Goal: Communication & Community: Answer question/provide support

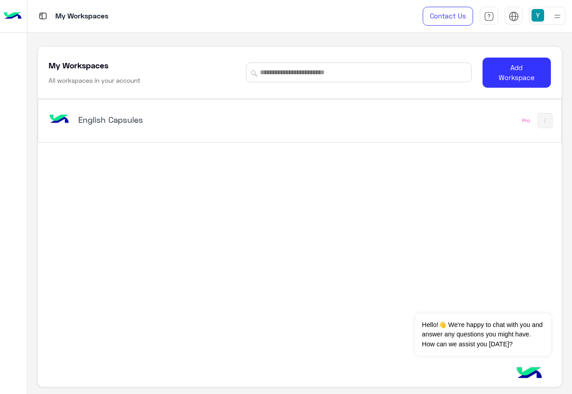
click at [95, 122] on h5 "English Capsules" at bounding box center [169, 119] width 182 height 11
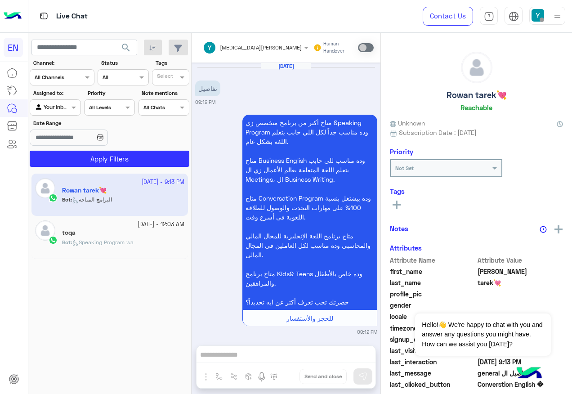
scroll to position [941, 0]
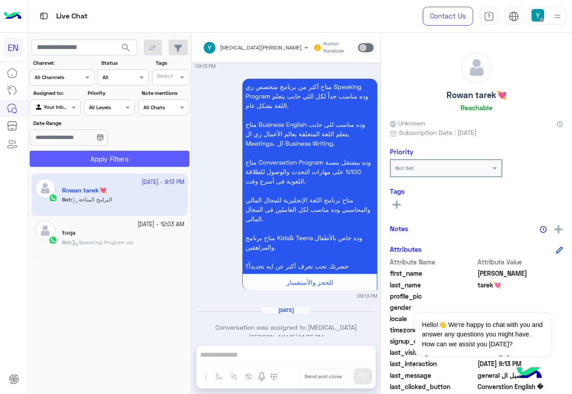
click at [135, 155] on button "Apply Filters" at bounding box center [110, 159] width 160 height 16
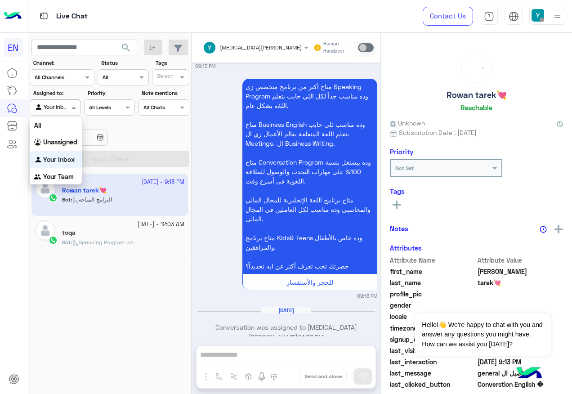
click at [61, 105] on div at bounding box center [55, 106] width 50 height 9
click at [60, 176] on b "Your Team" at bounding box center [58, 177] width 31 height 8
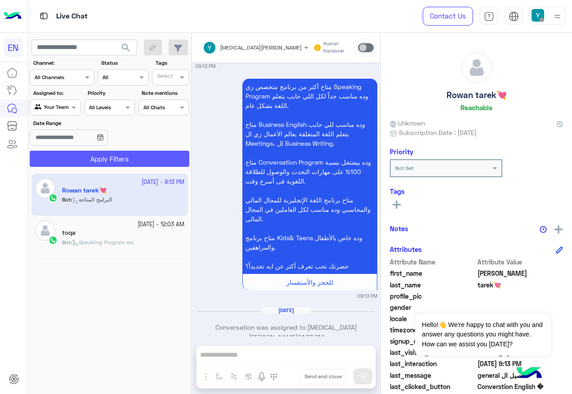
click at [75, 163] on button "Apply Filters" at bounding box center [110, 159] width 160 height 16
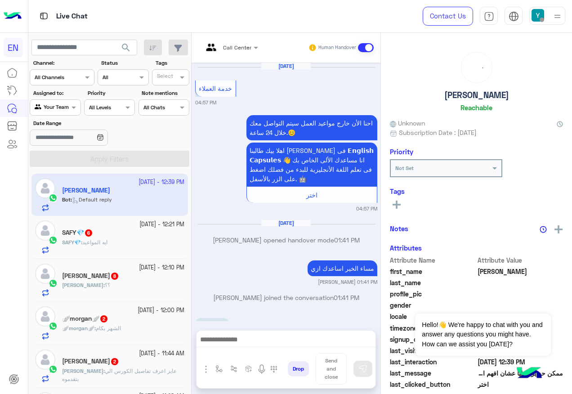
scroll to position [658, 0]
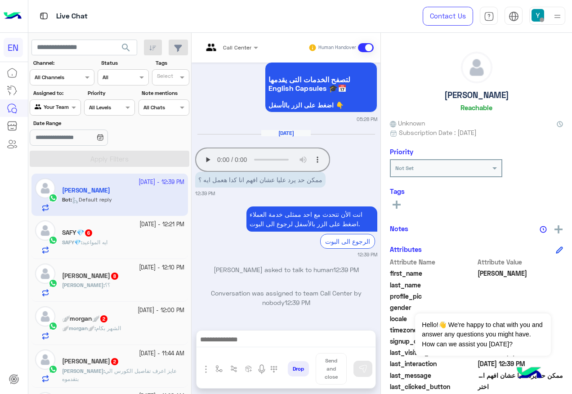
click at [209, 149] on app-msgs-audio "Your browser does not support the audio tag." at bounding box center [286, 160] width 182 height 24
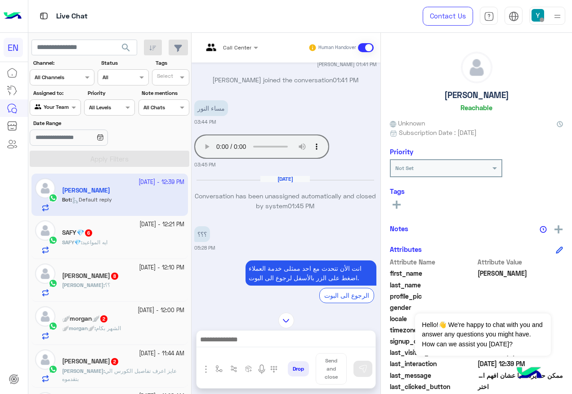
scroll to position [263, 4]
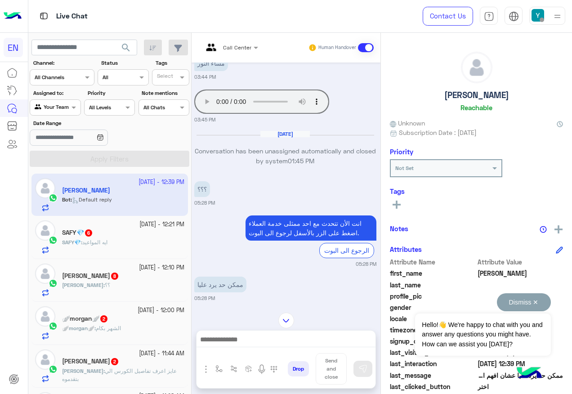
click at [531, 297] on button "Dismiss ✕" at bounding box center [524, 302] width 54 height 18
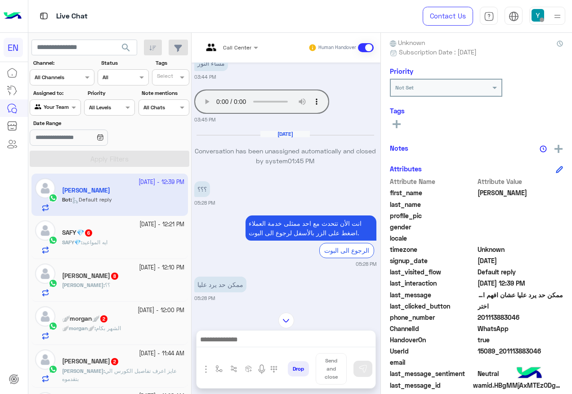
scroll to position [90, 0]
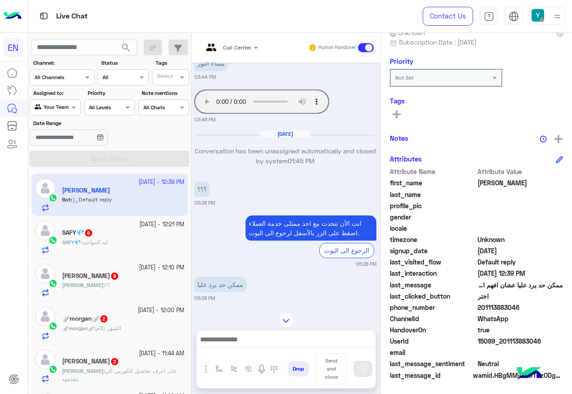
drag, startPoint x: 479, startPoint y: 304, endPoint x: 523, endPoint y: 309, distance: 44.3
click at [523, 309] on span "201113883046" at bounding box center [521, 307] width 86 height 9
copy span "01113883046"
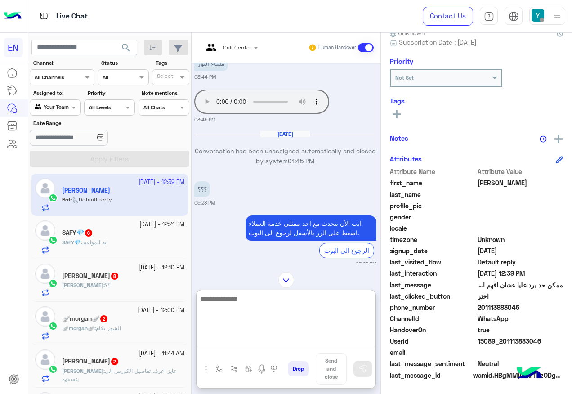
click at [248, 341] on textarea at bounding box center [286, 320] width 179 height 54
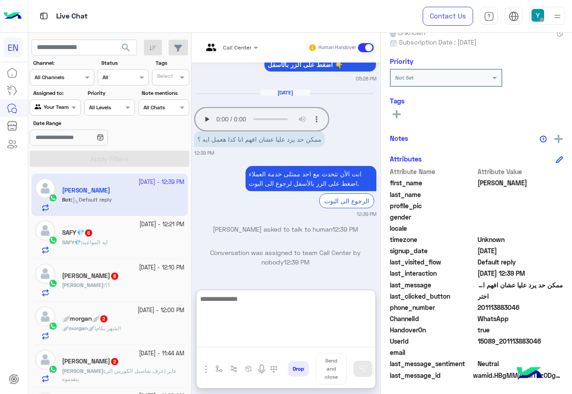
scroll to position [698, 4]
click at [279, 318] on textarea at bounding box center [286, 320] width 179 height 54
type textarea "*"
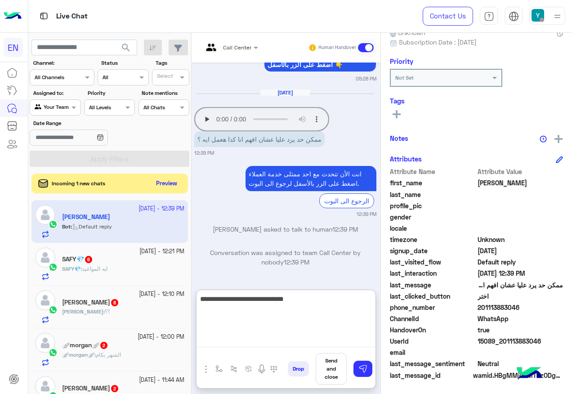
type textarea "**********"
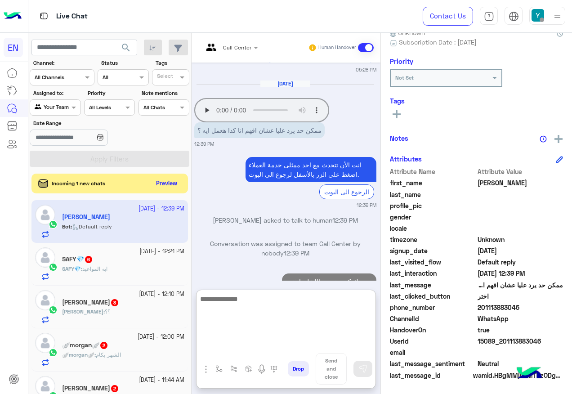
scroll to position [733, 4]
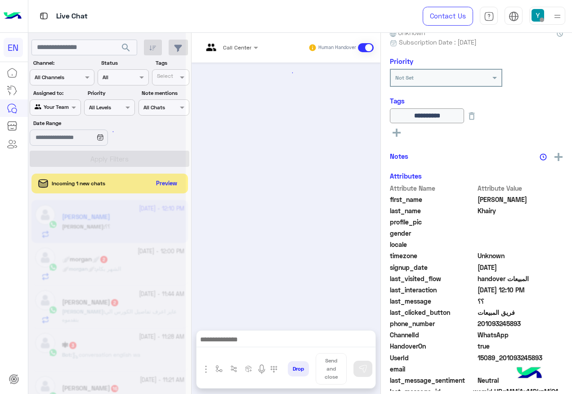
click at [172, 184] on div at bounding box center [107, 201] width 158 height 394
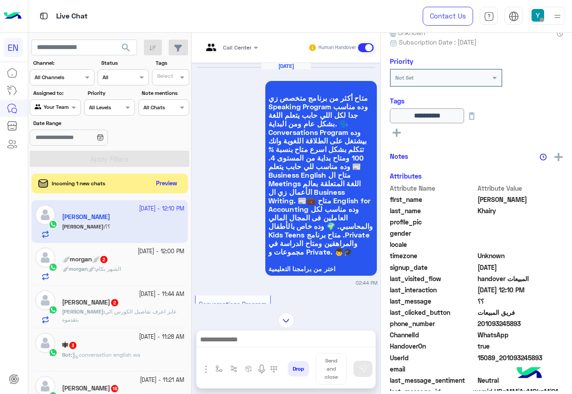
scroll to position [3219, 0]
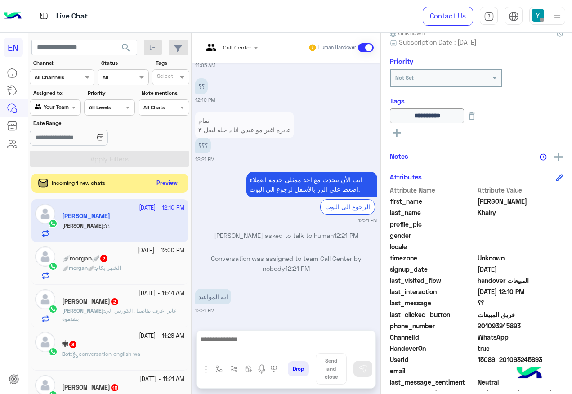
click at [172, 184] on button "Preview" at bounding box center [167, 183] width 28 height 12
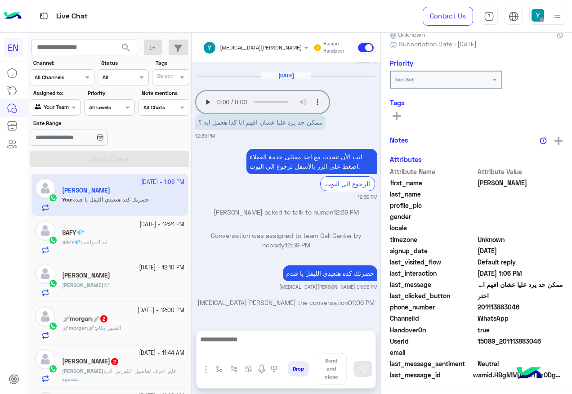
scroll to position [90, 0]
click at [132, 248] on div "SAFY💎 : ايه المواعيد" at bounding box center [123, 247] width 122 height 16
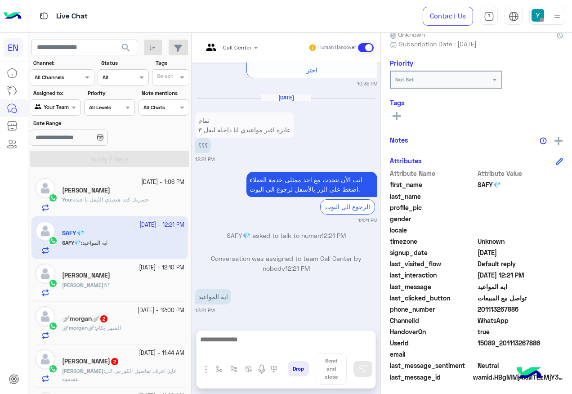
scroll to position [90, 0]
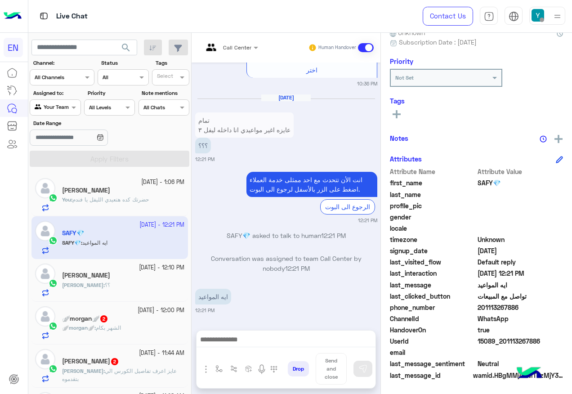
drag, startPoint x: 480, startPoint y: 306, endPoint x: 521, endPoint y: 308, distance: 41.5
click at [521, 308] on span "201113267886" at bounding box center [521, 307] width 86 height 9
copy span "01113267886"
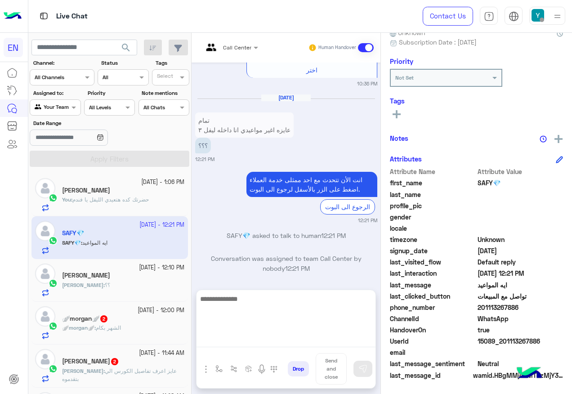
click at [268, 342] on textarea at bounding box center [286, 320] width 179 height 54
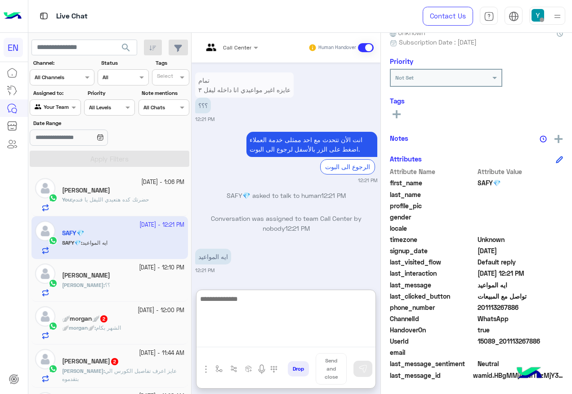
click at [312, 300] on textarea at bounding box center [286, 320] width 179 height 54
click at [332, 311] on textarea at bounding box center [286, 320] width 179 height 54
type textarea "**********"
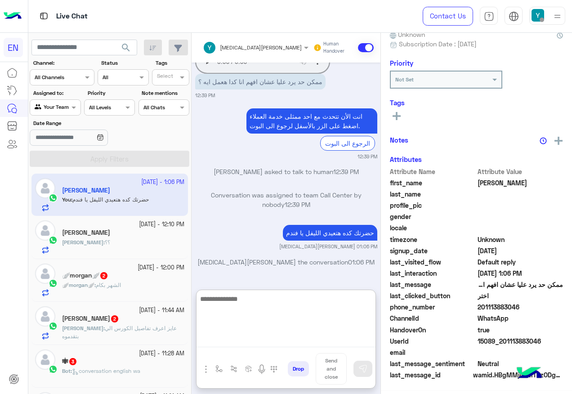
scroll to position [90, 0]
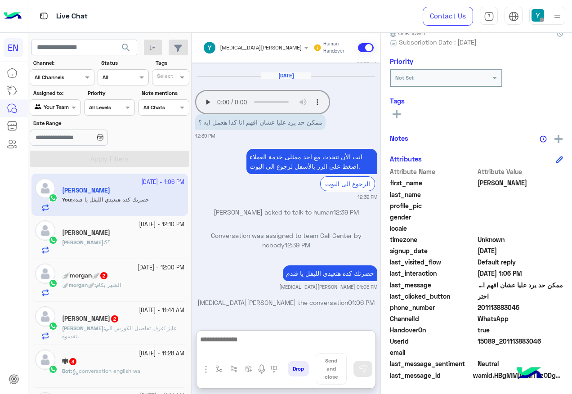
click at [130, 248] on div "Mahmoud : ؟؟" at bounding box center [123, 247] width 122 height 16
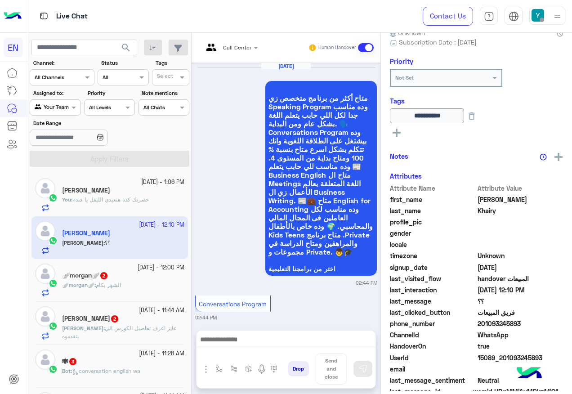
scroll to position [1974, 0]
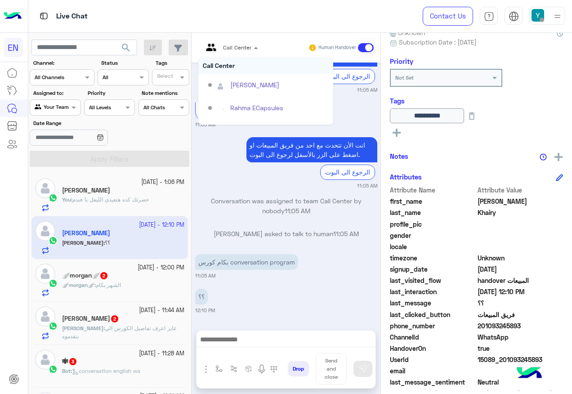
click at [240, 40] on div "Call Center" at bounding box center [227, 48] width 49 height 22
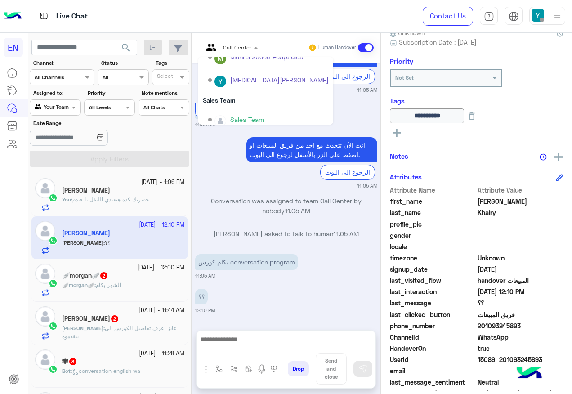
scroll to position [149, 0]
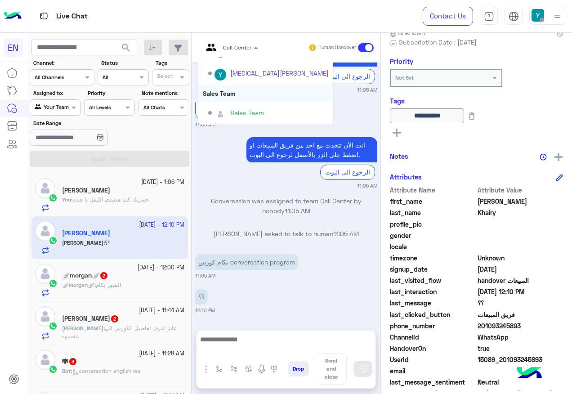
click at [247, 95] on div "Sales Team" at bounding box center [265, 93] width 135 height 17
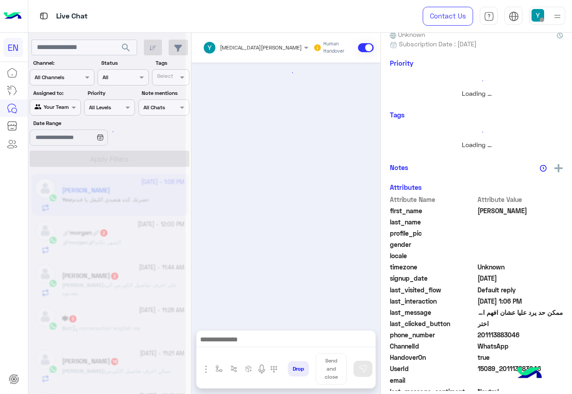
scroll to position [559, 0]
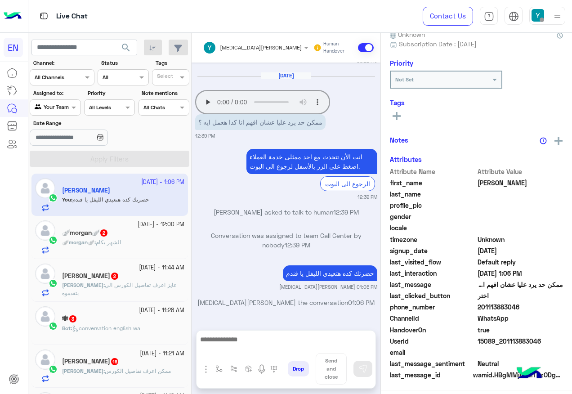
click at [138, 234] on div "🪽morgan🪽 2" at bounding box center [123, 233] width 122 height 9
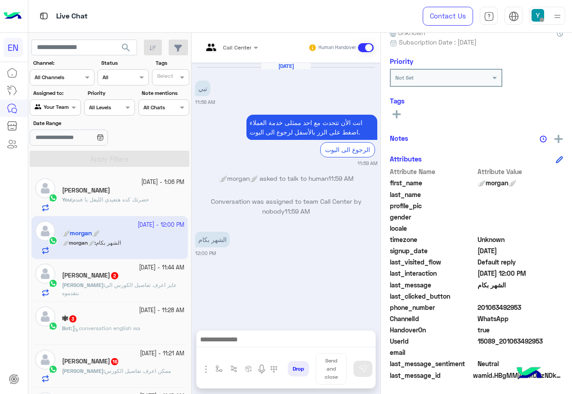
click at [247, 41] on div "Call Center" at bounding box center [227, 48] width 49 height 22
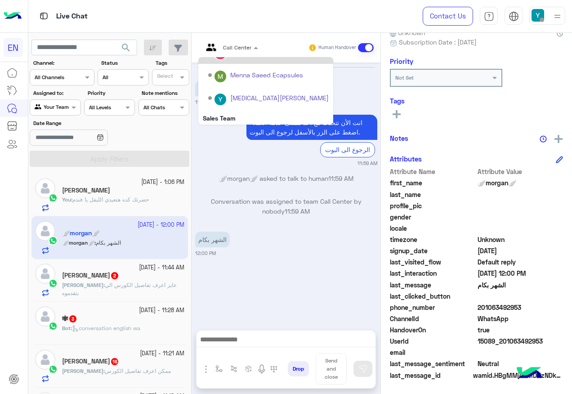
scroll to position [149, 0]
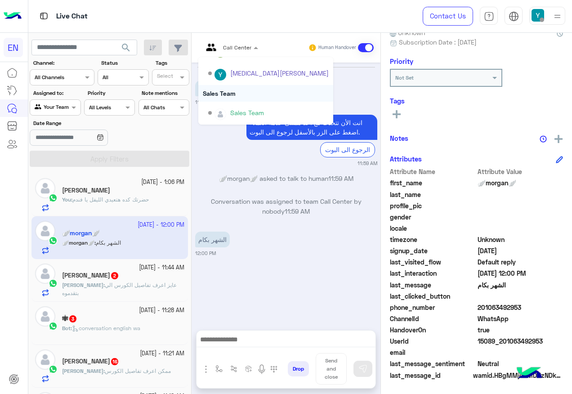
click at [249, 93] on div "Sales Team" at bounding box center [265, 93] width 135 height 17
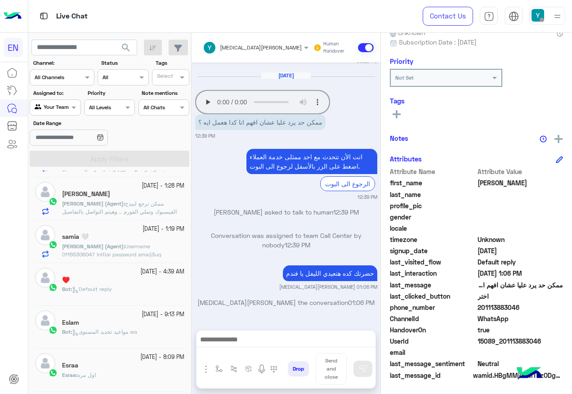
scroll to position [5, 0]
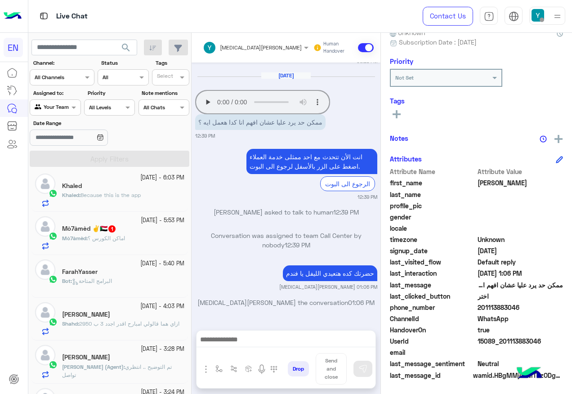
click at [128, 248] on div "Mò7àmèd : اماكن الكورس ؟" at bounding box center [123, 242] width 122 height 16
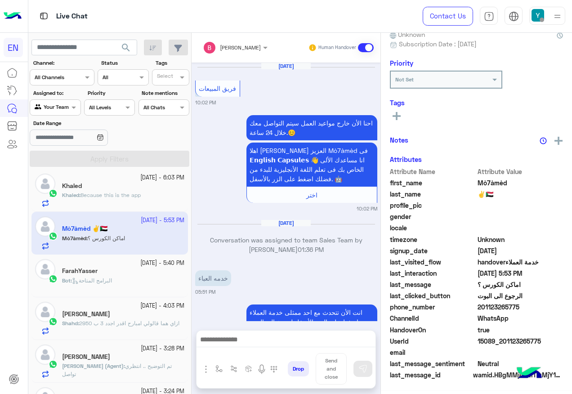
scroll to position [617, 0]
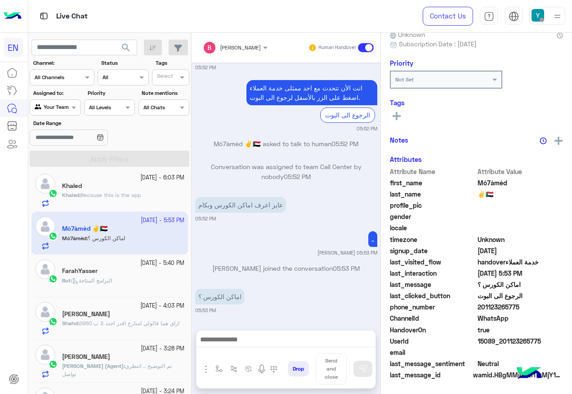
click at [251, 48] on div at bounding box center [235, 46] width 74 height 9
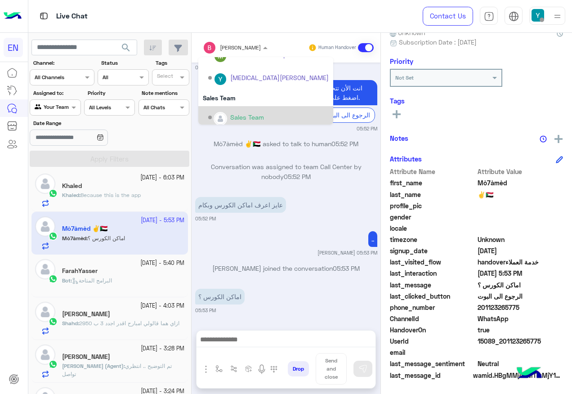
scroll to position [149, 0]
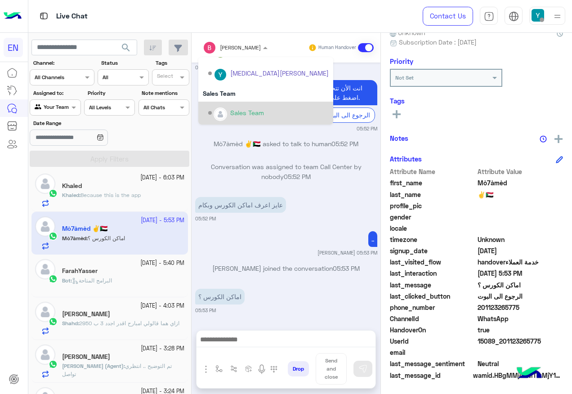
click at [253, 105] on div "Sales Team" at bounding box center [268, 113] width 121 height 16
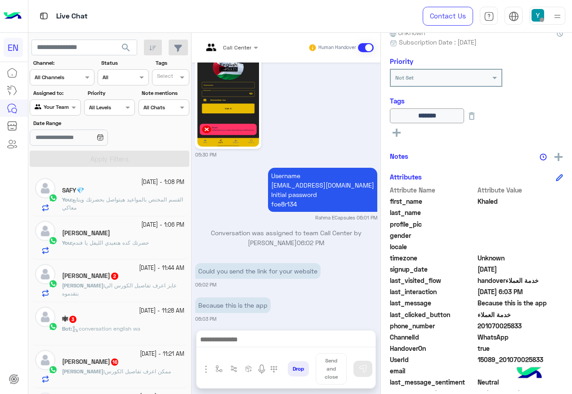
scroll to position [5, 0]
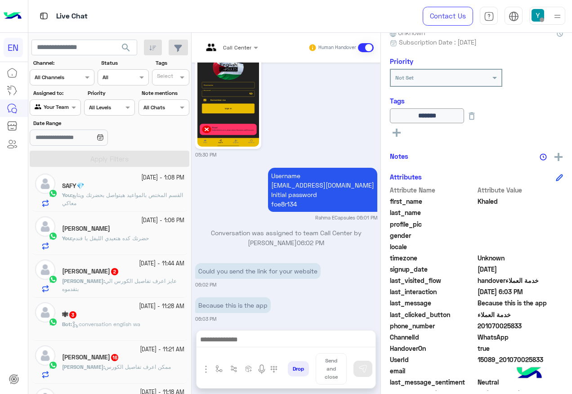
click at [139, 260] on small "29 September - 11:44 AM" at bounding box center [161, 264] width 45 height 9
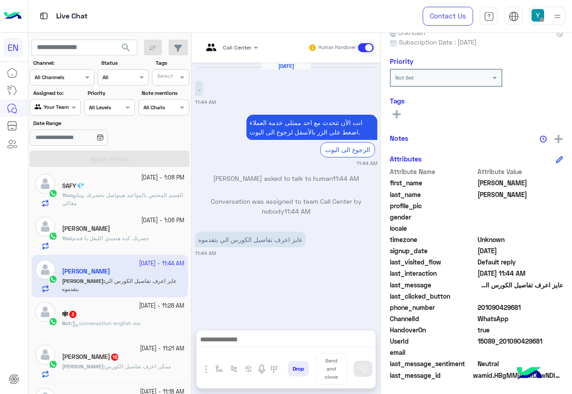
click at [242, 48] on div at bounding box center [230, 46] width 64 height 9
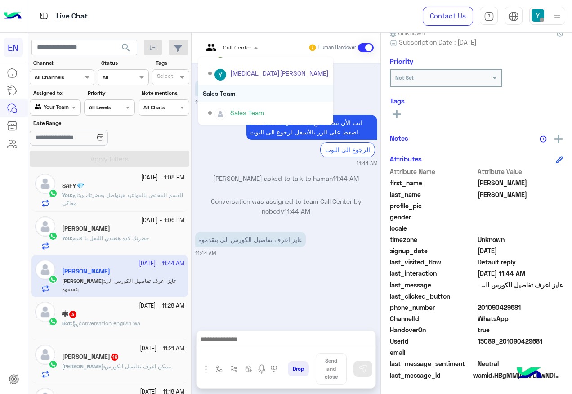
click at [228, 98] on div "Sales Team" at bounding box center [265, 93] width 135 height 17
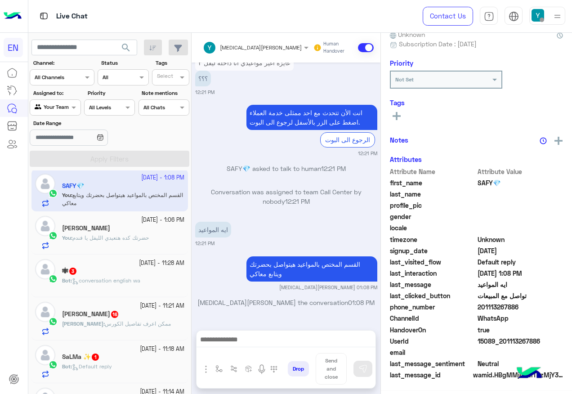
click at [88, 270] on div "🕷 3" at bounding box center [123, 271] width 122 height 9
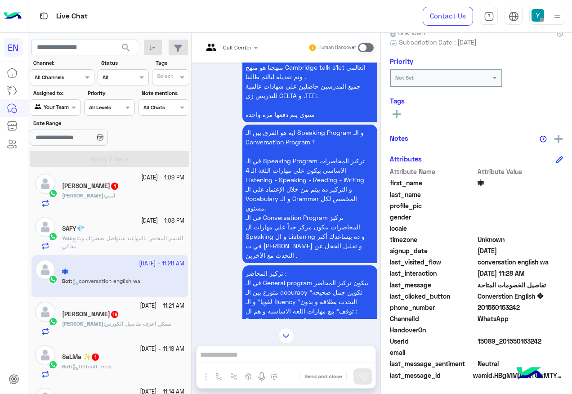
scroll to position [1662, 0]
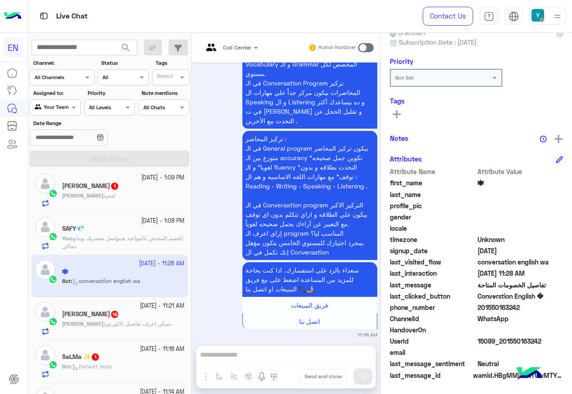
click at [234, 42] on input "text" at bounding box center [219, 46] width 33 height 8
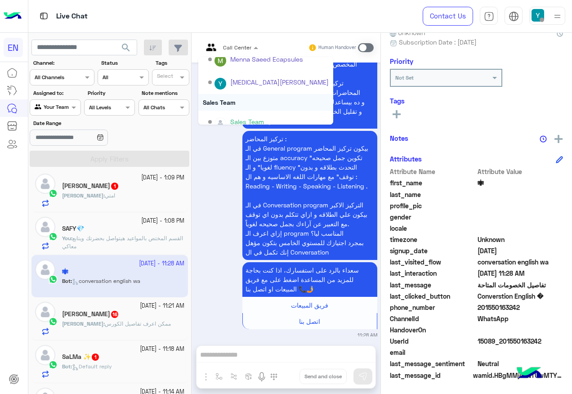
scroll to position [149, 0]
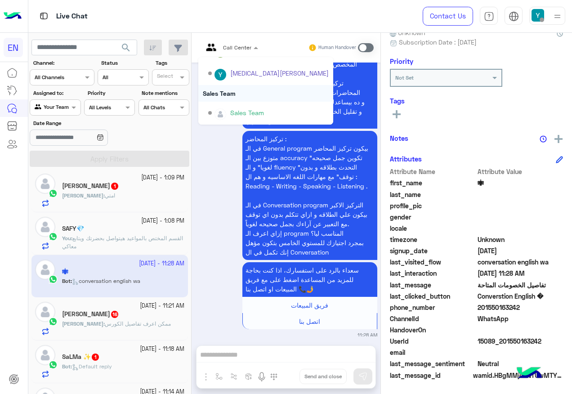
click at [249, 95] on div "Sales Team" at bounding box center [265, 93] width 135 height 17
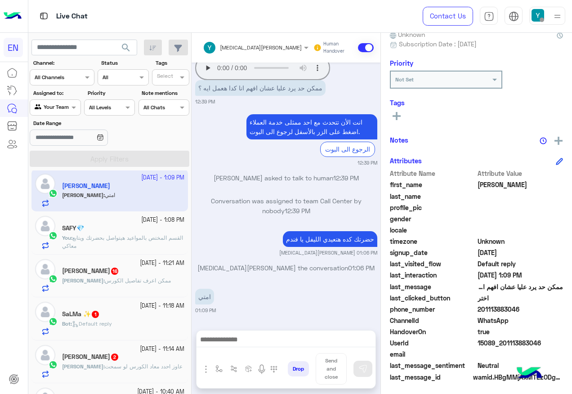
scroll to position [90, 0]
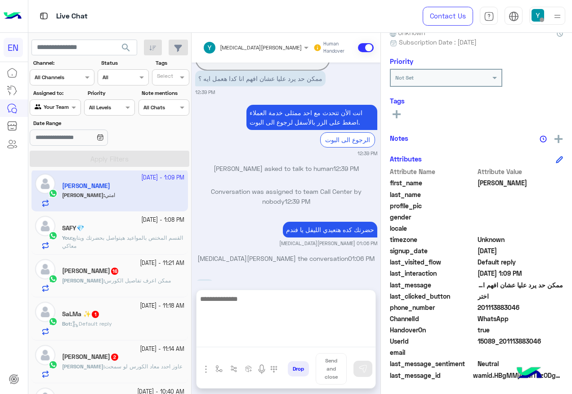
click at [250, 344] on textarea at bounding box center [286, 320] width 179 height 54
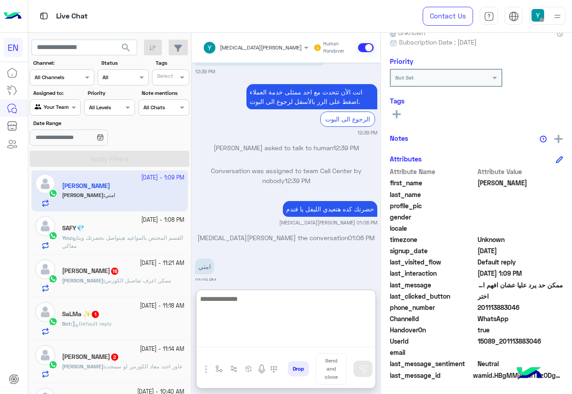
scroll to position [610, 0]
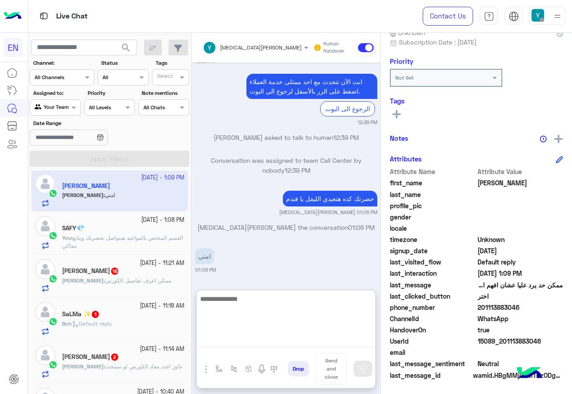
click at [313, 315] on textarea at bounding box center [286, 320] width 179 height 54
type textarea "**********"
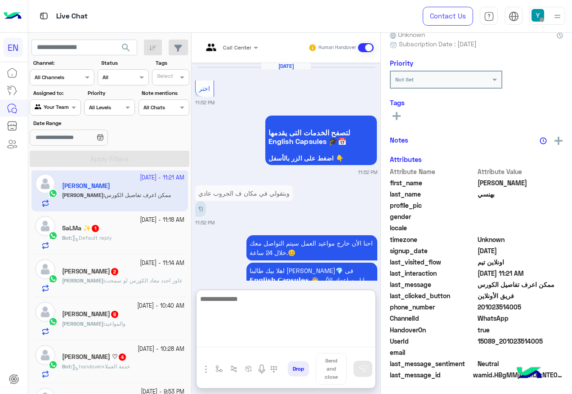
scroll to position [2118, 0]
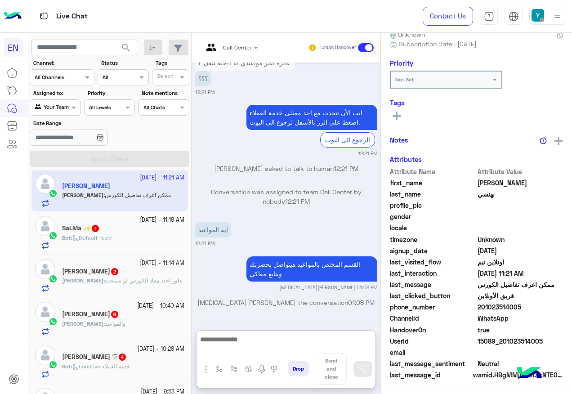
click at [111, 239] on span "Default reply" at bounding box center [92, 237] width 40 height 7
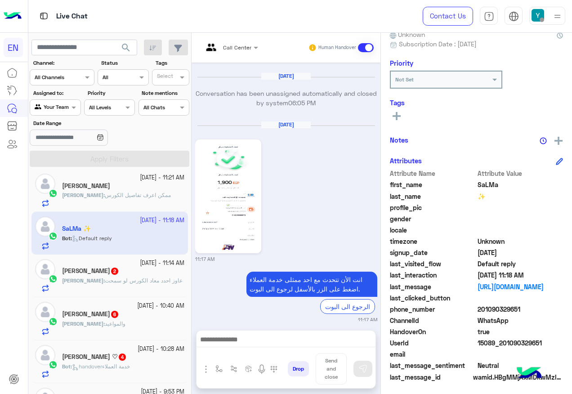
scroll to position [90, 0]
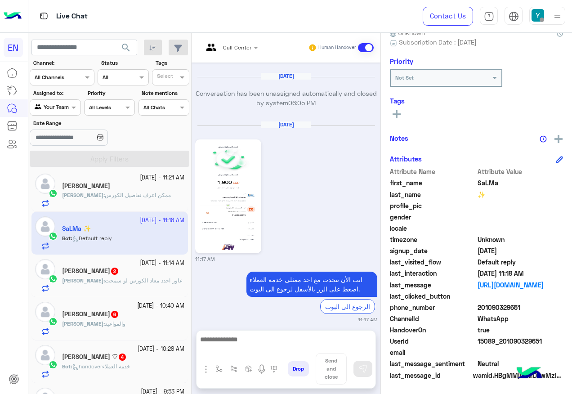
click at [105, 192] on span "ممكن اعرف تفاصيل الكورس" at bounding box center [138, 195] width 66 height 7
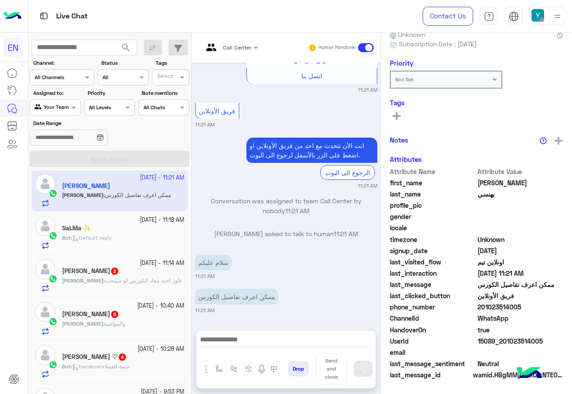
scroll to position [90, 0]
drag, startPoint x: 226, startPoint y: 32, endPoint x: 235, endPoint y: 55, distance: 24.9
click at [230, 37] on div "Live Chat Contact Us Help Center عربي English search Channel: Channel All Chann…" at bounding box center [300, 197] width 545 height 394
copy div "Contact Us Help Center عربي English search Channel: Channel All Channels Status…"
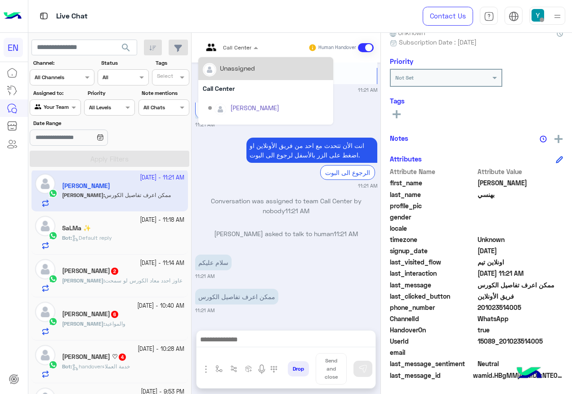
click at [249, 48] on div at bounding box center [230, 46] width 64 height 9
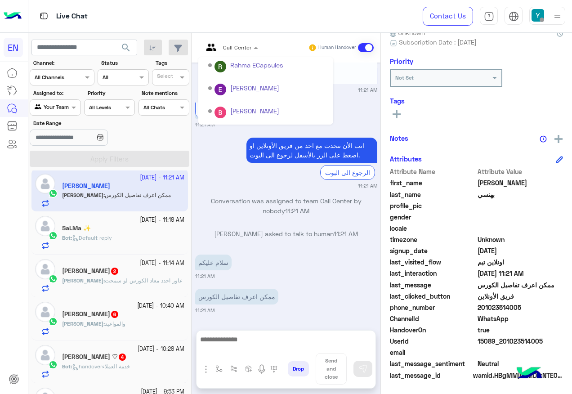
scroll to position [149, 0]
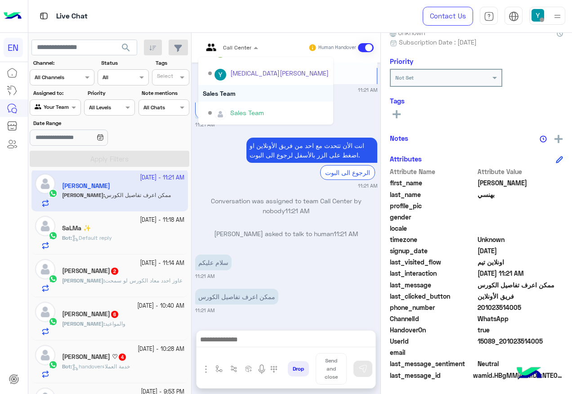
click at [240, 95] on div "Sales Team" at bounding box center [265, 93] width 135 height 17
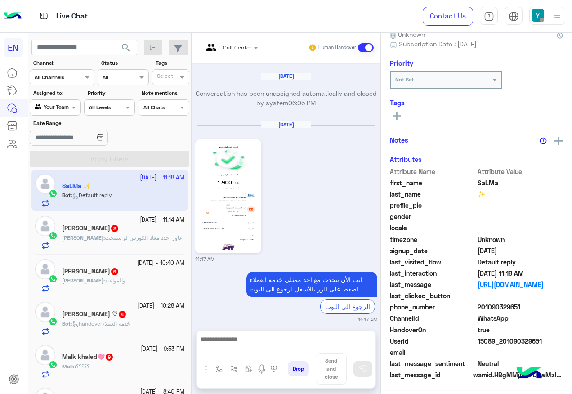
scroll to position [90, 0]
drag, startPoint x: 479, startPoint y: 305, endPoint x: 526, endPoint y: 304, distance: 46.8
click at [526, 304] on span "201090329651" at bounding box center [521, 307] width 86 height 9
copy span "01090329651"
click at [229, 151] on img at bounding box center [229, 196] width 62 height 109
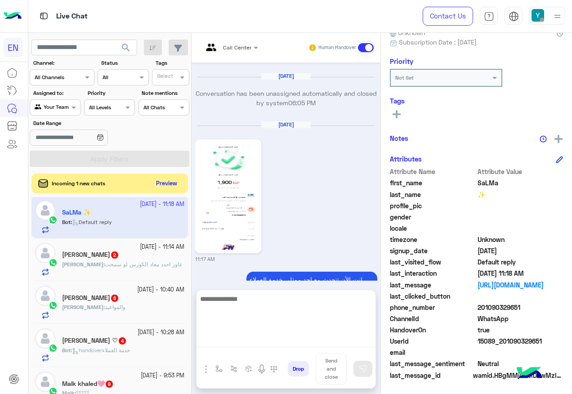
click at [288, 334] on textarea at bounding box center [286, 320] width 179 height 54
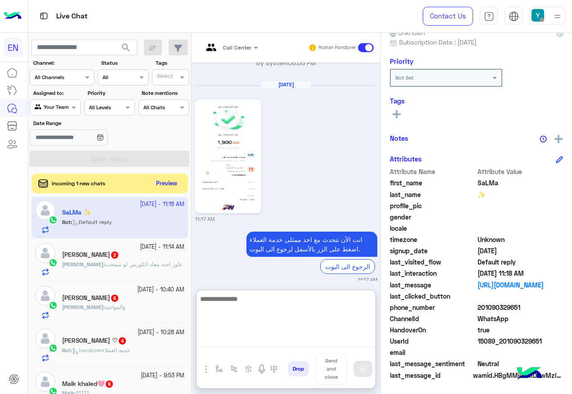
click at [293, 299] on textarea at bounding box center [286, 320] width 179 height 54
type textarea "**********"
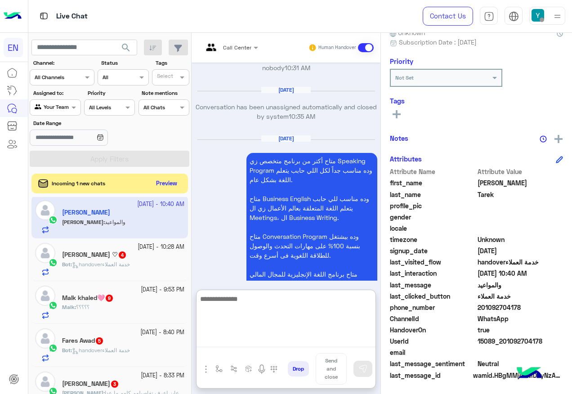
scroll to position [2390, 0]
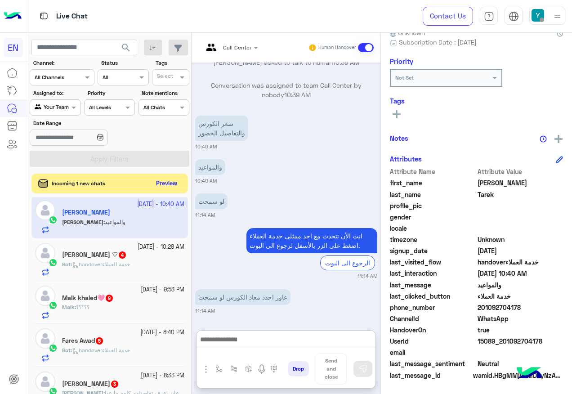
click at [229, 52] on div "Call Center" at bounding box center [227, 48] width 49 height 22
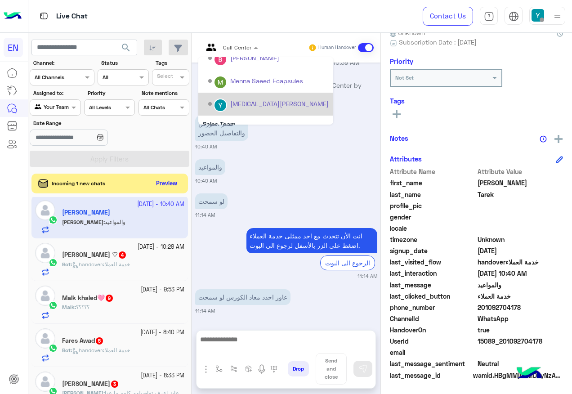
scroll to position [135, 0]
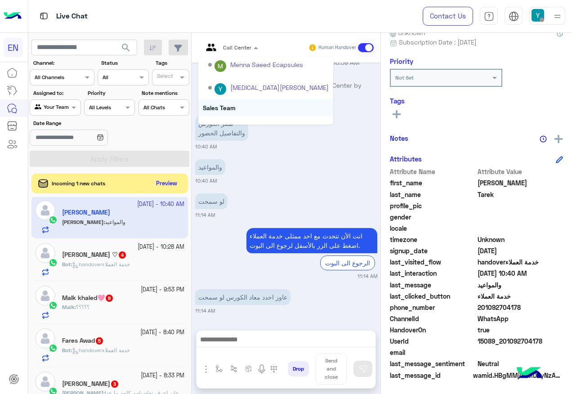
click at [239, 107] on div "Sales Team" at bounding box center [265, 107] width 135 height 17
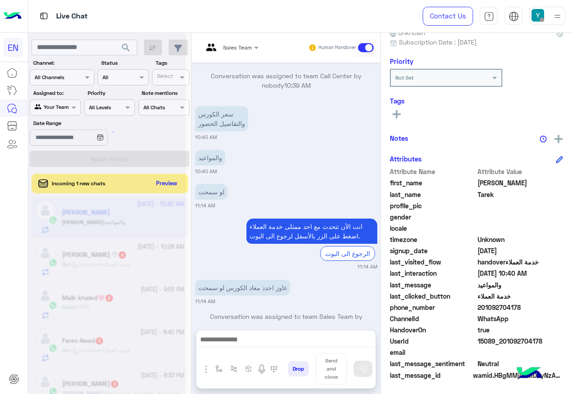
scroll to position [2383, 0]
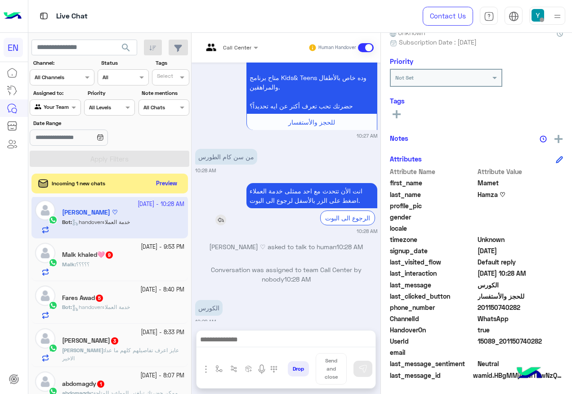
scroll to position [196, 0]
click at [245, 48] on div at bounding box center [230, 46] width 64 height 9
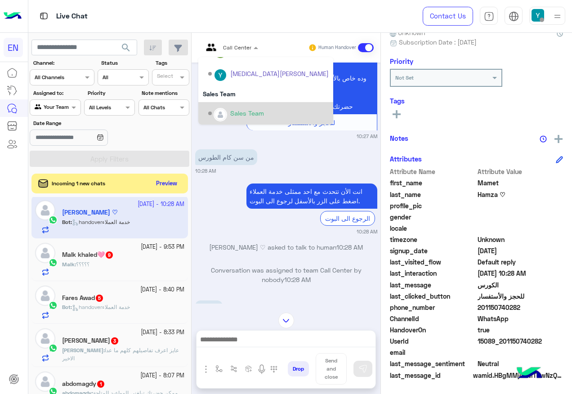
scroll to position [149, 0]
click at [232, 108] on div "Sales Team" at bounding box center [268, 113] width 121 height 16
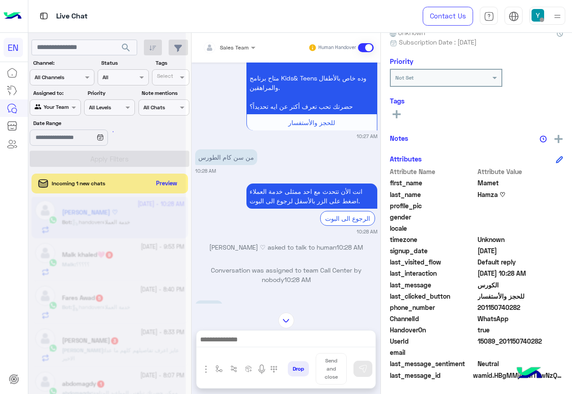
click at [169, 180] on div at bounding box center [107, 201] width 158 height 394
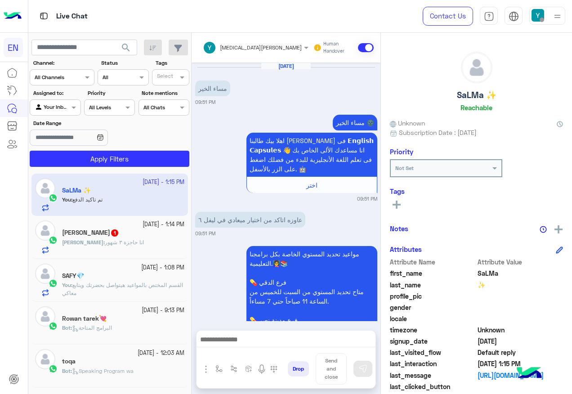
scroll to position [628, 0]
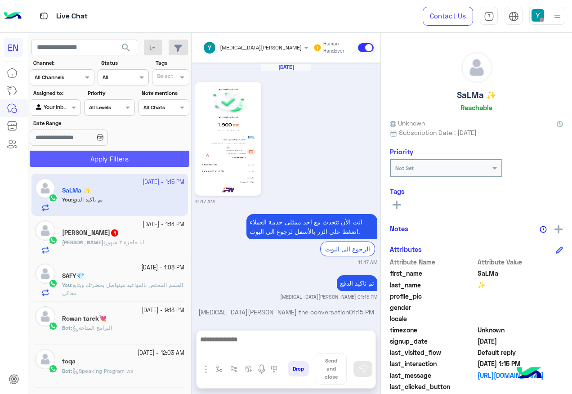
click at [107, 166] on button "Apply Filters" at bounding box center [110, 159] width 160 height 16
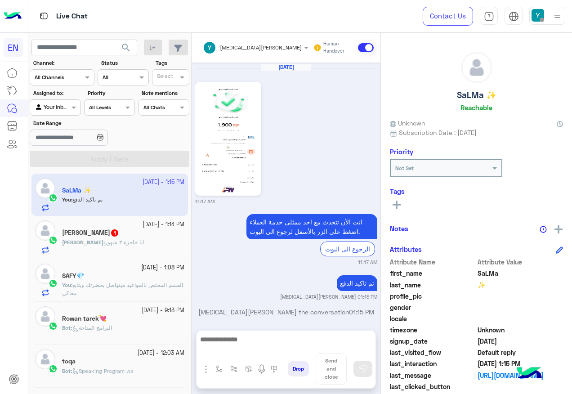
click at [148, 249] on div "Sara : انا حاجزة ٣ شهور" at bounding box center [123, 247] width 122 height 16
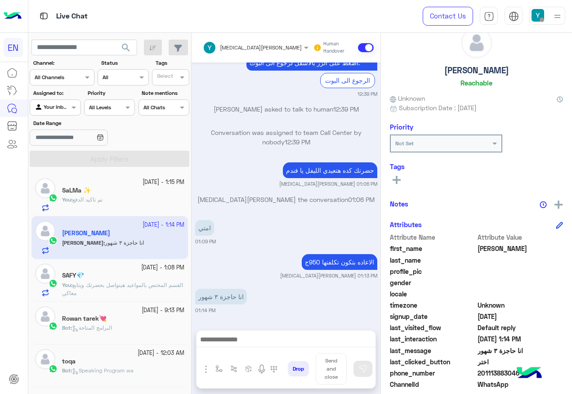
scroll to position [45, 0]
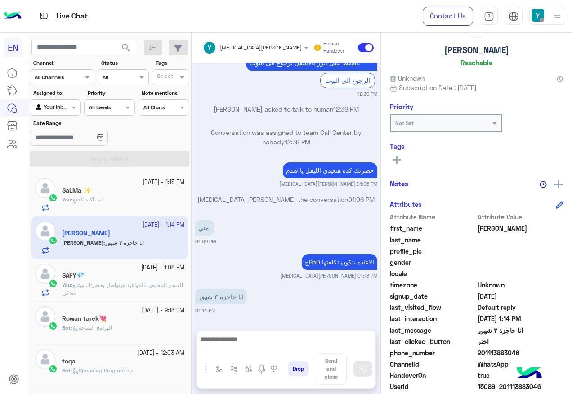
drag, startPoint x: 478, startPoint y: 353, endPoint x: 518, endPoint y: 352, distance: 39.6
click at [518, 352] on span "201113883046" at bounding box center [521, 352] width 86 height 9
copy span "201113883046"
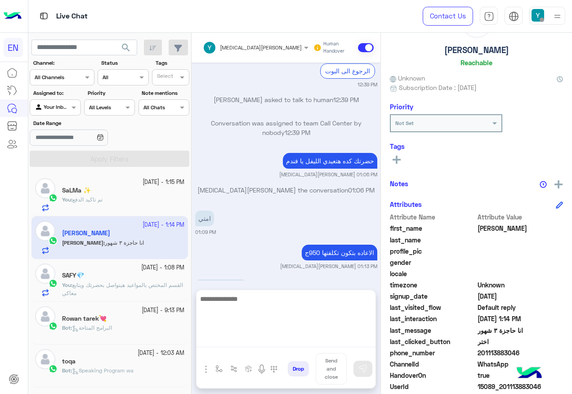
click at [245, 338] on textarea at bounding box center [286, 320] width 179 height 54
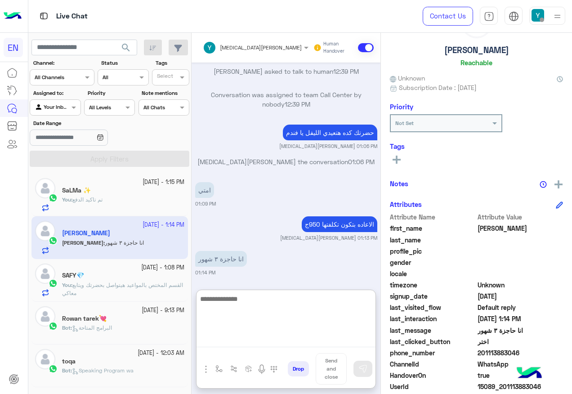
scroll to position [622, 0]
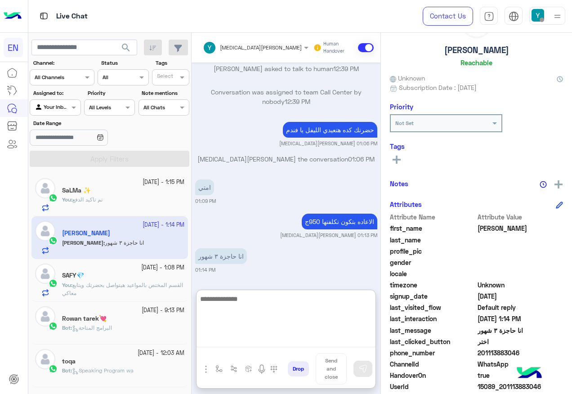
click at [304, 315] on textarea at bounding box center [286, 320] width 179 height 54
type textarea "**********"
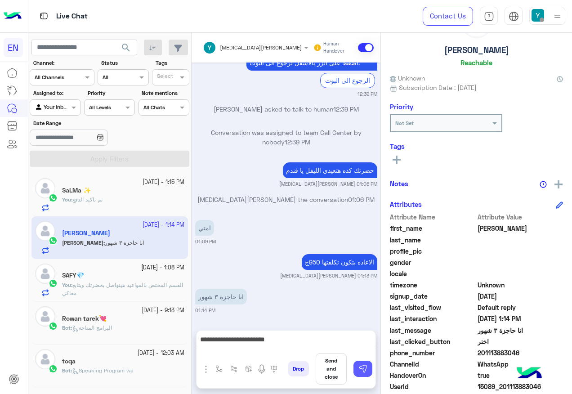
click at [365, 369] on img at bounding box center [363, 369] width 9 height 9
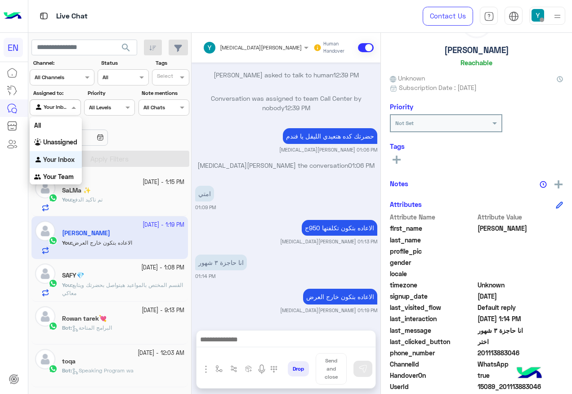
click at [61, 103] on div at bounding box center [55, 106] width 50 height 9
click at [67, 175] on b "Your Team" at bounding box center [58, 177] width 31 height 8
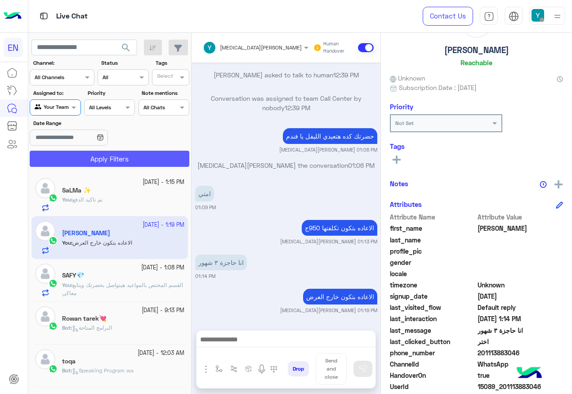
click at [78, 159] on button "Apply Filters" at bounding box center [110, 159] width 160 height 16
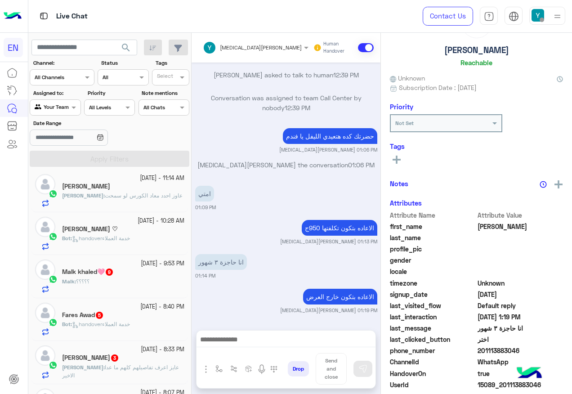
scroll to position [135, 0]
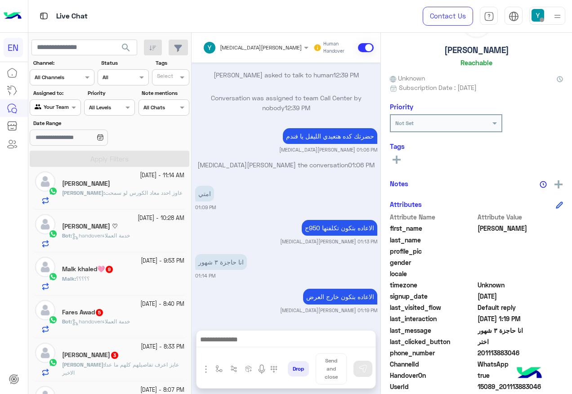
click at [103, 269] on h5 "Malk khaled🩷 9" at bounding box center [88, 270] width 52 height 8
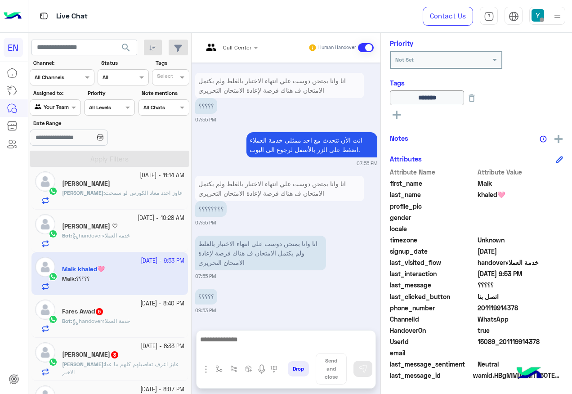
scroll to position [109, 0]
drag, startPoint x: 478, startPoint y: 305, endPoint x: 520, endPoint y: 306, distance: 41.9
click at [520, 306] on span "201119914378" at bounding box center [521, 307] width 86 height 9
copy span "01119914378"
click at [108, 328] on div "Bot : handoverخدمة العملاء" at bounding box center [123, 325] width 122 height 16
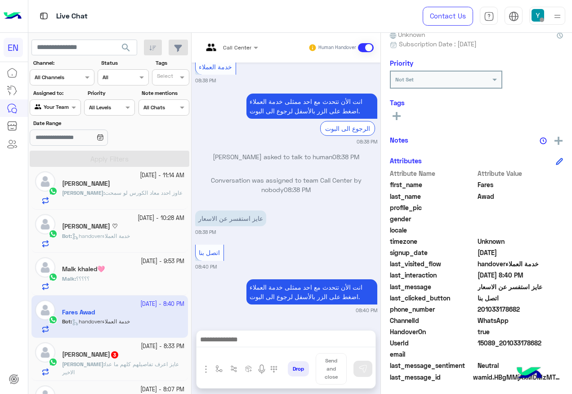
scroll to position [90, 0]
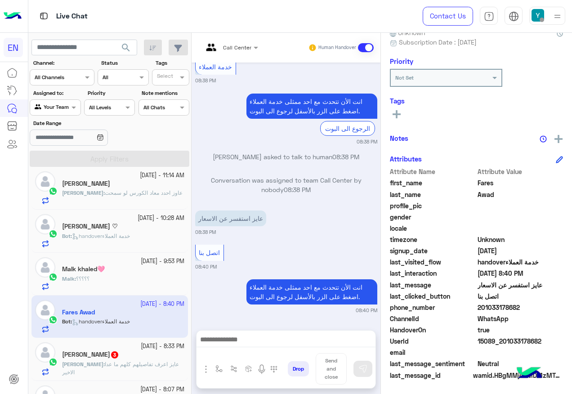
click at [227, 46] on input "text" at bounding box center [219, 46] width 33 height 8
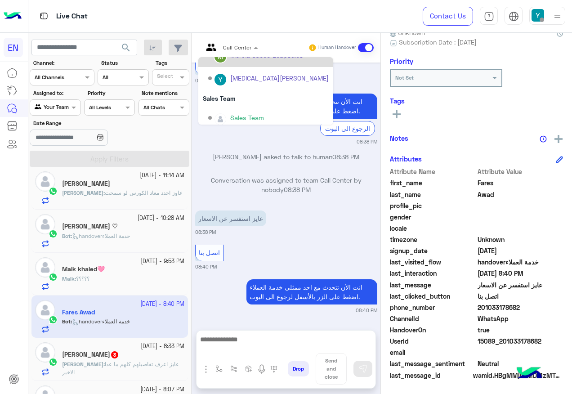
scroll to position [149, 0]
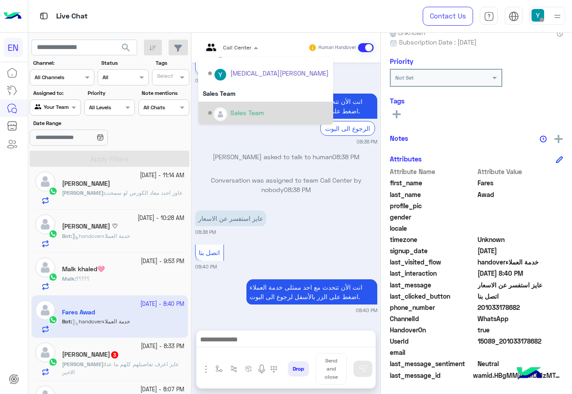
click at [240, 113] on div "Sales Team" at bounding box center [247, 112] width 34 height 9
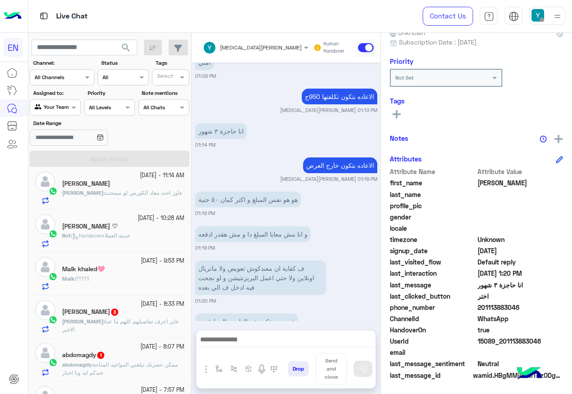
scroll to position [612, 0]
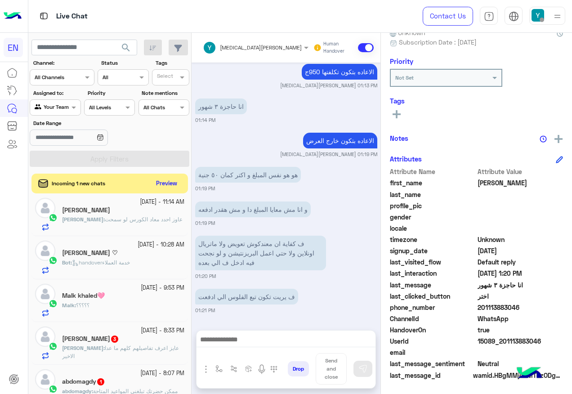
drag, startPoint x: 478, startPoint y: 306, endPoint x: 529, endPoint y: 311, distance: 51.0
click at [529, 311] on span "201113883046" at bounding box center [521, 307] width 86 height 9
copy span "201113883046"
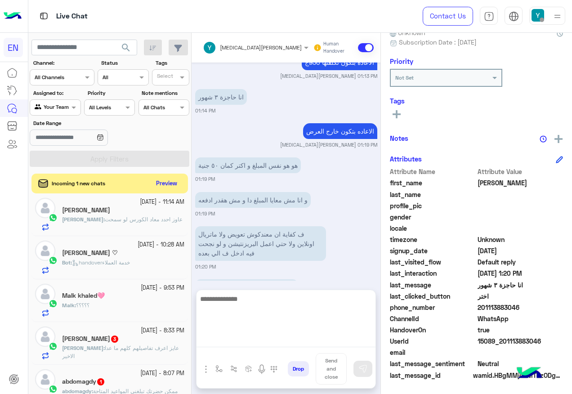
click at [221, 335] on textarea at bounding box center [286, 320] width 179 height 54
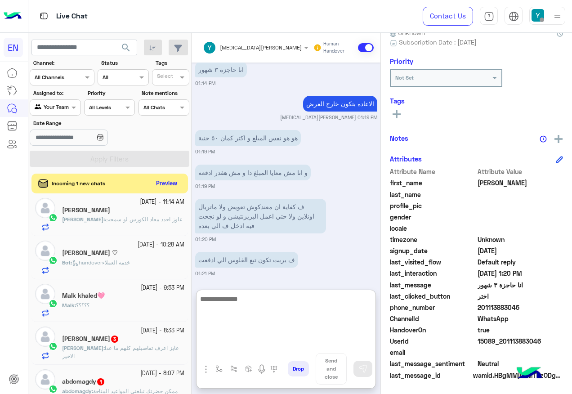
scroll to position [652, 0]
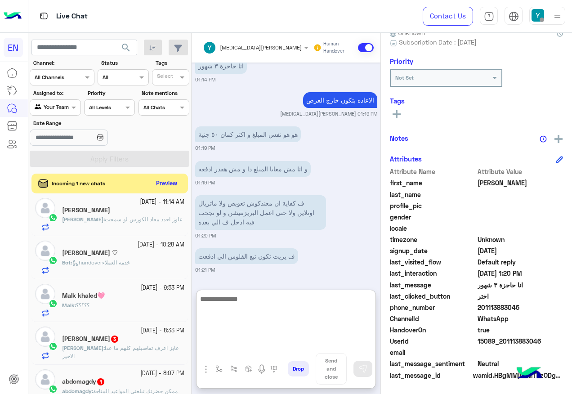
click at [271, 308] on textarea at bounding box center [286, 320] width 179 height 54
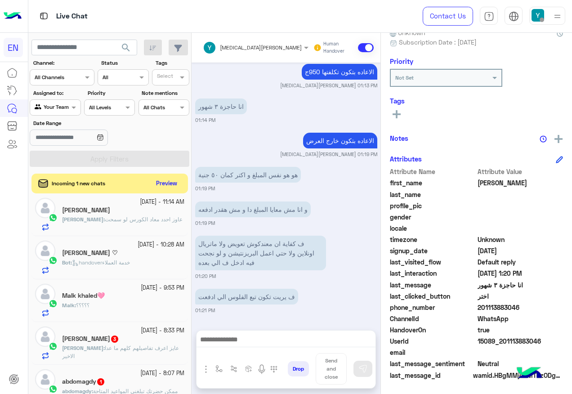
scroll to position [612, 0]
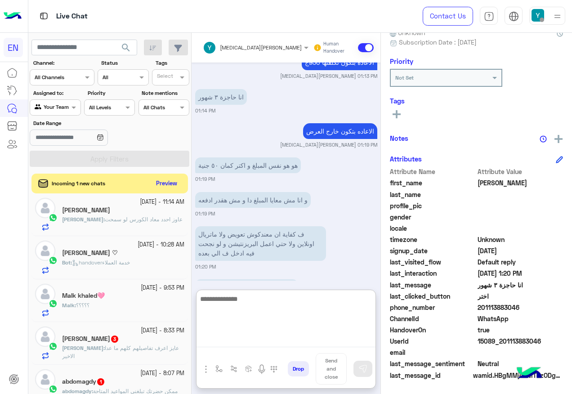
click at [277, 346] on textarea at bounding box center [286, 320] width 179 height 54
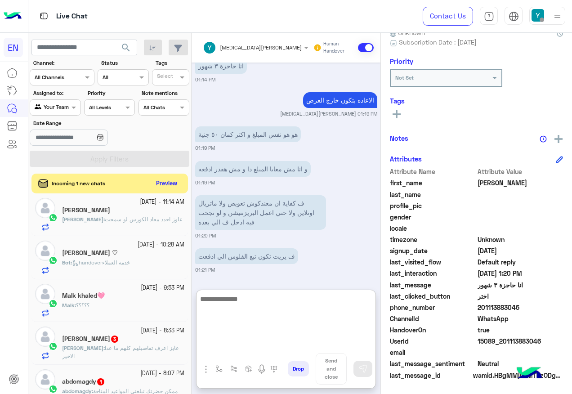
scroll to position [652, 0]
click at [304, 313] on textarea at bounding box center [286, 320] width 179 height 54
type textarea "**********"
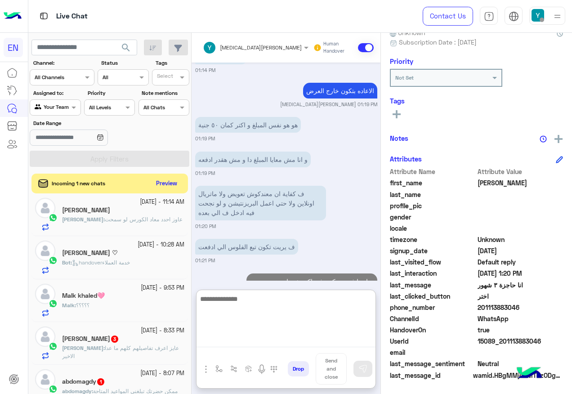
scroll to position [696, 0]
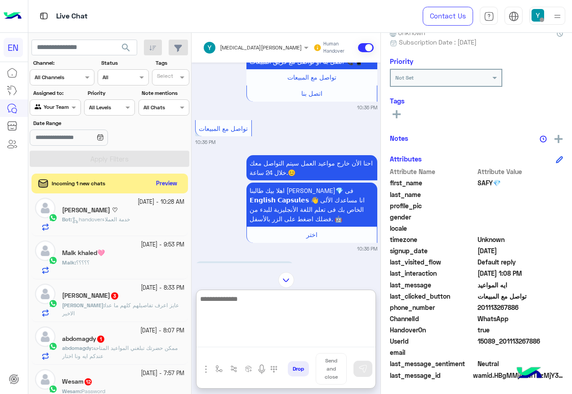
scroll to position [673, 0]
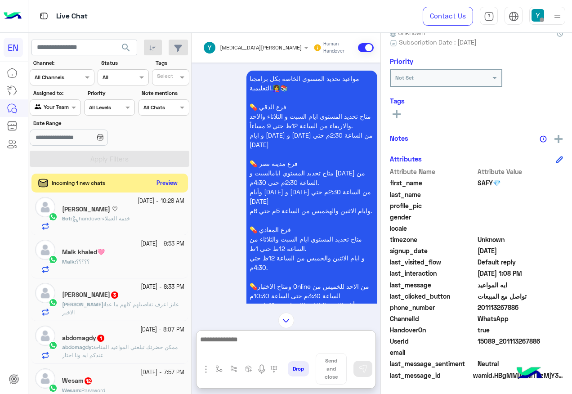
click at [163, 186] on button "Preview" at bounding box center [167, 183] width 28 height 12
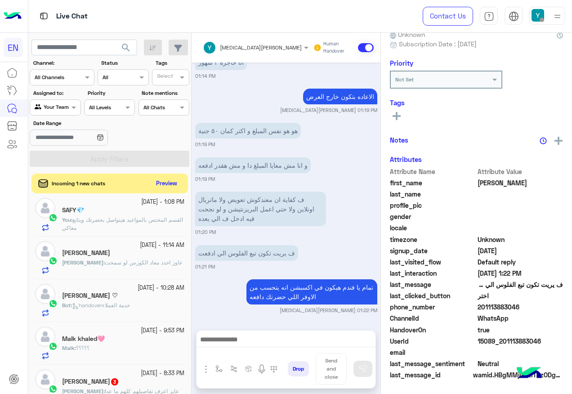
scroll to position [90, 0]
click at [73, 106] on span at bounding box center [74, 107] width 11 height 9
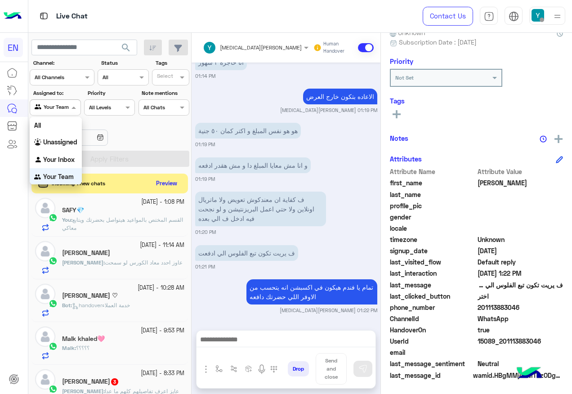
scroll to position [0, 0]
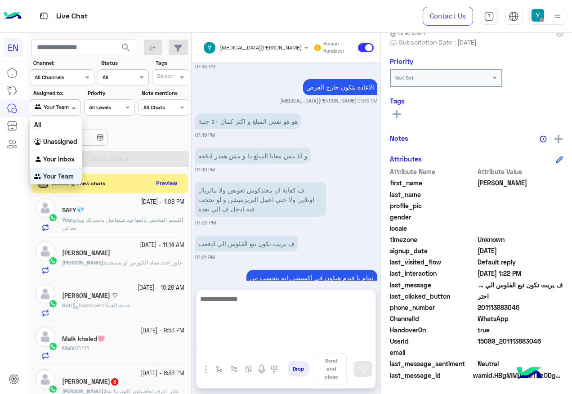
click at [325, 338] on textarea at bounding box center [286, 320] width 179 height 54
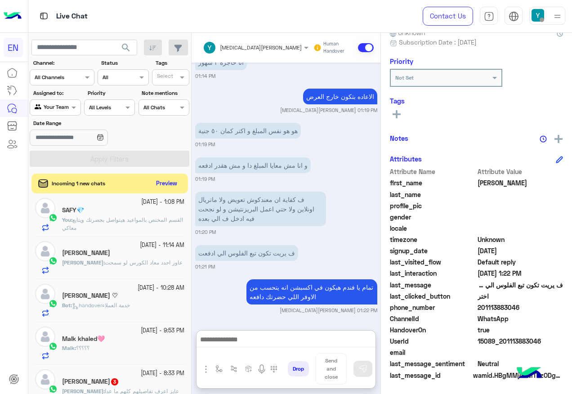
click at [60, 104] on div at bounding box center [55, 106] width 50 height 9
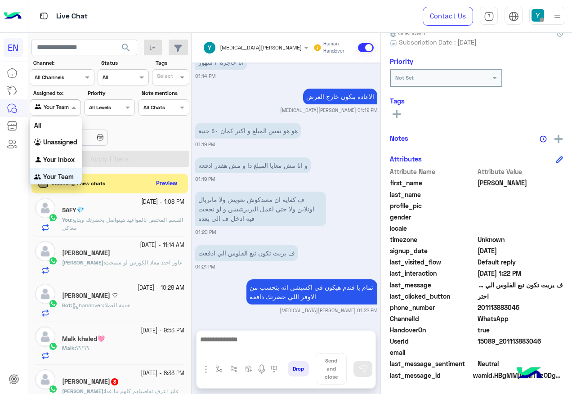
scroll to position [1, 0]
click at [60, 156] on b "Your Inbox" at bounding box center [59, 158] width 32 height 8
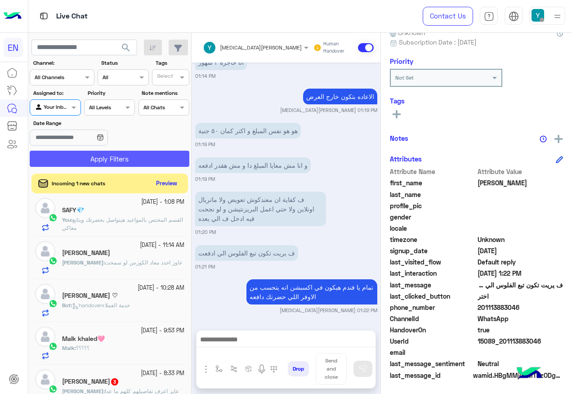
click at [157, 158] on button "Apply Filters" at bounding box center [110, 159] width 160 height 16
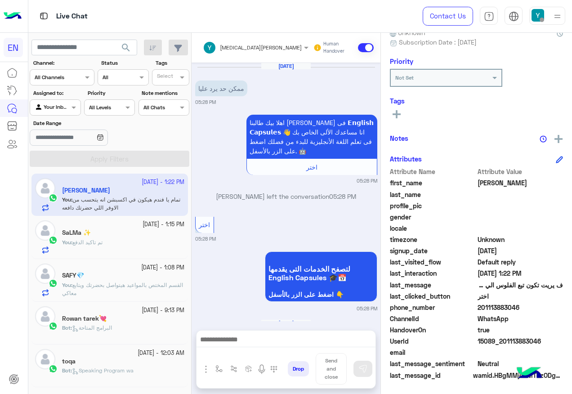
scroll to position [595, 0]
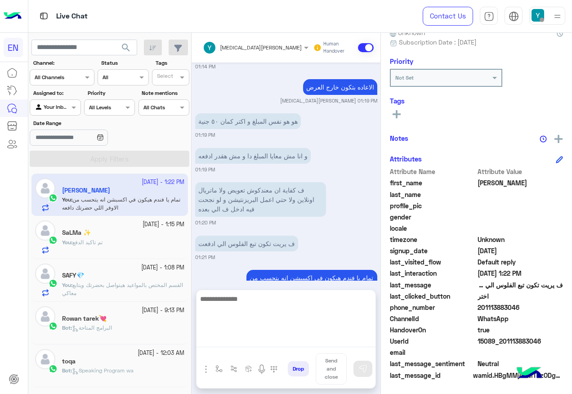
click at [274, 338] on textarea at bounding box center [286, 320] width 179 height 54
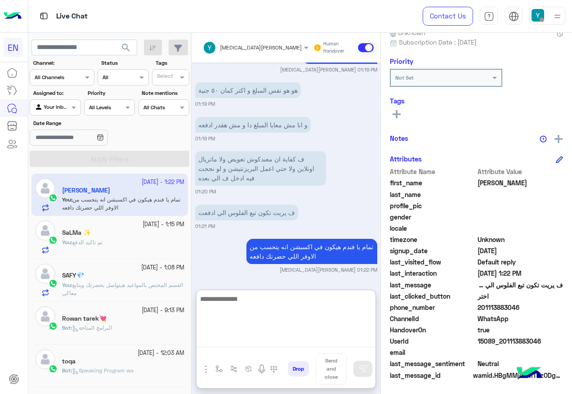
scroll to position [635, 0]
click at [287, 314] on textarea at bounding box center [286, 320] width 179 height 54
type textarea "**********"
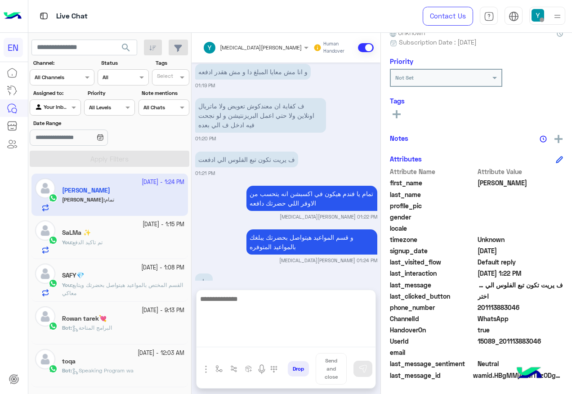
scroll to position [713, 0]
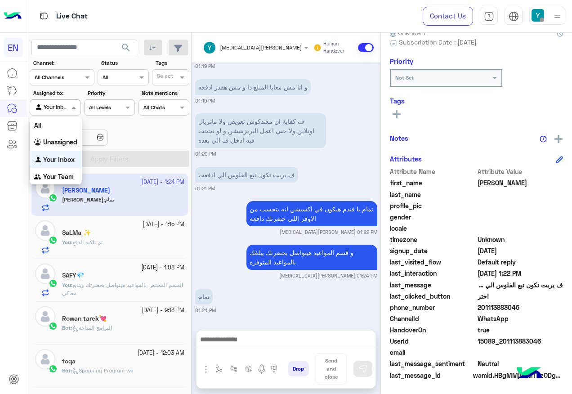
click at [56, 111] on div "Your Inbox" at bounding box center [52, 107] width 34 height 9
click at [51, 180] on b "Your Team" at bounding box center [58, 177] width 31 height 8
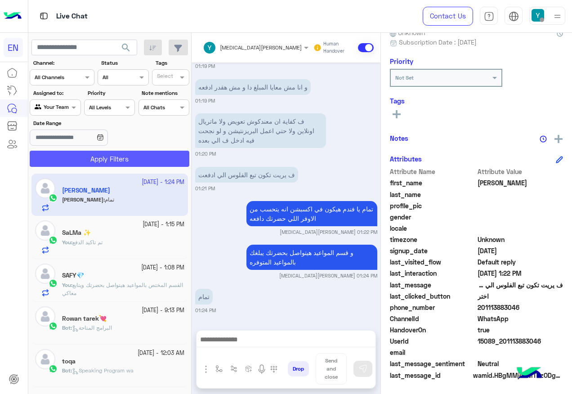
click at [77, 156] on button "Apply Filters" at bounding box center [110, 159] width 160 height 16
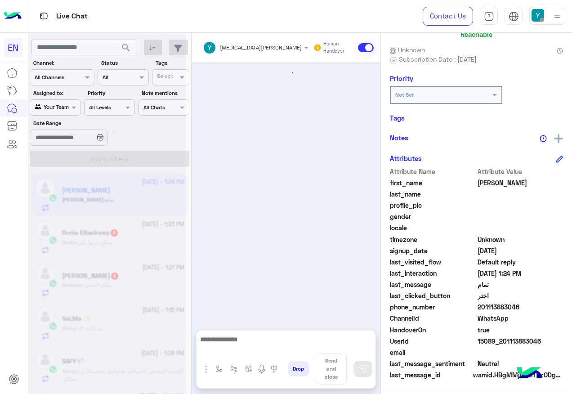
scroll to position [559, 0]
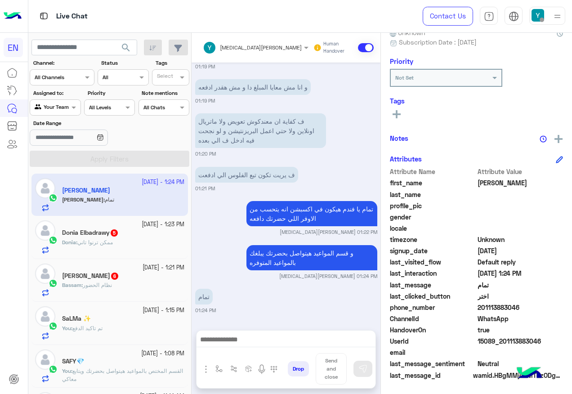
click at [119, 239] on div "Donia : ممكن ترنوا تاني" at bounding box center [123, 247] width 122 height 16
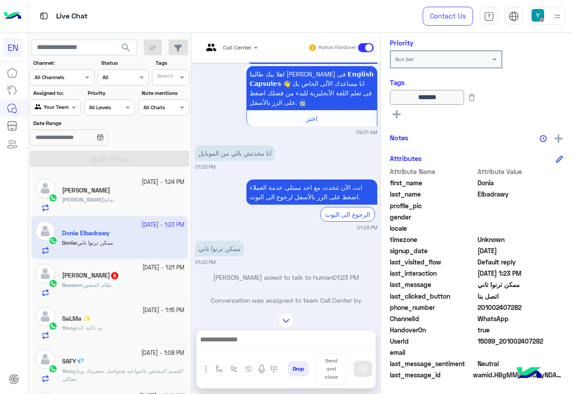
scroll to position [899, 0]
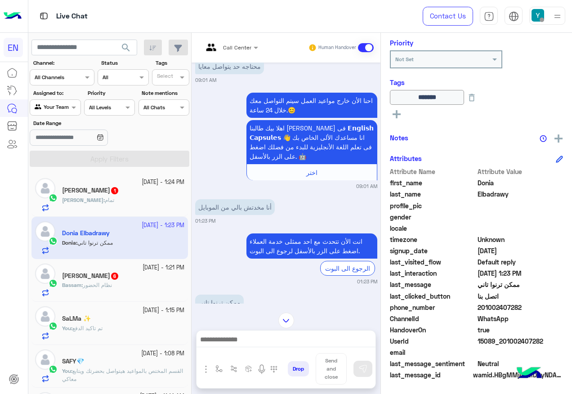
drag, startPoint x: 480, startPoint y: 306, endPoint x: 519, endPoint y: 313, distance: 39.8
click at [519, 313] on div "phone_number 201002407282" at bounding box center [476, 308] width 173 height 11
copy span "01002407282"
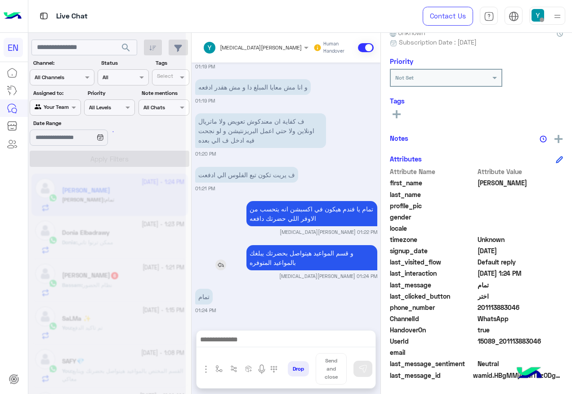
scroll to position [1040, 0]
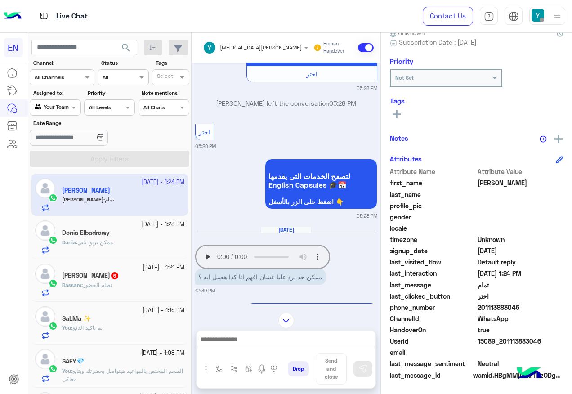
click at [209, 258] on app-msgs-audio "Your browser does not support the audio tag." at bounding box center [286, 257] width 182 height 24
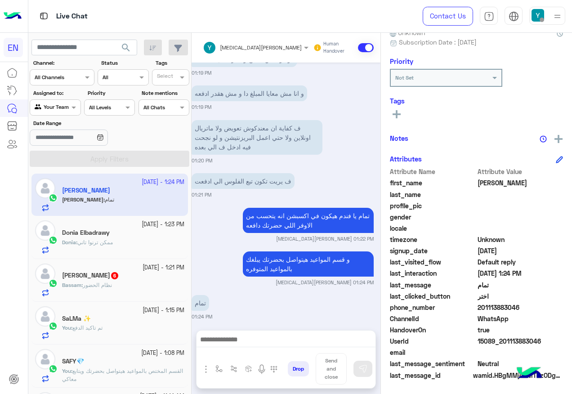
scroll to position [1630, 4]
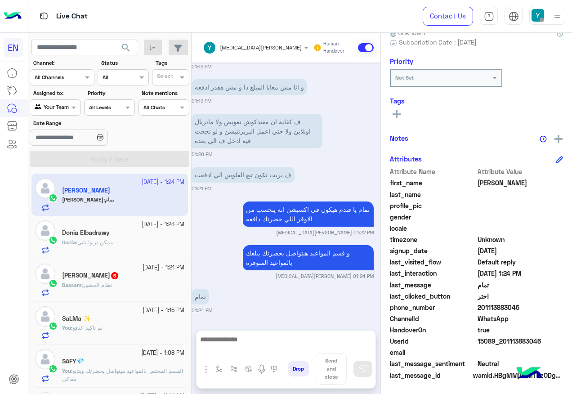
click at [142, 225] on small "29 September - 1:23 PM" at bounding box center [163, 225] width 43 height 9
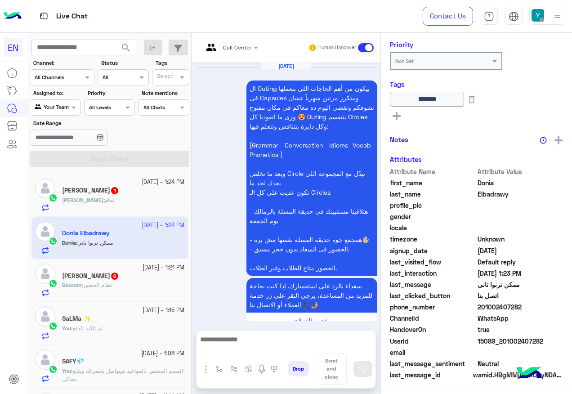
scroll to position [107, 0]
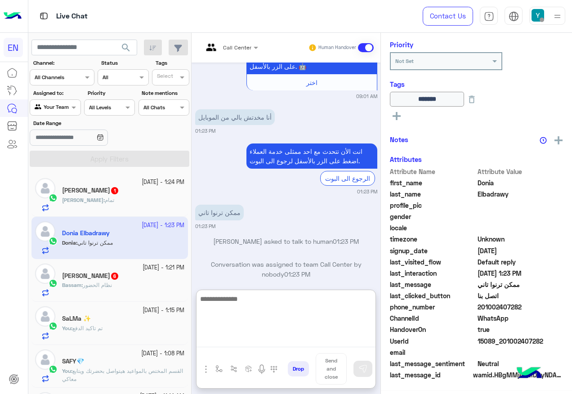
click at [280, 342] on textarea at bounding box center [286, 320] width 179 height 54
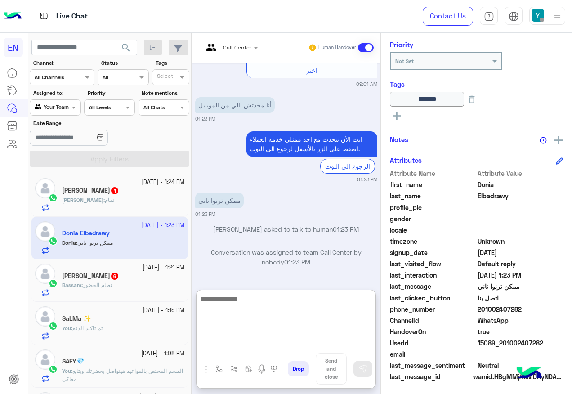
scroll to position [109, 0]
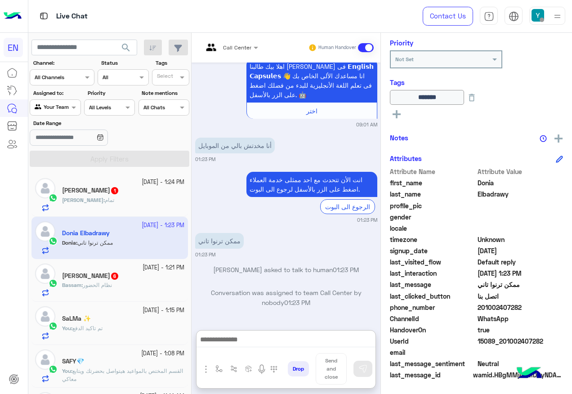
click at [146, 182] on small "[DATE] - 1:24 PM" at bounding box center [163, 182] width 43 height 9
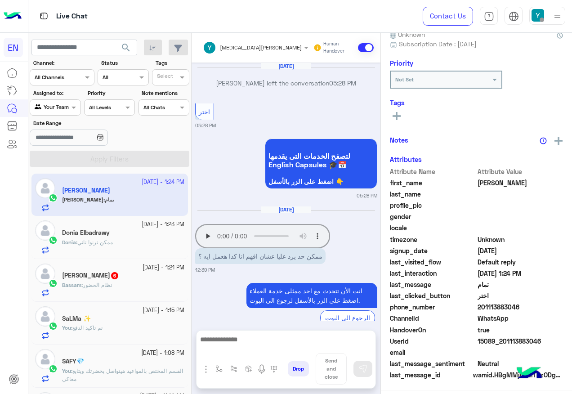
scroll to position [559, 0]
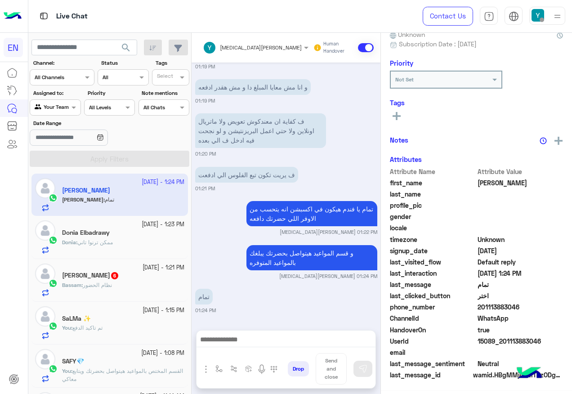
click at [136, 279] on div "Bassam Ahmed 6" at bounding box center [123, 276] width 122 height 9
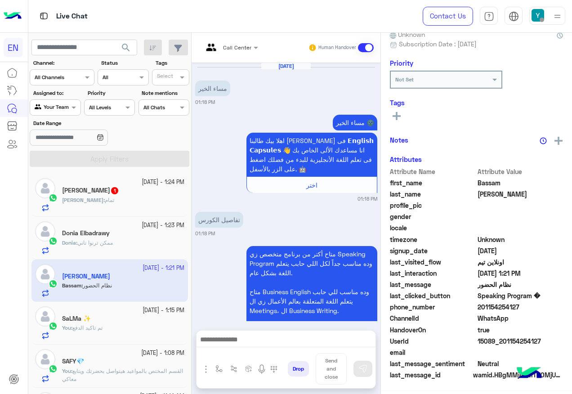
scroll to position [896, 0]
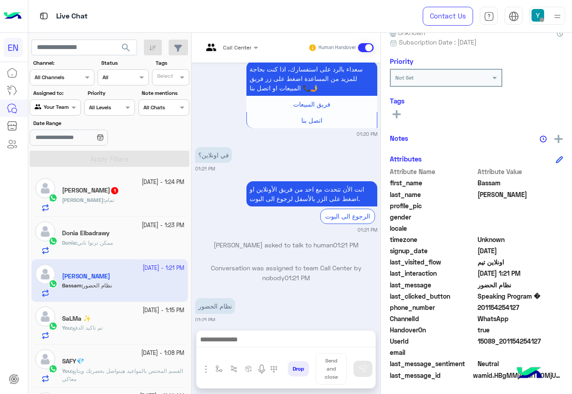
click at [221, 55] on div at bounding box center [213, 48] width 20 height 22
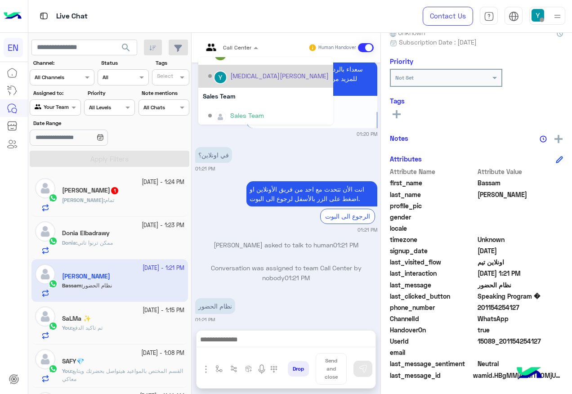
scroll to position [149, 0]
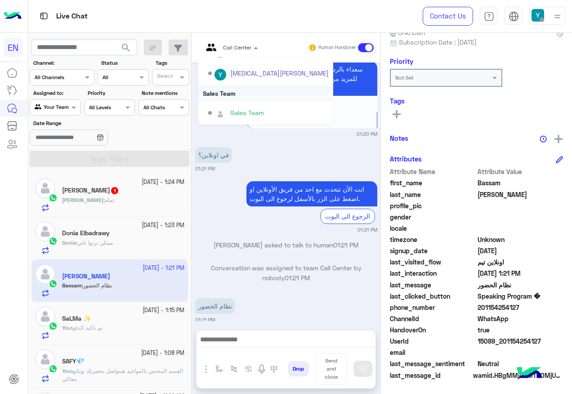
click at [227, 91] on div "Sales Team" at bounding box center [265, 93] width 135 height 17
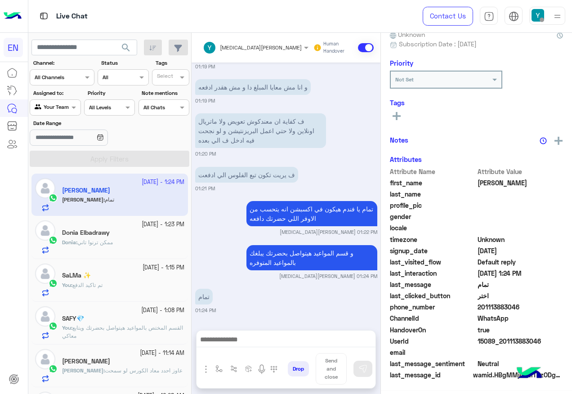
scroll to position [135, 0]
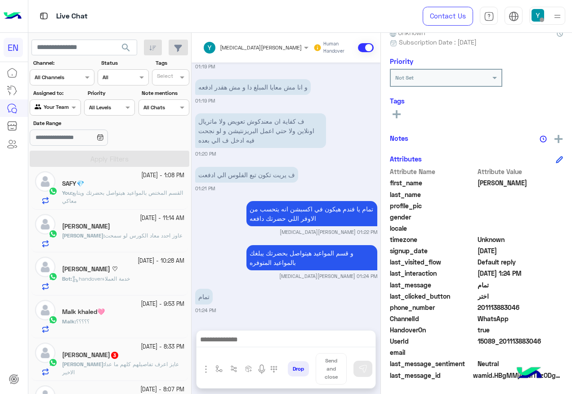
click at [116, 361] on span "عايز اعرف تفاصيلهم كلهم ما عدا الاخير" at bounding box center [120, 368] width 117 height 15
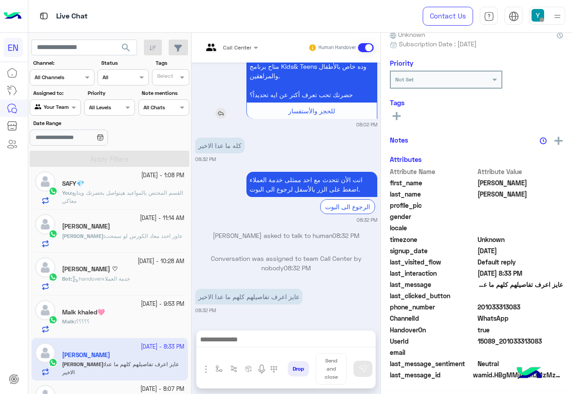
scroll to position [90, 0]
click at [243, 49] on div at bounding box center [230, 46] width 64 height 9
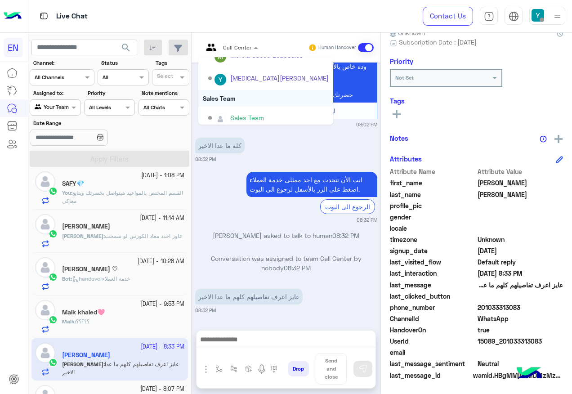
scroll to position [0, 0]
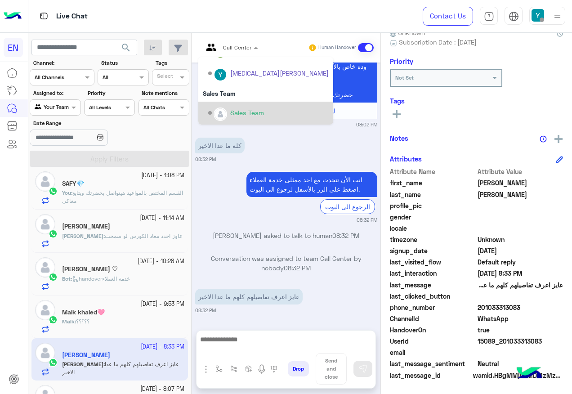
click at [247, 103] on div "Sales Team" at bounding box center [265, 113] width 135 height 23
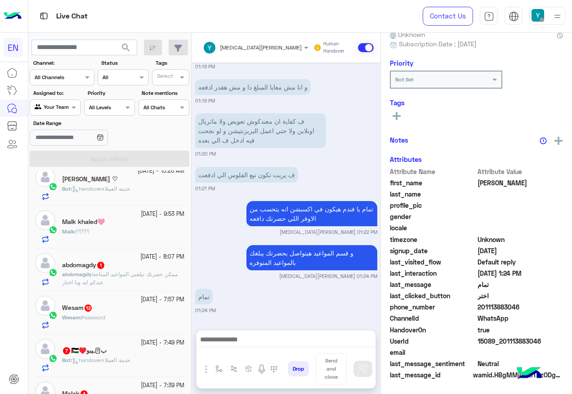
click at [112, 271] on span "ممكن حضرتك تبلغني المواعيد المتاحة عندكم ايه ونا اختار" at bounding box center [120, 278] width 116 height 15
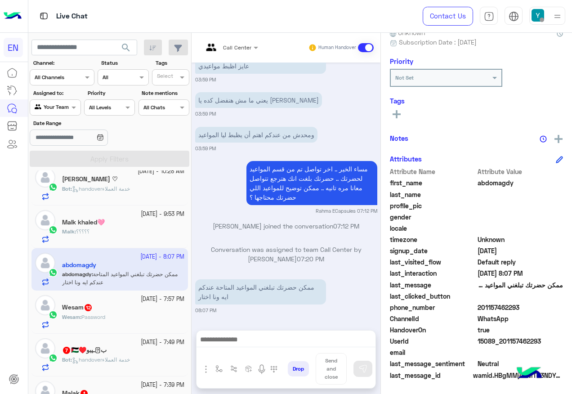
drag, startPoint x: 480, startPoint y: 306, endPoint x: 520, endPoint y: 310, distance: 40.7
click at [520, 310] on span "201157462293" at bounding box center [521, 307] width 86 height 9
copy span "01157462293"
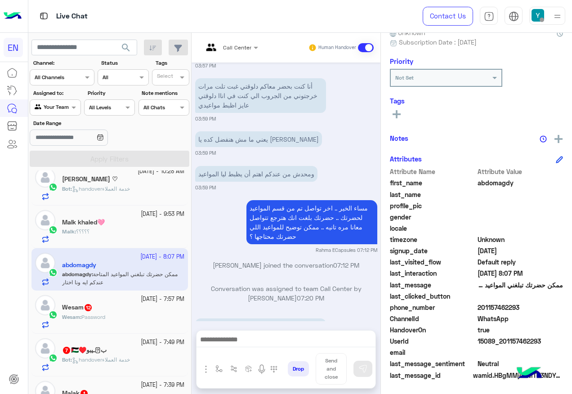
scroll to position [591, 0]
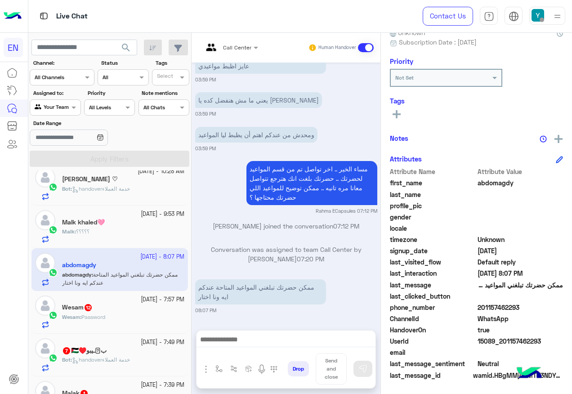
click at [239, 320] on div "Aug 24, 2025 Bassant Ayman joined the conversation 04:46 PM ممكن تبعتيلي المواع…" at bounding box center [286, 192] width 189 height 259
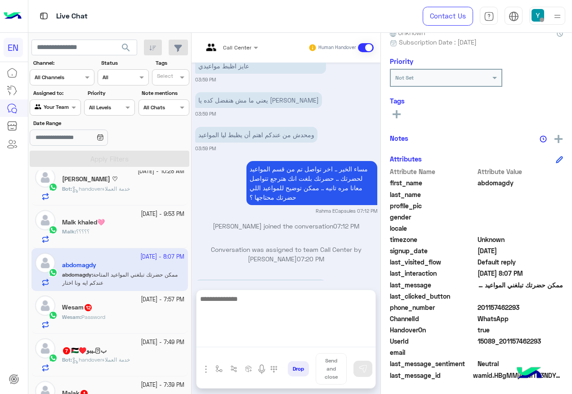
click at [284, 339] on textarea at bounding box center [286, 320] width 179 height 54
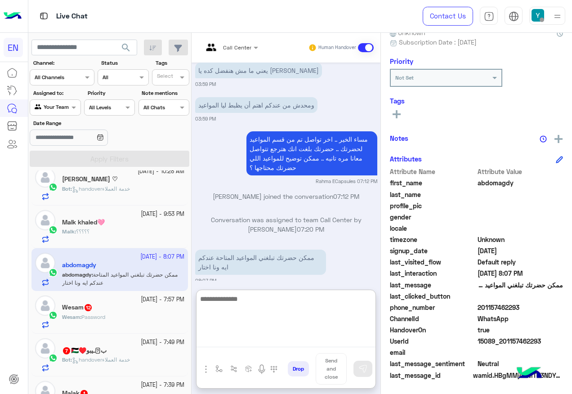
scroll to position [632, 0]
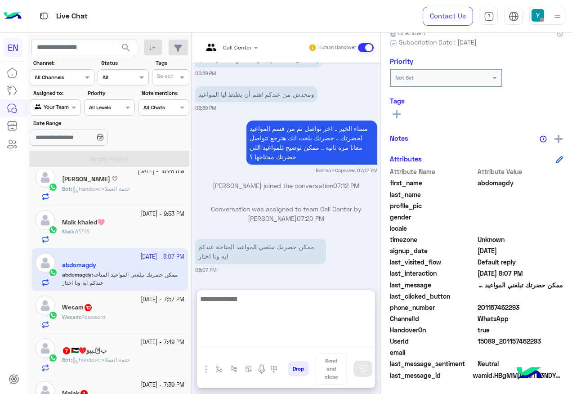
click at [258, 318] on textarea at bounding box center [286, 320] width 179 height 54
click at [287, 303] on textarea at bounding box center [286, 320] width 179 height 54
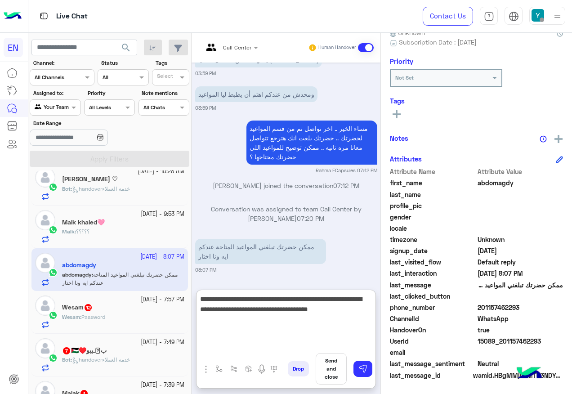
type textarea "**********"
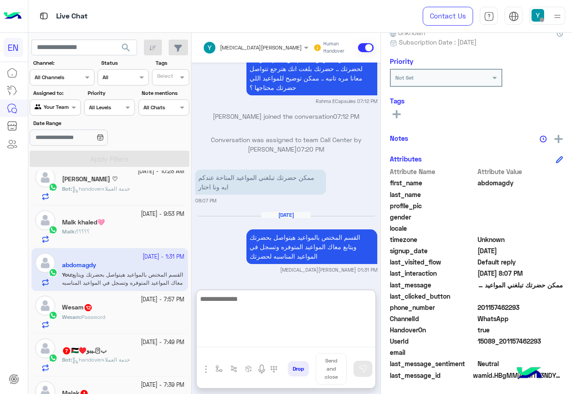
scroll to position [724, 0]
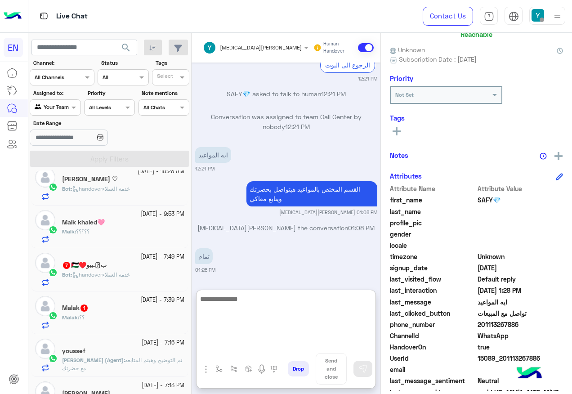
scroll to position [90, 0]
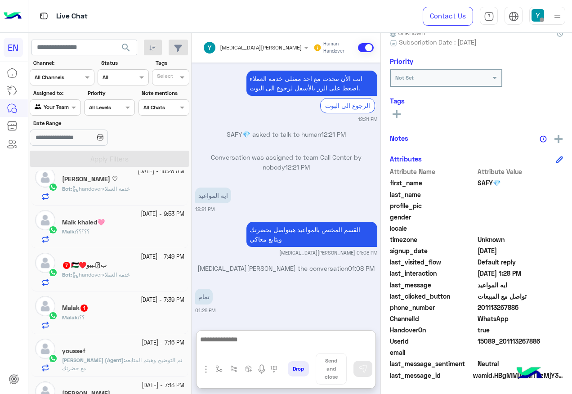
click at [82, 226] on div "Malk khaled🩷" at bounding box center [123, 223] width 122 height 9
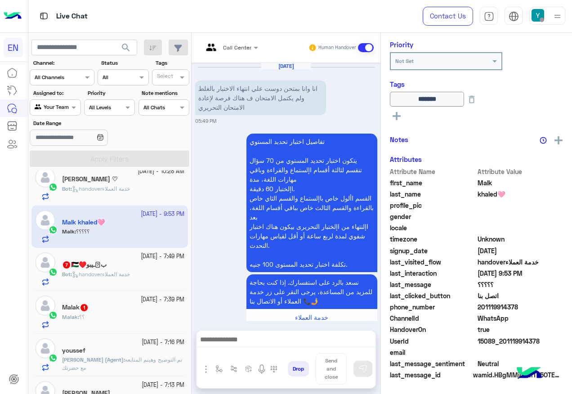
scroll to position [964, 0]
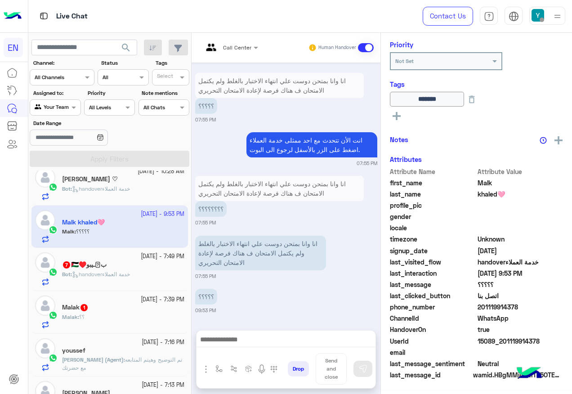
click at [101, 267] on h5 "ب𓂆ـيبو♥️🇵🇸 7" at bounding box center [84, 265] width 45 height 8
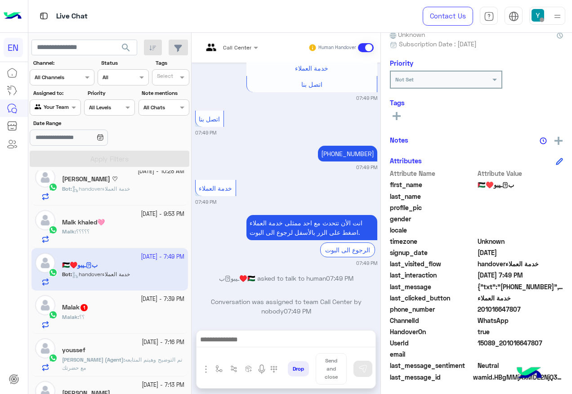
scroll to position [90, 0]
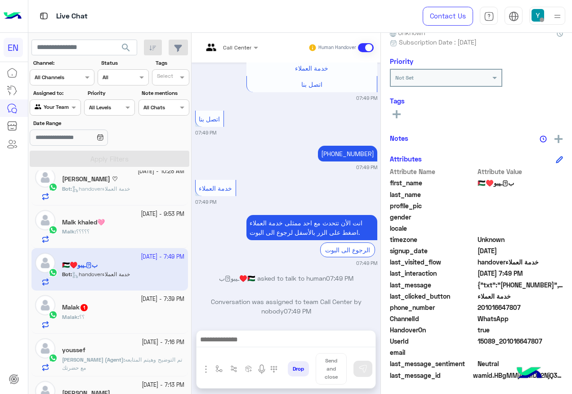
click at [232, 275] on div "ب𓂆ـيبو♥️🇵🇸 asked to talk to human 07:49 PM" at bounding box center [286, 282] width 182 height 16
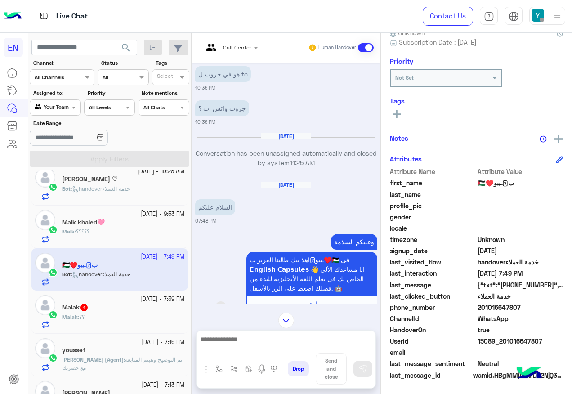
scroll to position [883, 0]
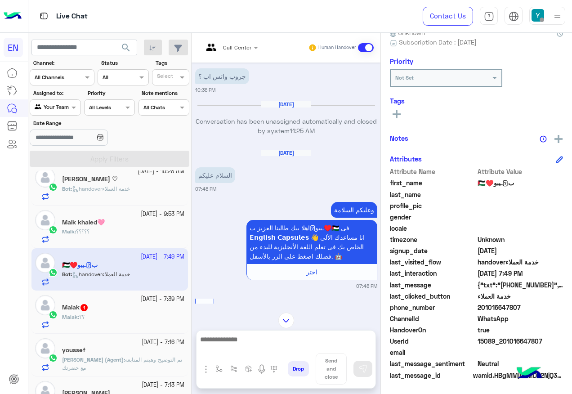
click at [130, 313] on div "Malak : ؟؟" at bounding box center [123, 321] width 122 height 16
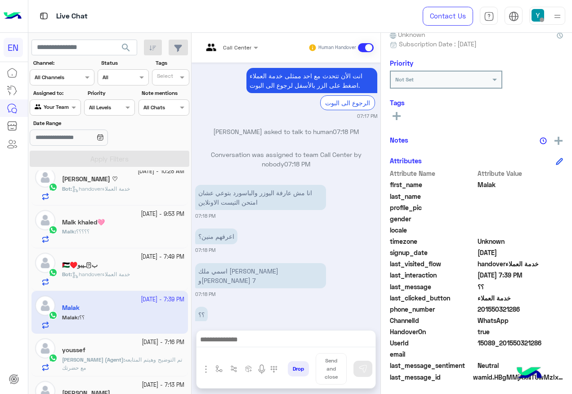
scroll to position [90, 0]
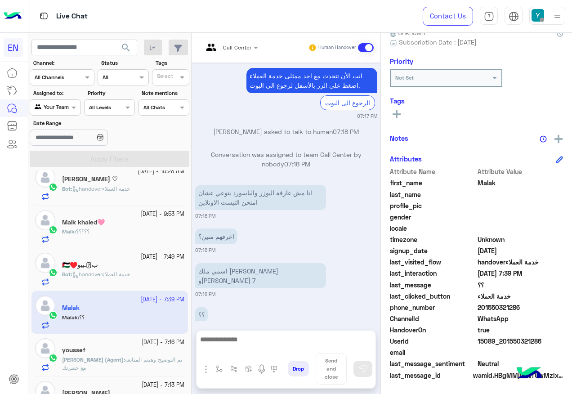
drag, startPoint x: 480, startPoint y: 307, endPoint x: 528, endPoint y: 306, distance: 47.7
click at [528, 306] on span "201550321286" at bounding box center [521, 307] width 86 height 9
copy span "01550321286"
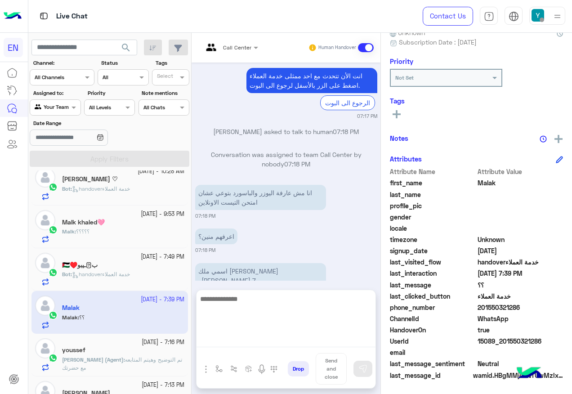
click at [275, 341] on textarea at bounding box center [286, 320] width 179 height 54
paste textarea "**********"
type textarea "**********"
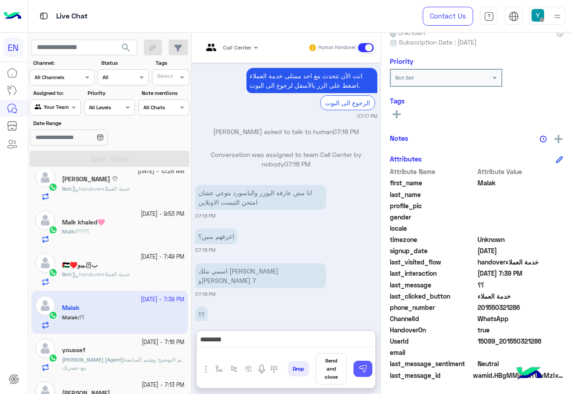
click at [362, 368] on img at bounding box center [363, 369] width 9 height 9
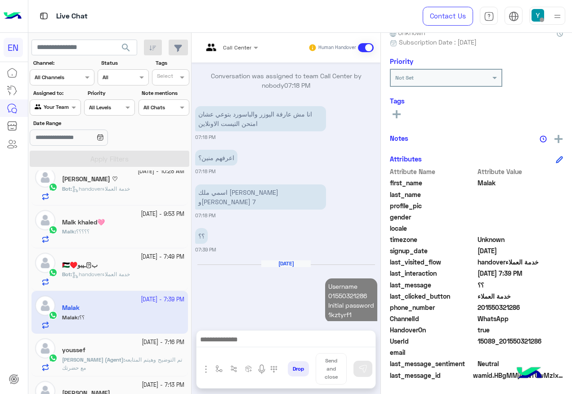
scroll to position [780, 0]
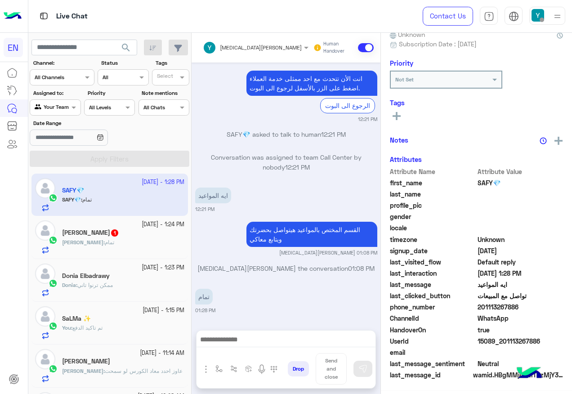
click at [90, 267] on div "29 September - 1:23 PM" at bounding box center [123, 268] width 122 height 9
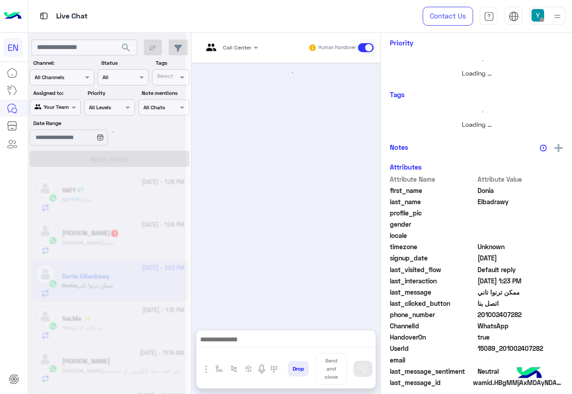
click at [90, 256] on div at bounding box center [107, 201] width 158 height 394
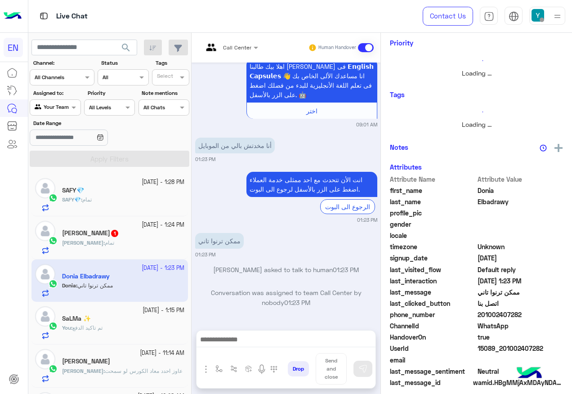
click at [90, 248] on div "Sara : تمام" at bounding box center [123, 247] width 122 height 16
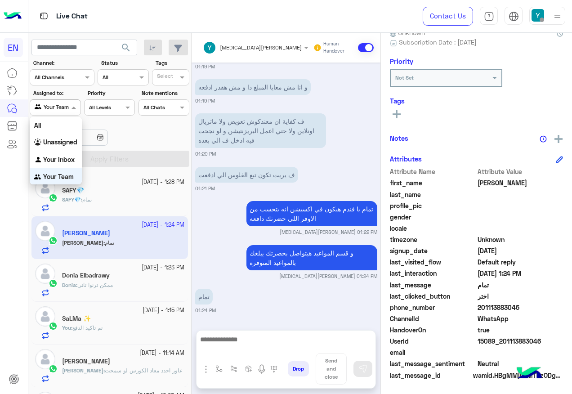
click at [68, 105] on div at bounding box center [55, 106] width 50 height 9
click at [59, 136] on div "Unassigned" at bounding box center [56, 142] width 52 height 18
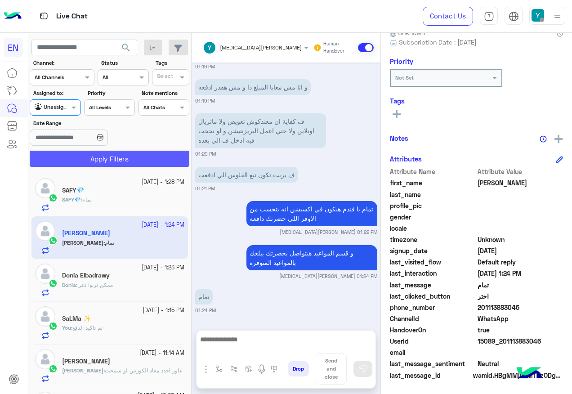
click at [64, 158] on button "Apply Filters" at bounding box center [110, 159] width 160 height 16
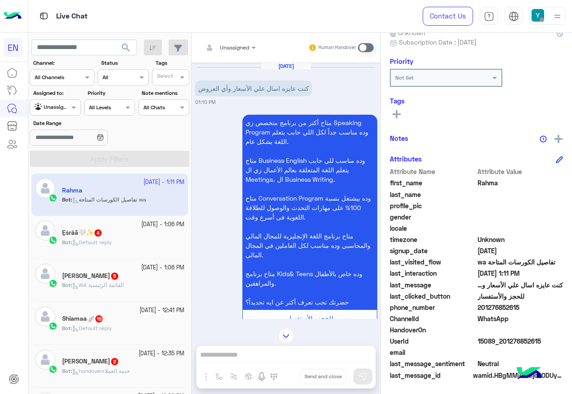
click at [219, 45] on input "text" at bounding box center [219, 46] width 32 height 8
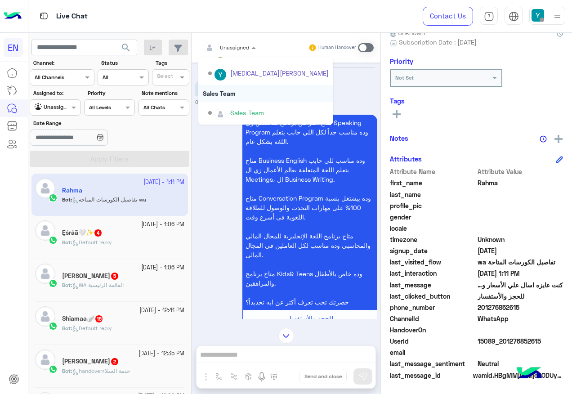
click at [248, 99] on div "Sales Team" at bounding box center [265, 93] width 135 height 17
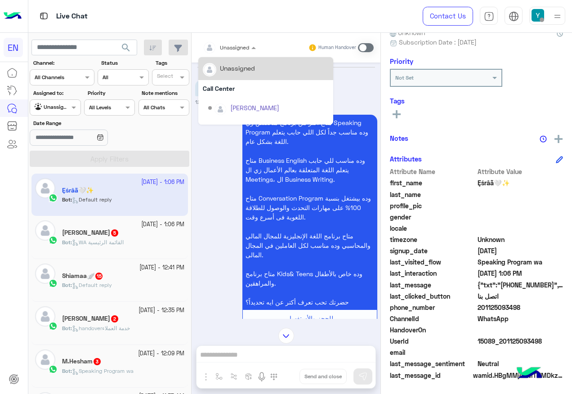
click at [219, 51] on div at bounding box center [211, 48] width 17 height 18
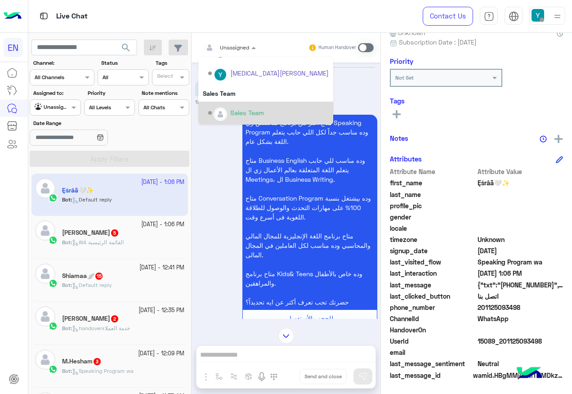
click at [233, 107] on div "Sales Team" at bounding box center [268, 113] width 121 height 16
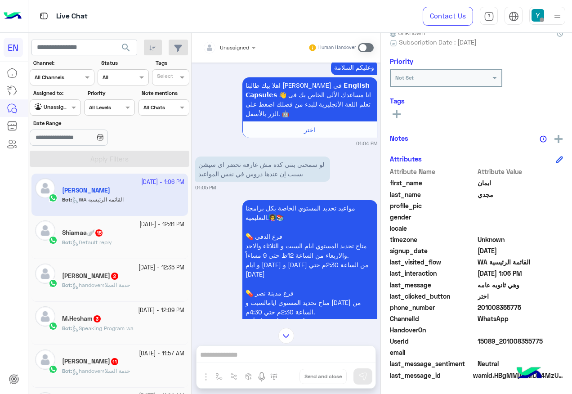
click at [239, 46] on div at bounding box center [229, 46] width 62 height 9
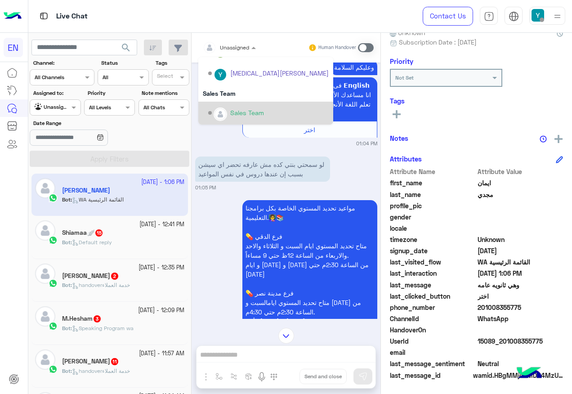
click at [243, 110] on div "Sales Team" at bounding box center [247, 112] width 34 height 9
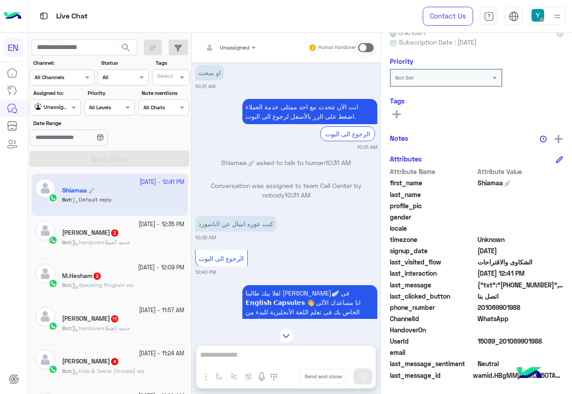
drag, startPoint x: 480, startPoint y: 306, endPoint x: 549, endPoint y: 306, distance: 68.9
click at [549, 306] on span "201069901988" at bounding box center [521, 307] width 86 height 9
copy span "01069901988"
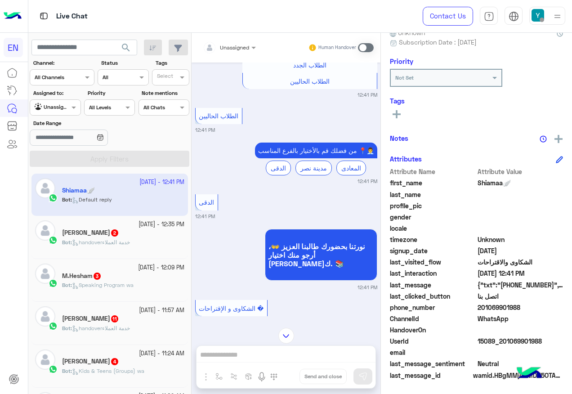
click at [369, 48] on span at bounding box center [366, 47] width 16 height 9
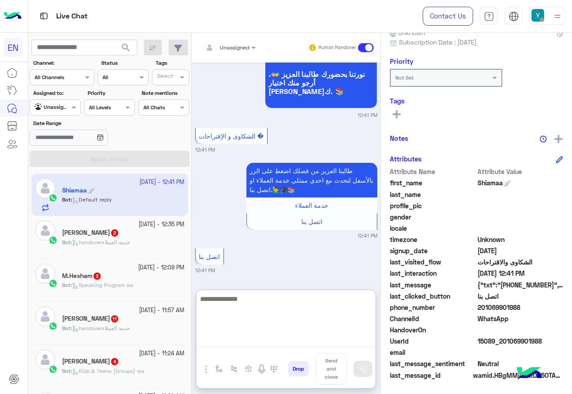
click at [260, 340] on textarea at bounding box center [286, 320] width 179 height 54
drag, startPoint x: 260, startPoint y: 340, endPoint x: 252, endPoint y: 339, distance: 7.7
paste textarea "**********"
type textarea "**********"
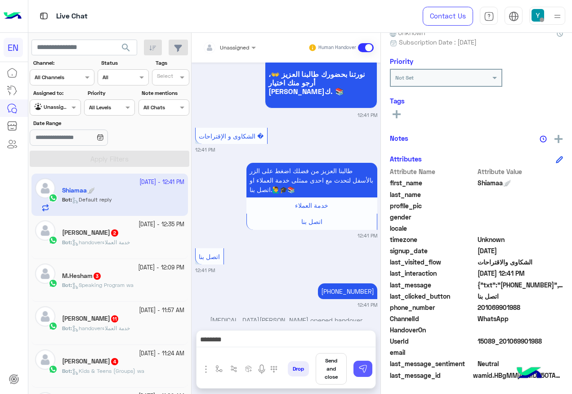
click at [359, 361] on button at bounding box center [363, 369] width 19 height 16
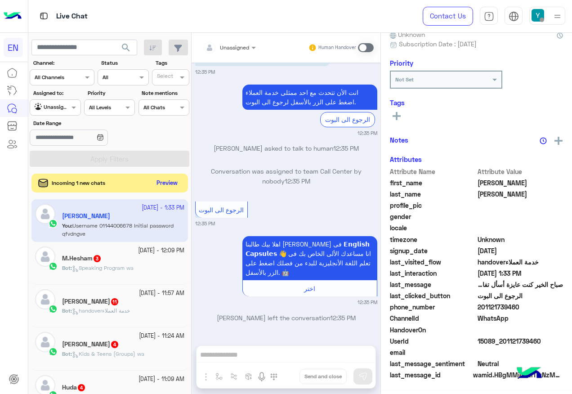
click at [169, 183] on button "Preview" at bounding box center [167, 183] width 28 height 12
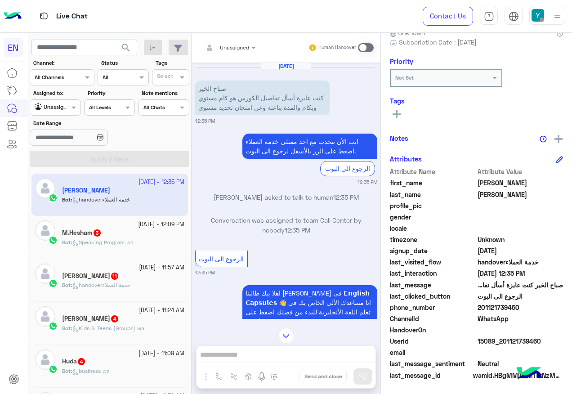
click at [239, 54] on div "Unassigned" at bounding box center [226, 48] width 46 height 18
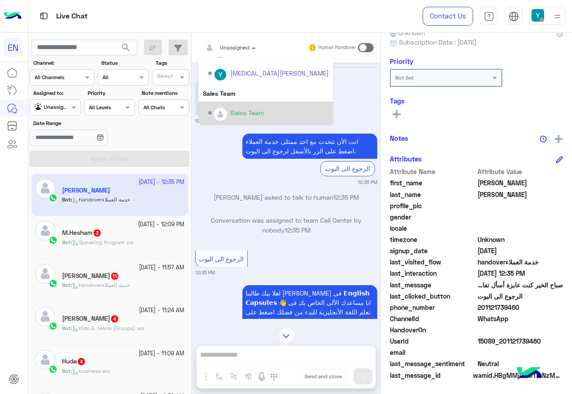
click at [241, 104] on div "Sales Team" at bounding box center [265, 113] width 135 height 23
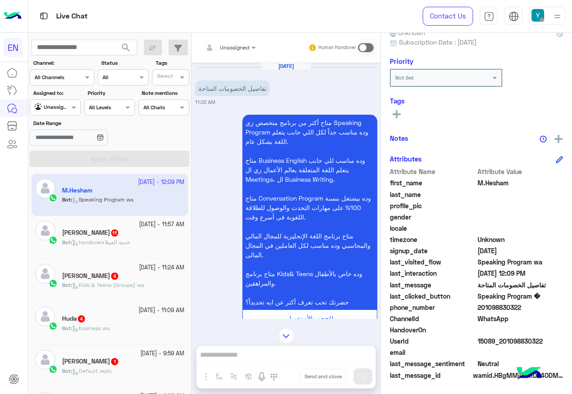
click at [233, 54] on div "Unassigned" at bounding box center [226, 48] width 46 height 18
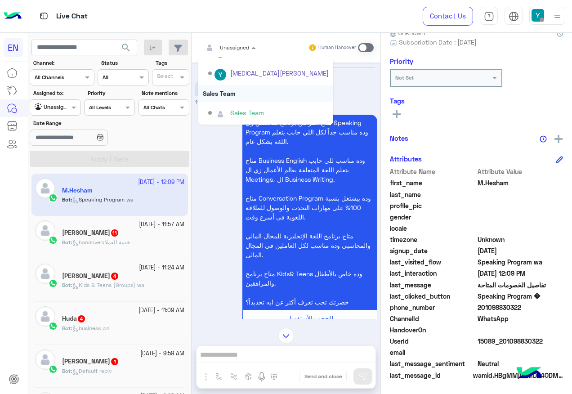
click at [246, 98] on div "Sales Team" at bounding box center [265, 93] width 135 height 17
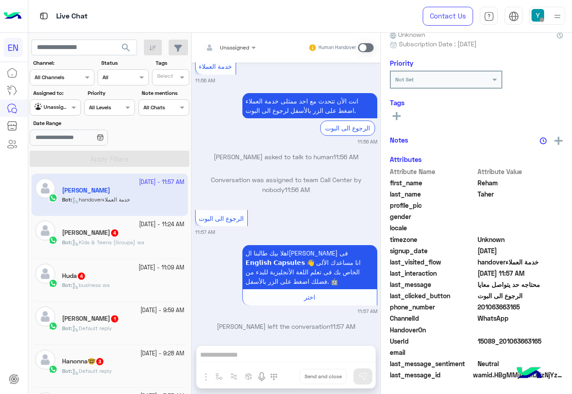
click at [148, 228] on small "29 September - 11:24 AM" at bounding box center [161, 225] width 45 height 9
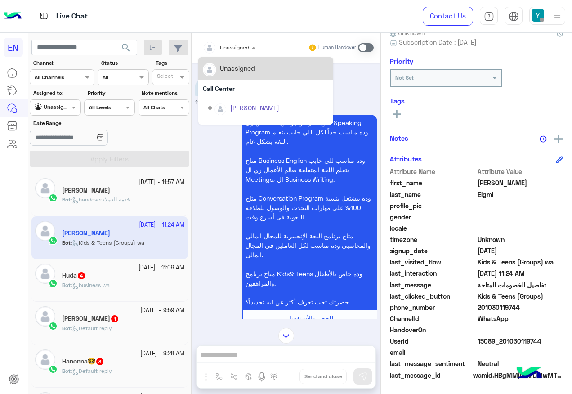
click at [254, 48] on span at bounding box center [254, 47] width 11 height 9
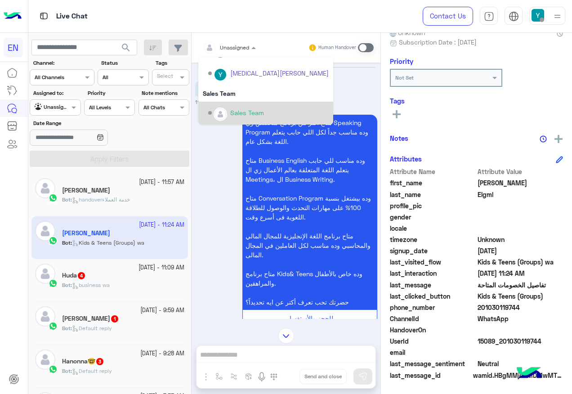
click at [253, 113] on div "Sales Team" at bounding box center [247, 112] width 34 height 9
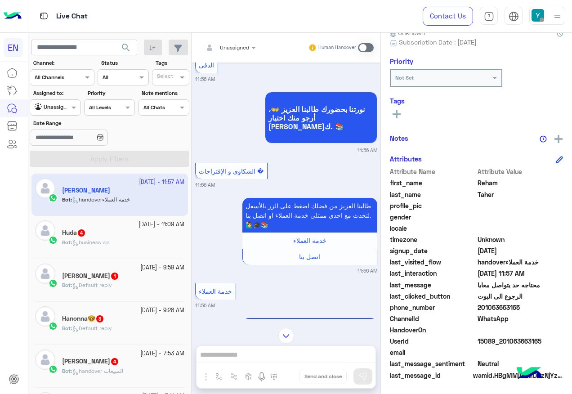
click at [172, 240] on div "Bot : business wa" at bounding box center [123, 247] width 122 height 16
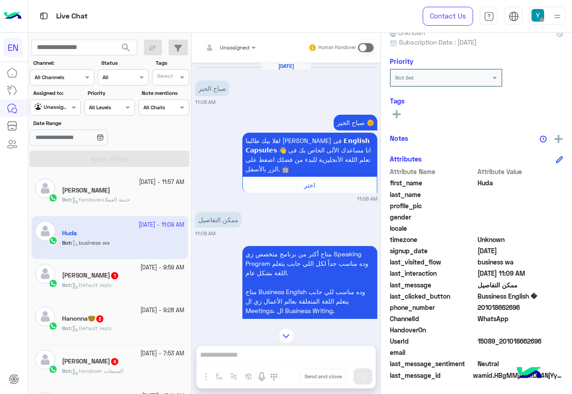
click at [226, 54] on div "Unassigned" at bounding box center [226, 48] width 46 height 18
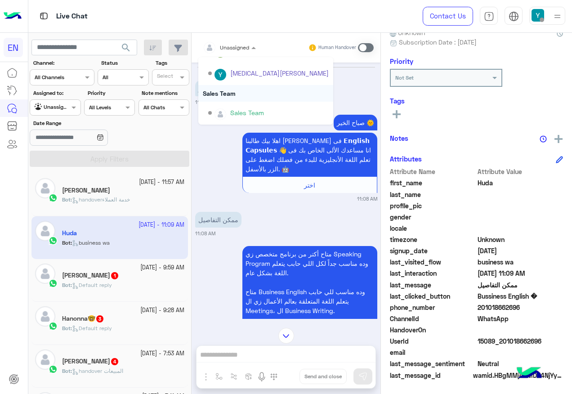
click at [242, 100] on div "Sales Team" at bounding box center [265, 93] width 135 height 17
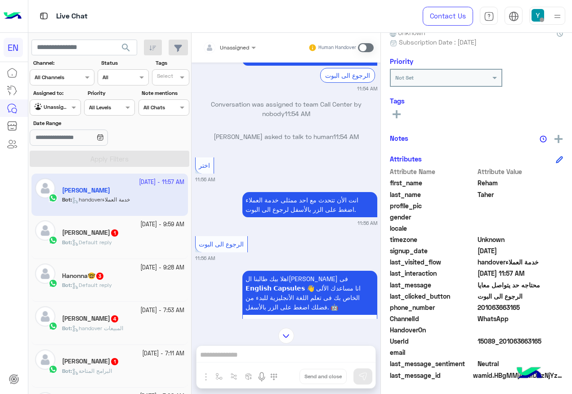
click at [141, 230] on div "Nourhan Mohamed 1" at bounding box center [123, 233] width 122 height 9
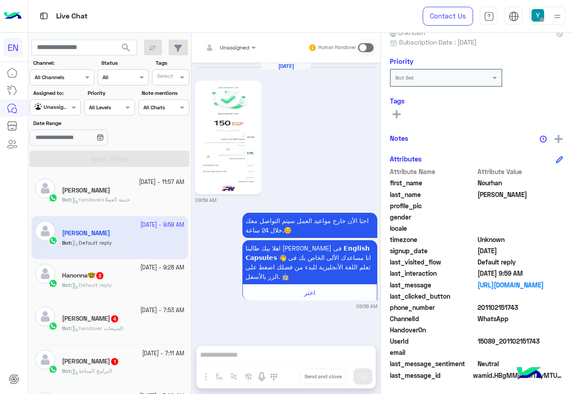
click at [243, 154] on img at bounding box center [229, 137] width 62 height 109
drag, startPoint x: 478, startPoint y: 307, endPoint x: 527, endPoint y: 305, distance: 49.5
click at [527, 305] on span "201102151743" at bounding box center [521, 307] width 86 height 9
copy span "201102151743"
click at [399, 112] on icon at bounding box center [397, 114] width 8 height 8
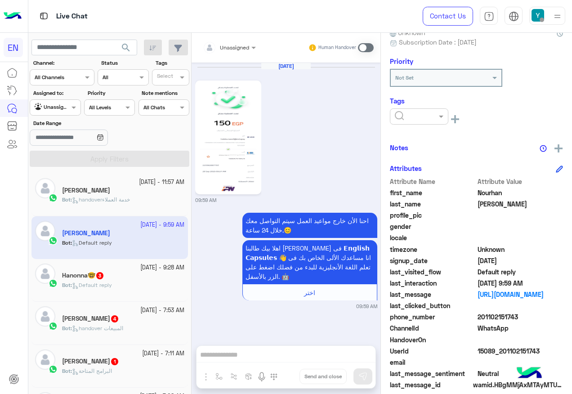
click at [413, 119] on input "text" at bounding box center [408, 116] width 27 height 8
click at [414, 141] on span "Solved" at bounding box center [405, 139] width 20 height 8
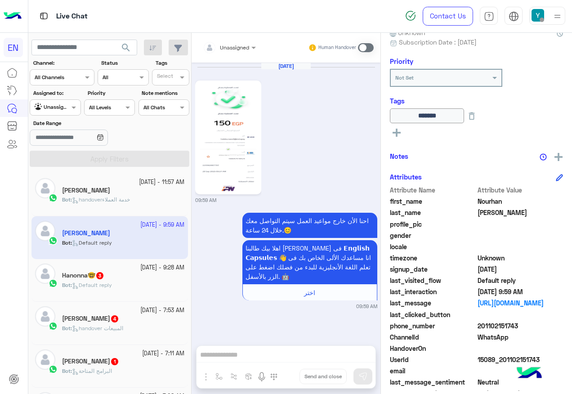
click at [153, 281] on div "Hanonna🤓 3" at bounding box center [123, 276] width 122 height 9
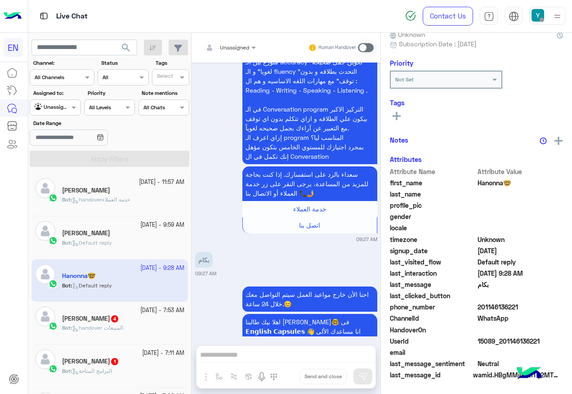
scroll to position [90, 0]
click at [230, 46] on input "text" at bounding box center [219, 46] width 32 height 8
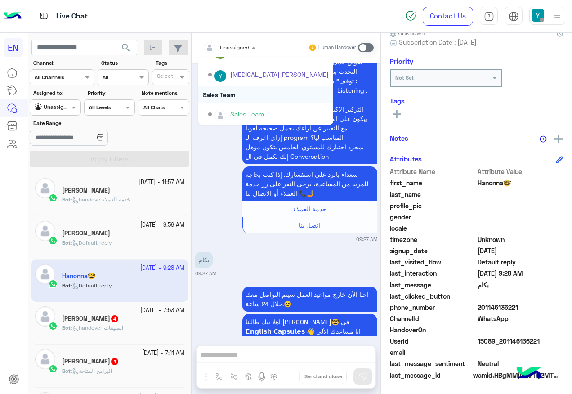
scroll to position [149, 0]
click at [241, 97] on div "Sales Team" at bounding box center [265, 93] width 135 height 17
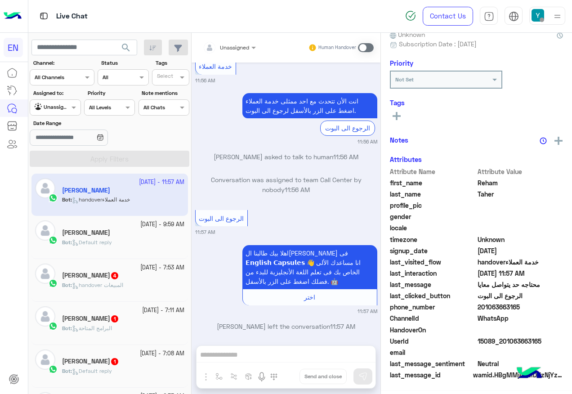
scroll to position [45, 0]
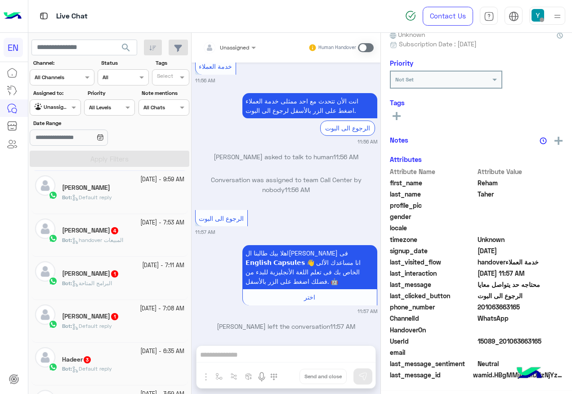
click at [138, 236] on div "Bot : handover المبيعات" at bounding box center [123, 244] width 122 height 16
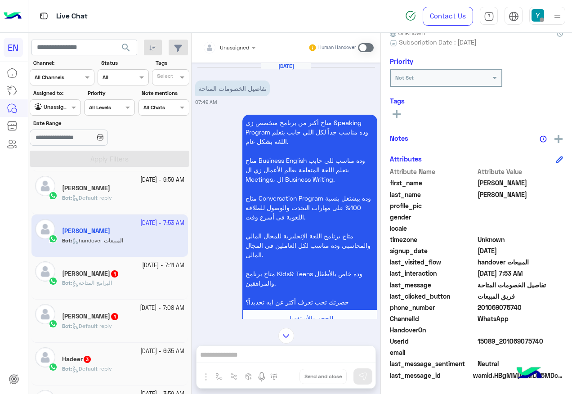
click at [239, 47] on div at bounding box center [229, 46] width 62 height 9
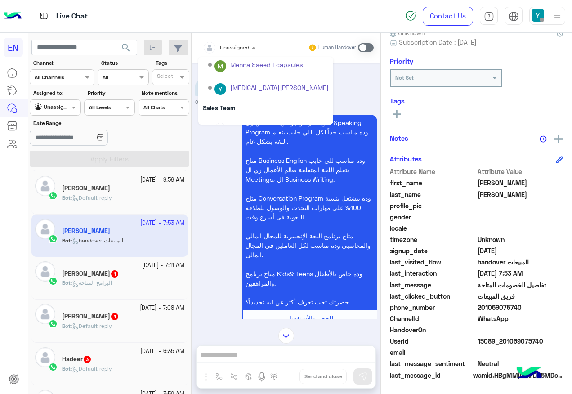
scroll to position [149, 0]
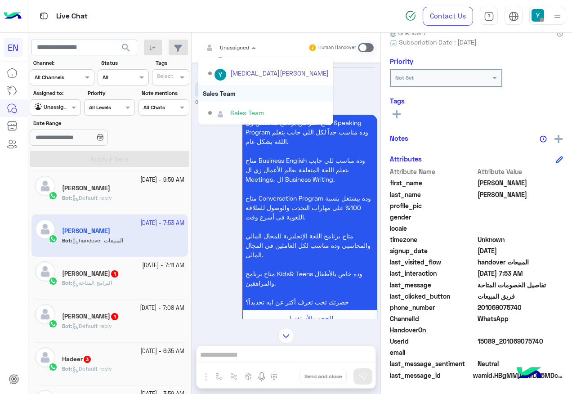
click at [246, 96] on div "Sales Team" at bounding box center [265, 93] width 135 height 17
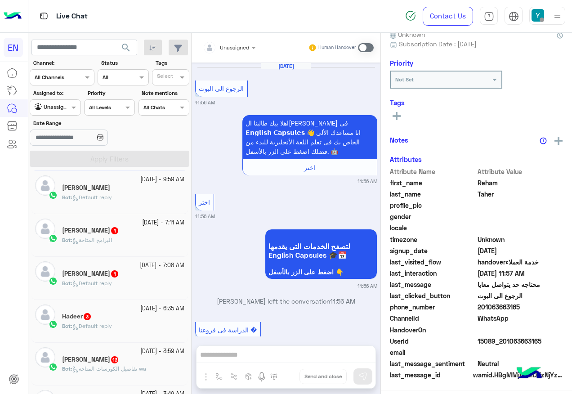
scroll to position [688, 0]
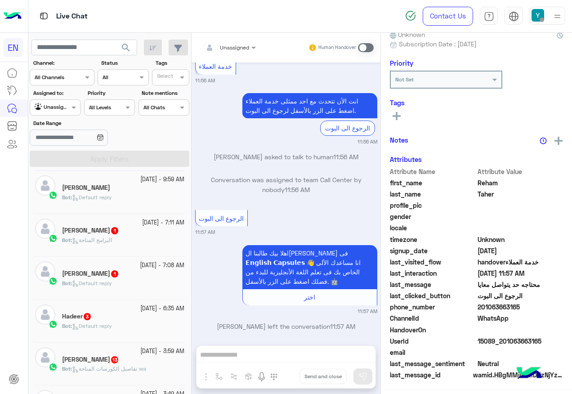
click at [96, 243] on span "Bot : البرامج المتاحة" at bounding box center [87, 240] width 50 height 7
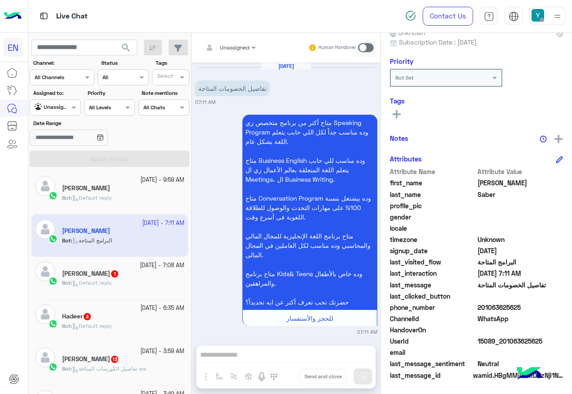
click at [235, 45] on div at bounding box center [229, 46] width 62 height 9
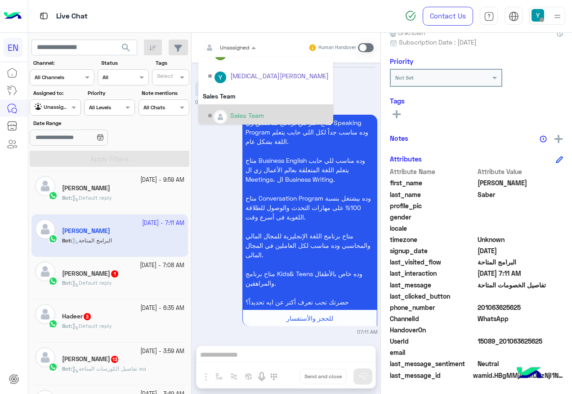
scroll to position [149, 0]
click at [249, 102] on div "Sales Team" at bounding box center [265, 113] width 135 height 23
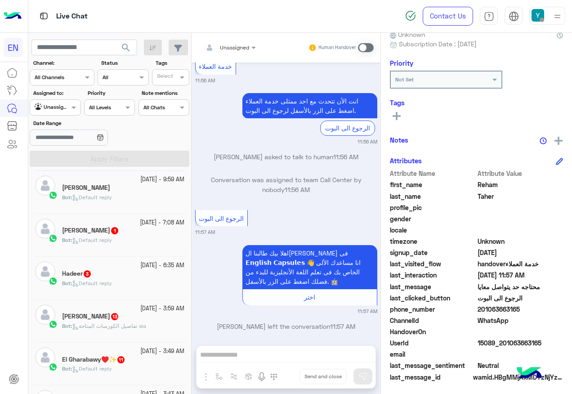
scroll to position [90, 0]
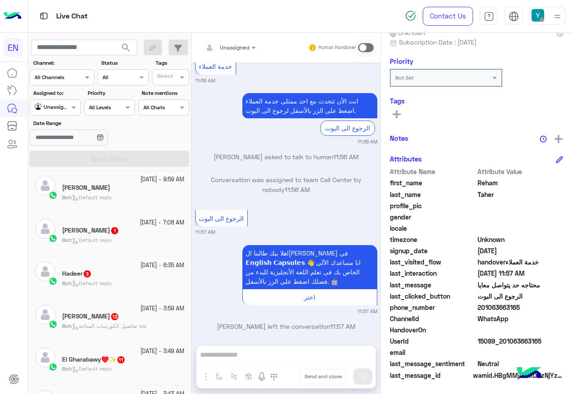
click at [134, 238] on div "Bot : Default reply" at bounding box center [123, 244] width 122 height 16
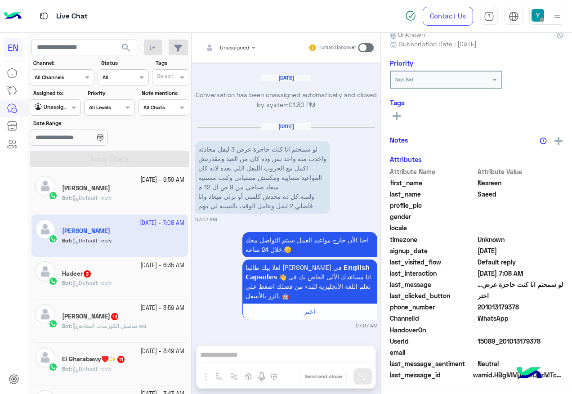
scroll to position [90, 0]
drag, startPoint x: 480, startPoint y: 308, endPoint x: 522, endPoint y: 308, distance: 42.3
click at [522, 308] on span "201013179378" at bounding box center [521, 307] width 86 height 9
copy span "01013179378"
click at [126, 254] on app-inbox-user "29 September - 7:08 AM Nesreen Saeed Bot : Default reply" at bounding box center [110, 236] width 157 height 42
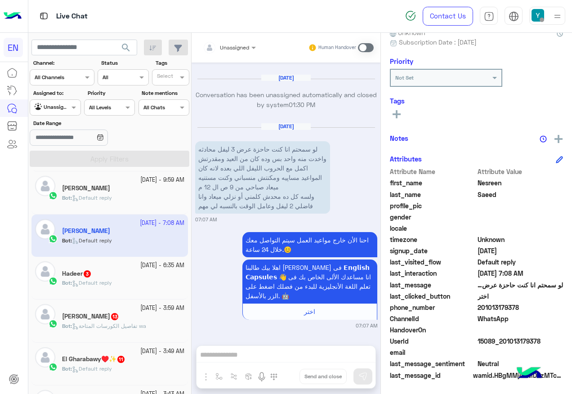
click at [126, 258] on div "29 September - 6:35 AM Hadeer 3 Bot : Default reply" at bounding box center [110, 278] width 157 height 43
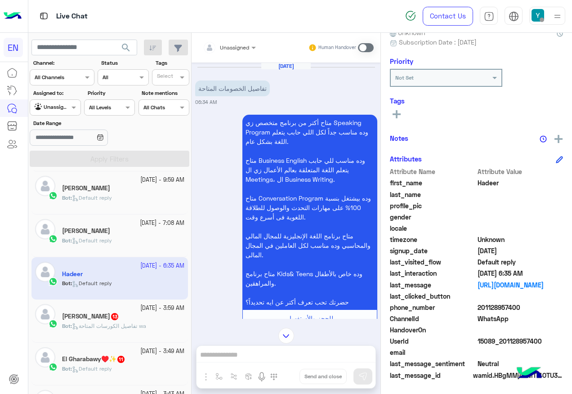
click at [241, 50] on span "Unassigned" at bounding box center [234, 47] width 29 height 7
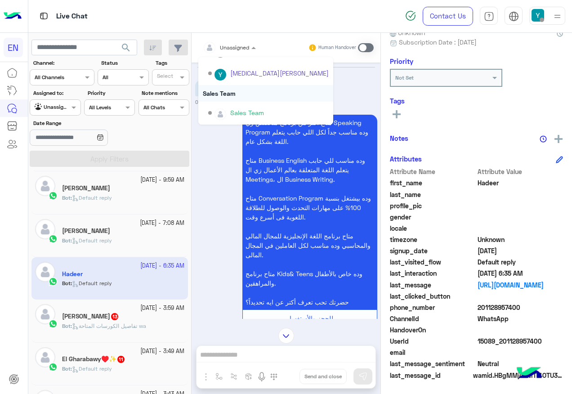
click at [247, 91] on div "Sales Team" at bounding box center [265, 93] width 135 height 17
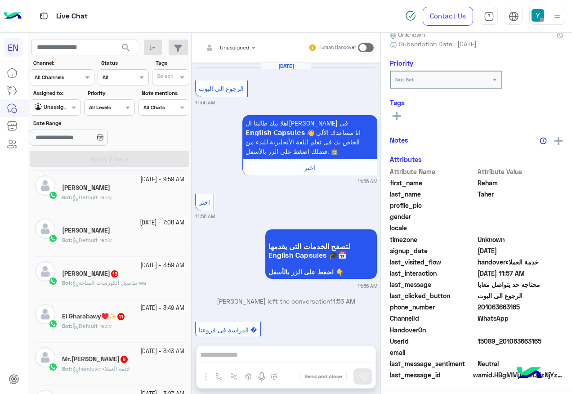
scroll to position [688, 0]
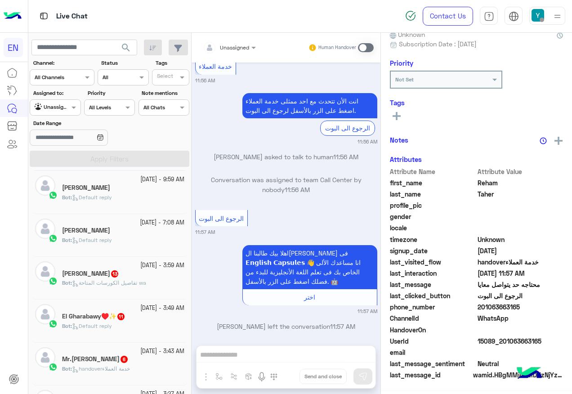
click at [172, 275] on div "diaa mohamed 13" at bounding box center [123, 274] width 122 height 9
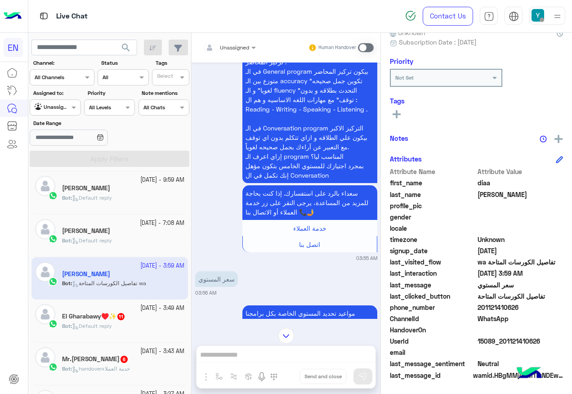
scroll to position [59, 0]
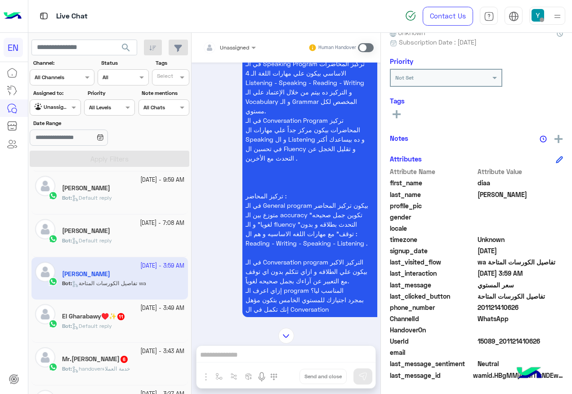
click at [244, 43] on div at bounding box center [229, 46] width 62 height 9
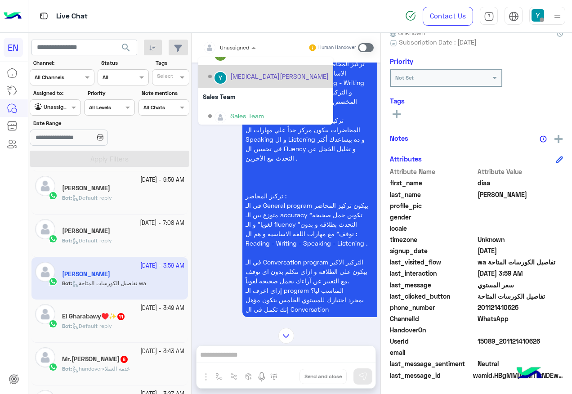
scroll to position [149, 0]
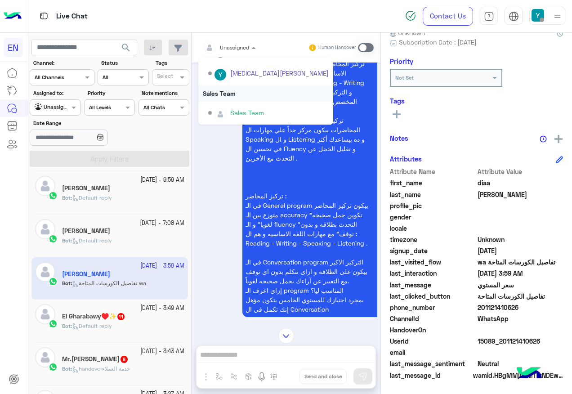
click at [249, 97] on div "Sales Team" at bounding box center [265, 93] width 135 height 17
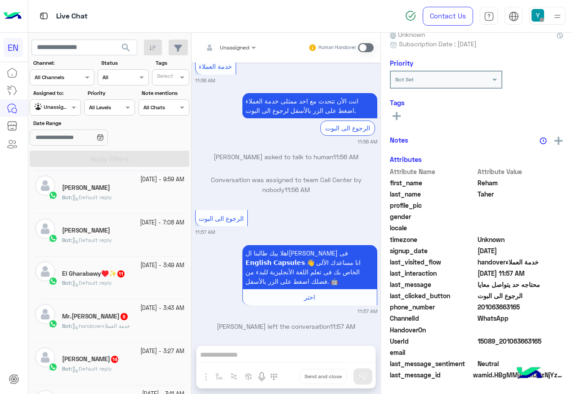
scroll to position [90, 0]
click at [119, 273] on h5 "El Gharabawy♥️✨ 11" at bounding box center [93, 274] width 63 height 8
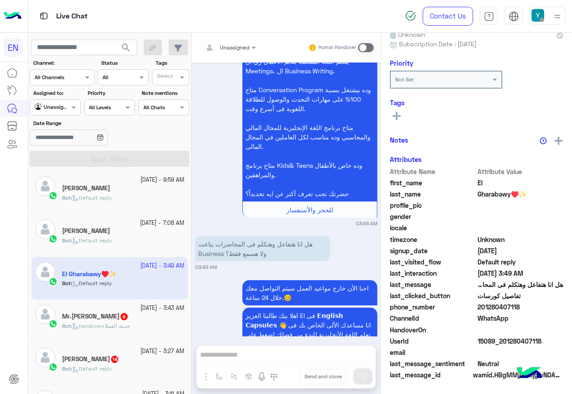
scroll to position [90, 0]
click at [233, 53] on div "Unassigned" at bounding box center [226, 48] width 46 height 18
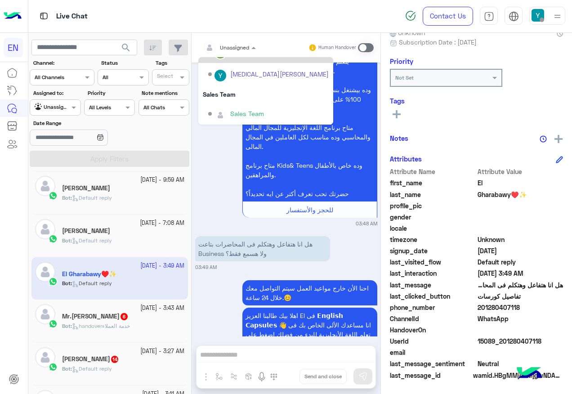
scroll to position [149, 0]
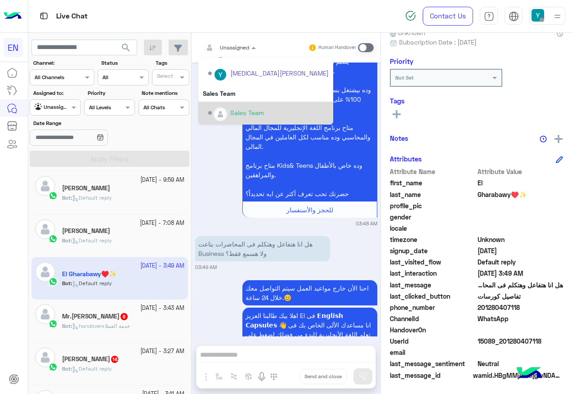
click at [230, 108] on div "Sales Team" at bounding box center [268, 113] width 121 height 16
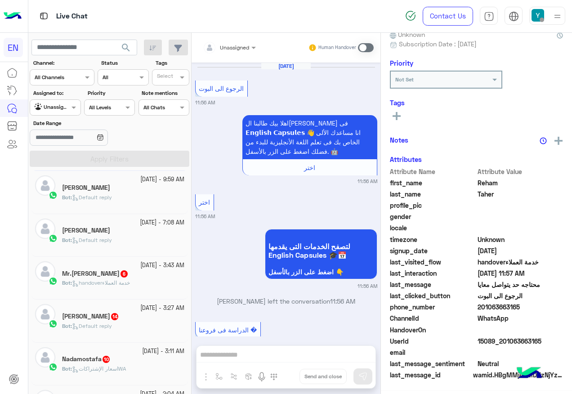
scroll to position [688, 0]
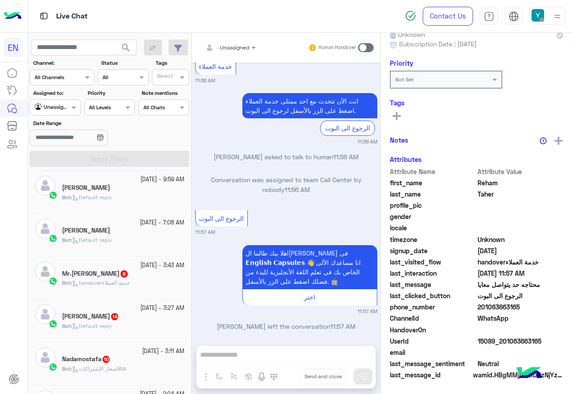
click at [123, 275] on div "Mr.Mossbah 6" at bounding box center [123, 274] width 122 height 9
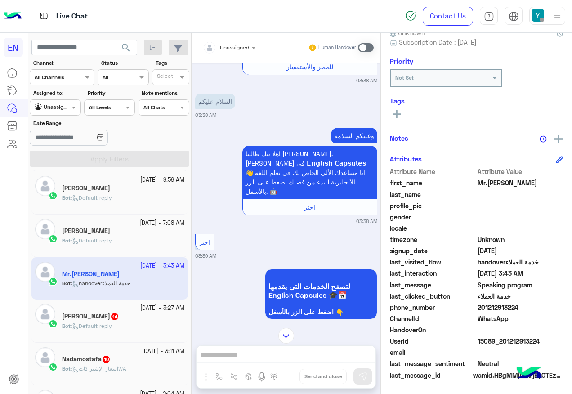
click at [240, 52] on div "Unassigned" at bounding box center [226, 48] width 46 height 18
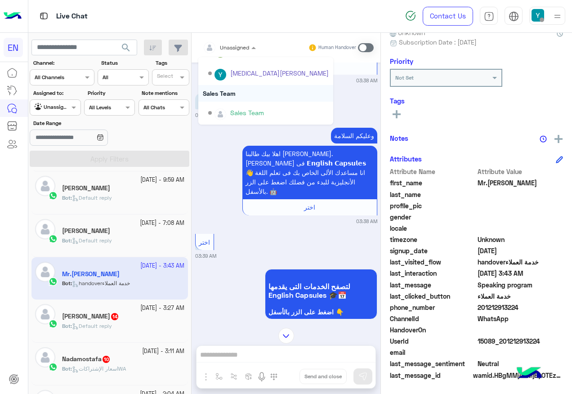
click at [244, 98] on div "Sales Team" at bounding box center [265, 93] width 135 height 17
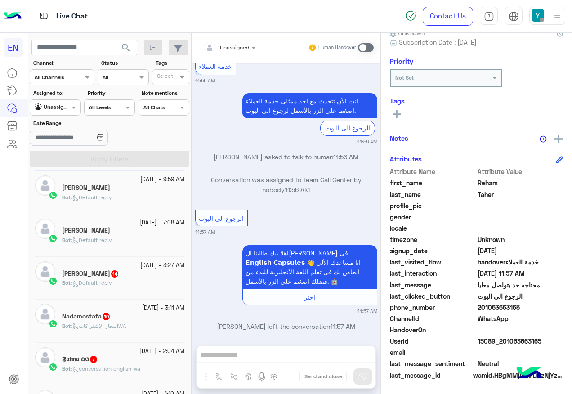
click at [121, 273] on div "Tarek Kotp 14" at bounding box center [123, 274] width 122 height 9
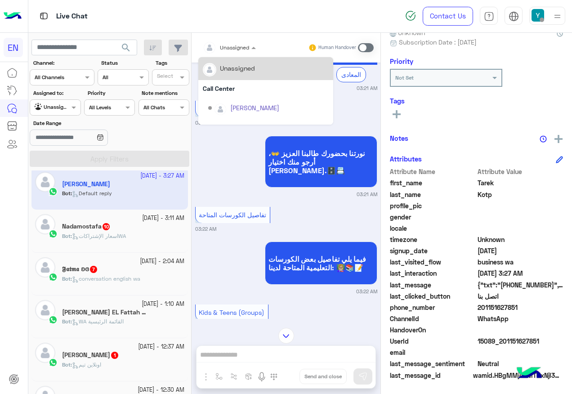
click at [227, 41] on div "Unassigned" at bounding box center [226, 48] width 46 height 18
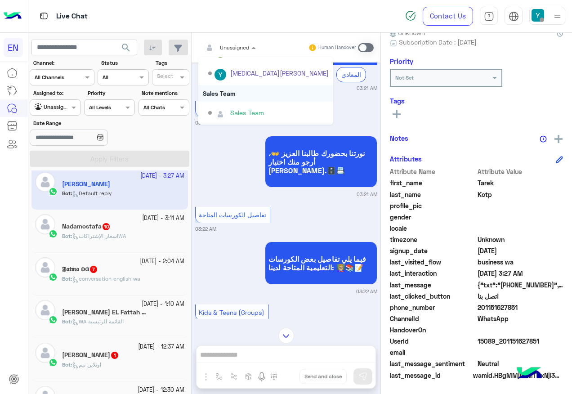
click at [247, 102] on div "Sales Team" at bounding box center [265, 113] width 135 height 23
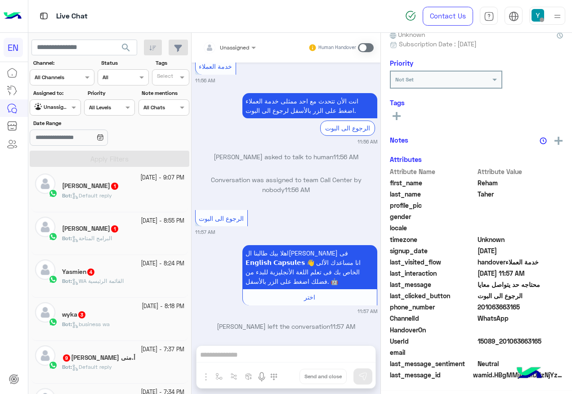
click at [118, 191] on div "Mohamed Gad 1" at bounding box center [123, 186] width 122 height 9
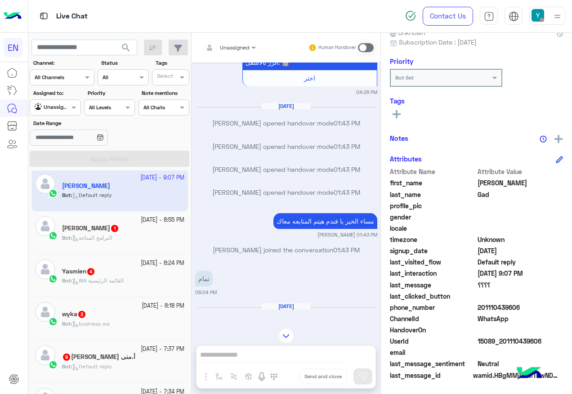
click at [108, 233] on div "Rana Aboelhasan 1" at bounding box center [123, 229] width 122 height 9
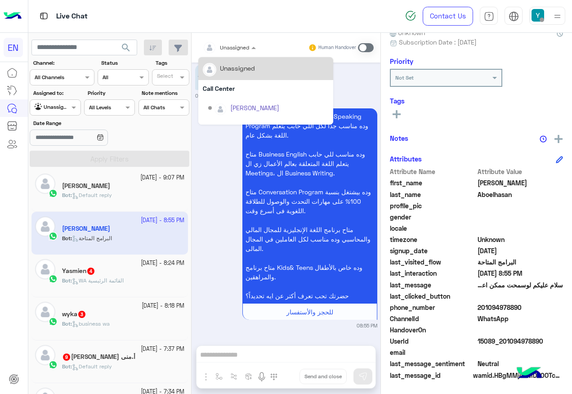
drag, startPoint x: 237, startPoint y: 42, endPoint x: 248, endPoint y: 77, distance: 36.1
click at [236, 45] on div at bounding box center [229, 46] width 62 height 9
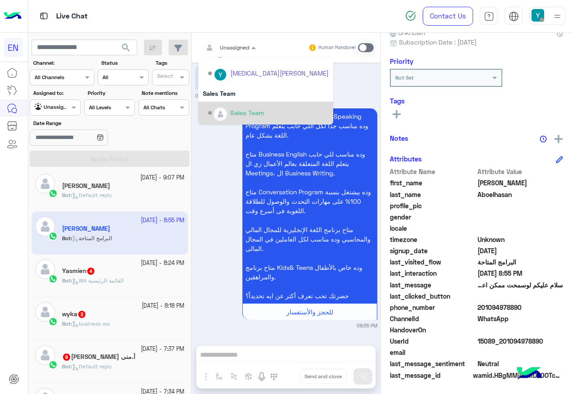
click at [252, 112] on div "Sales Team" at bounding box center [247, 112] width 34 height 9
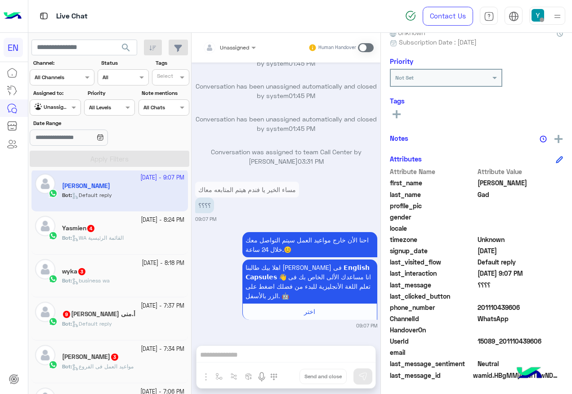
click at [117, 234] on span "WA القائمة الرئيسية" at bounding box center [98, 237] width 52 height 7
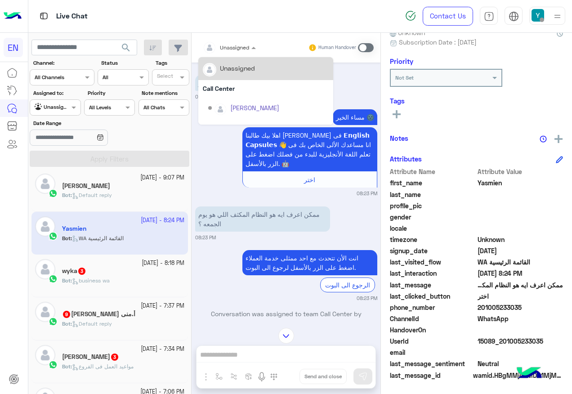
click at [236, 54] on div "Unassigned" at bounding box center [226, 48] width 46 height 18
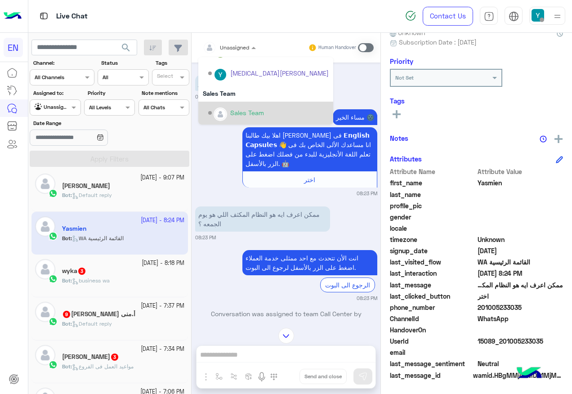
click at [251, 110] on div "Sales Team" at bounding box center [247, 112] width 34 height 9
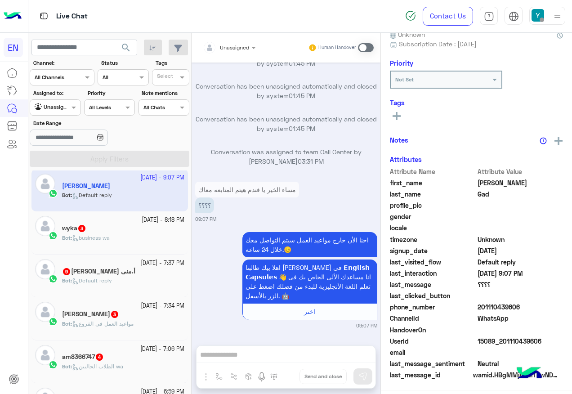
click at [144, 217] on small "28 September - 8:18 PM" at bounding box center [163, 220] width 43 height 9
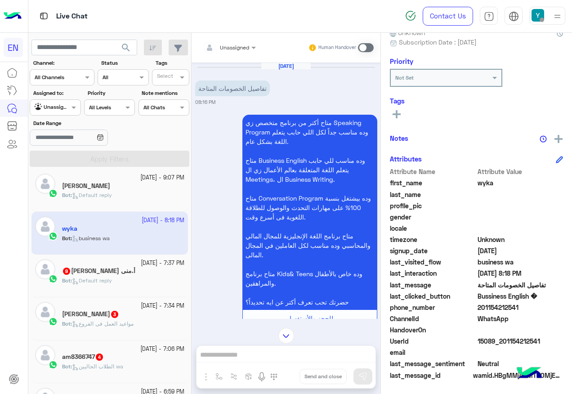
click at [245, 54] on div "Unassigned" at bounding box center [226, 48] width 46 height 18
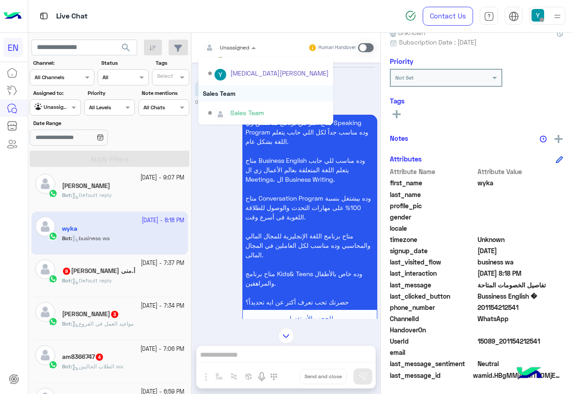
click at [253, 106] on div "Sales Team" at bounding box center [268, 113] width 121 height 16
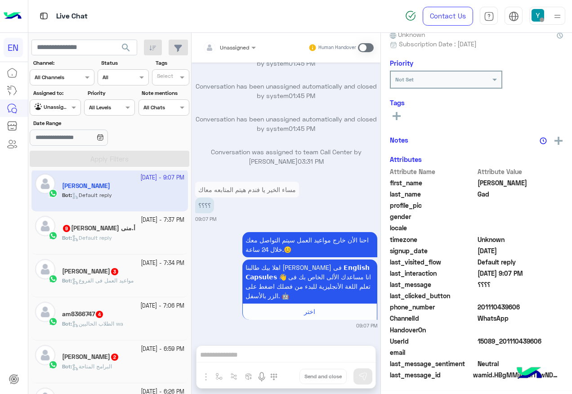
click at [117, 228] on h5 "أ.منى محمد عثمان 9" at bounding box center [98, 229] width 73 height 8
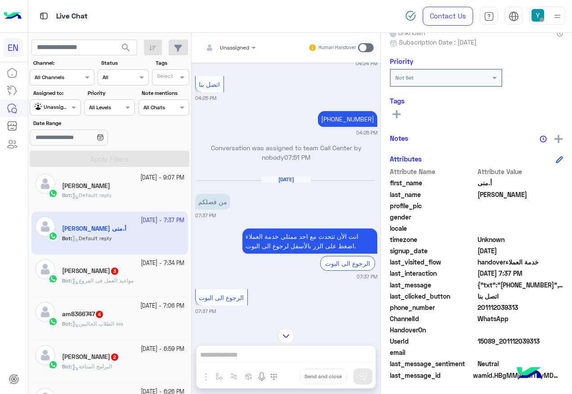
click at [244, 45] on div at bounding box center [229, 46] width 62 height 9
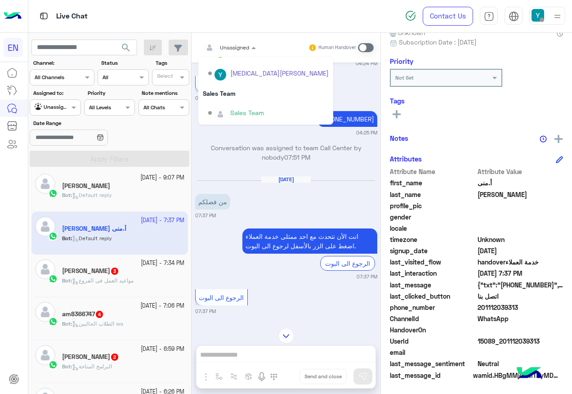
click at [247, 108] on div "Sales Team" at bounding box center [247, 112] width 34 height 9
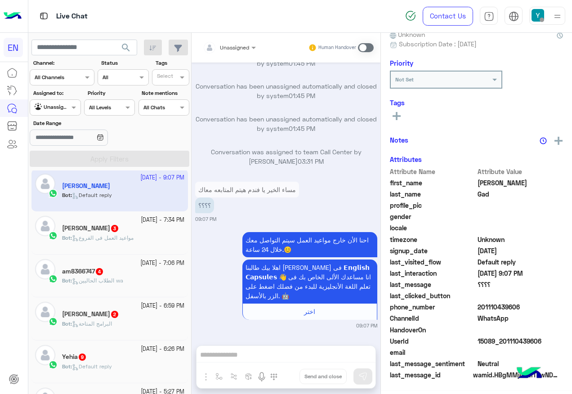
click at [124, 231] on div "Abdullah Gamal 3" at bounding box center [123, 229] width 122 height 9
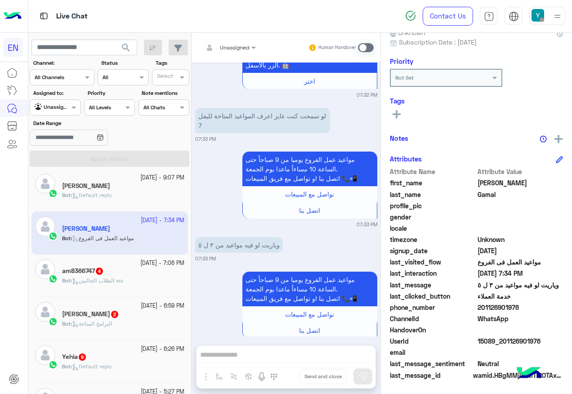
drag, startPoint x: 480, startPoint y: 306, endPoint x: 522, endPoint y: 307, distance: 42.8
click at [522, 307] on span "201126901976" at bounding box center [521, 307] width 86 height 9
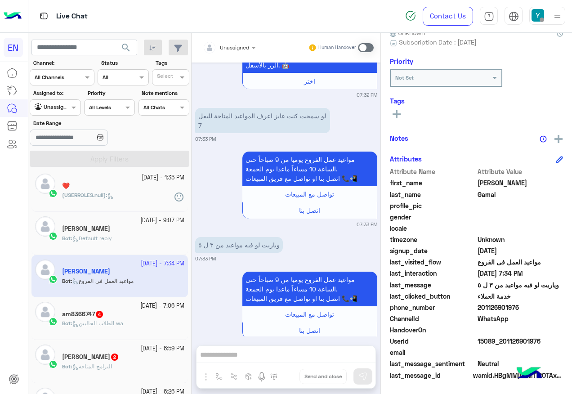
click at [372, 43] on label at bounding box center [366, 47] width 16 height 9
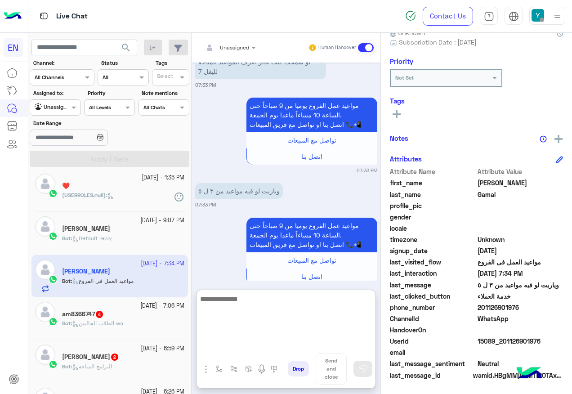
click at [286, 342] on textarea at bounding box center [286, 320] width 179 height 54
paste textarea "**********"
click at [283, 296] on textarea "**********" at bounding box center [286, 320] width 179 height 54
type textarea "**********"
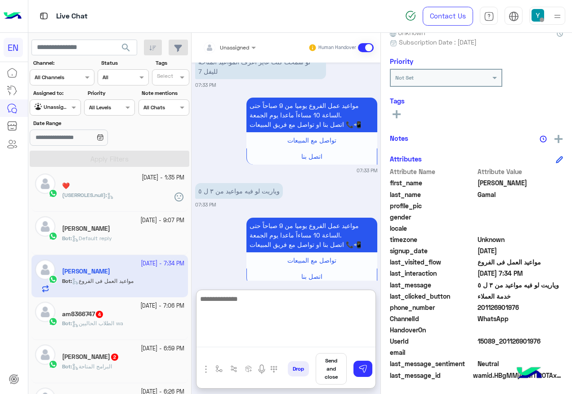
scroll to position [1061, 0]
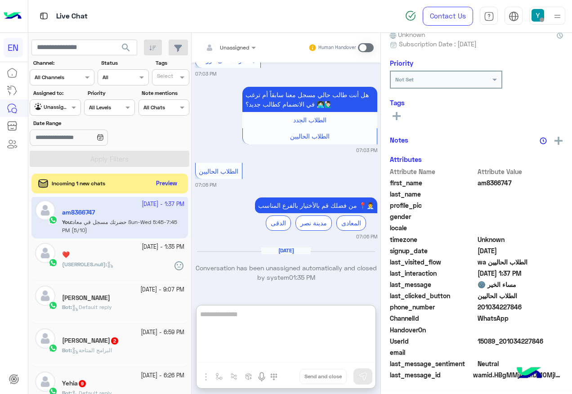
scroll to position [90, 0]
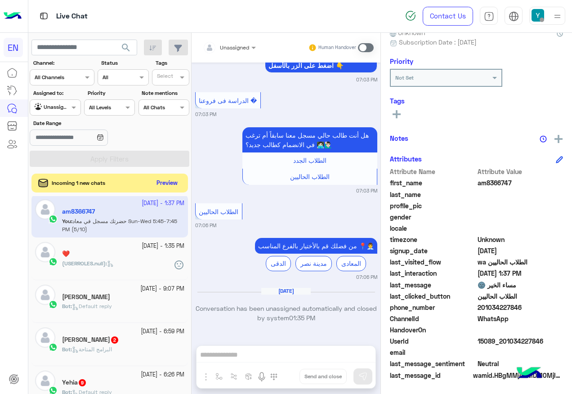
click at [163, 182] on button "Preview" at bounding box center [167, 183] width 28 height 12
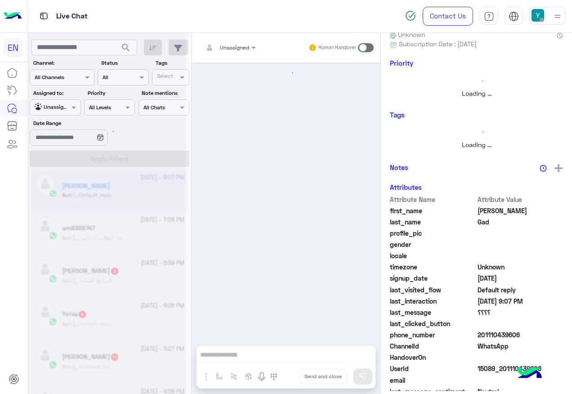
scroll to position [628, 0]
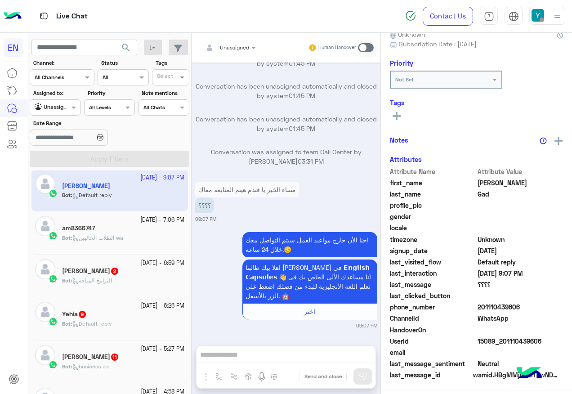
click at [126, 276] on div "Mustafa Sayed 2" at bounding box center [123, 271] width 122 height 9
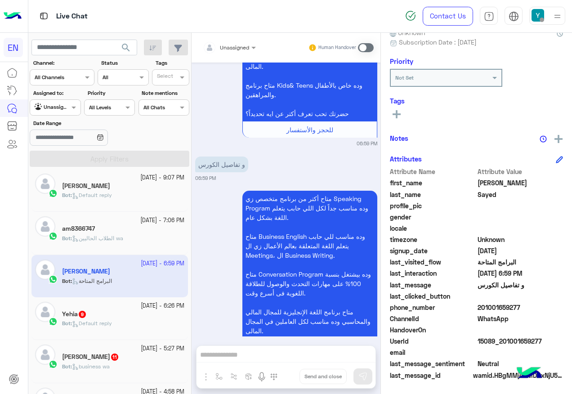
scroll to position [181, 0]
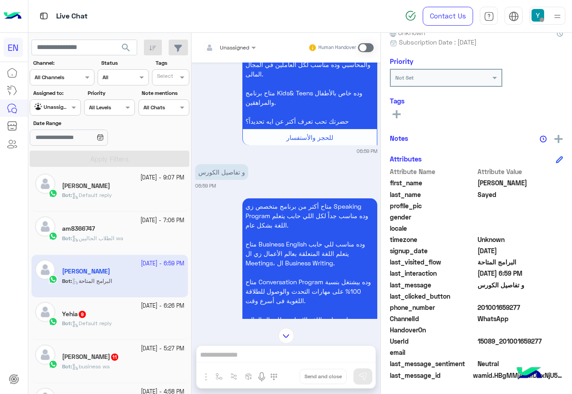
click at [243, 38] on div "Unassigned Human Handover" at bounding box center [286, 48] width 189 height 30
click at [241, 44] on div at bounding box center [229, 46] width 62 height 9
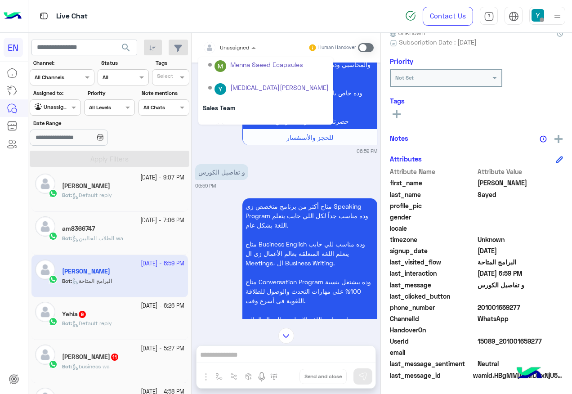
scroll to position [149, 0]
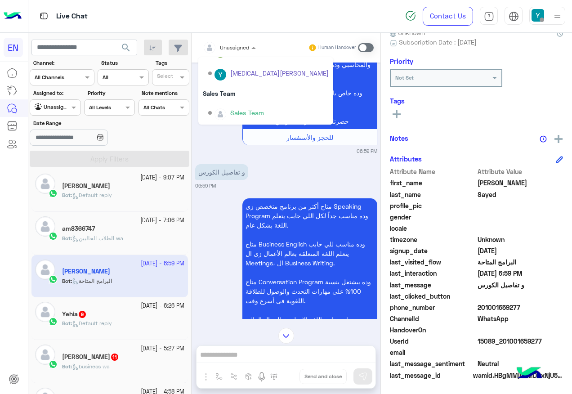
click at [242, 101] on div "Sales Team" at bounding box center [265, 93] width 135 height 17
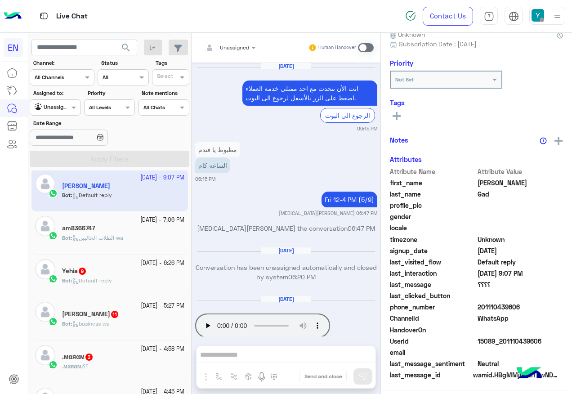
scroll to position [628, 0]
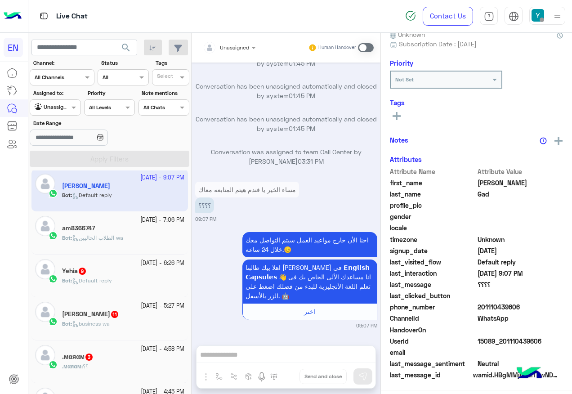
click at [141, 266] on small "28 September - 6:26 PM" at bounding box center [163, 263] width 44 height 9
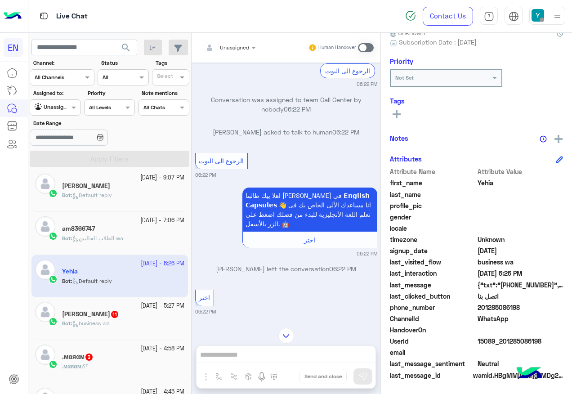
scroll to position [18, 0]
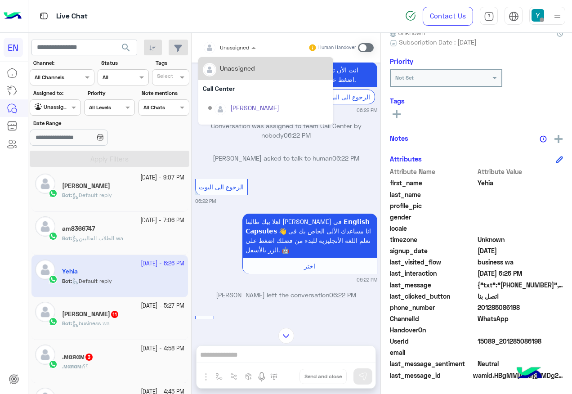
click at [239, 50] on span "Unassigned" at bounding box center [234, 47] width 29 height 7
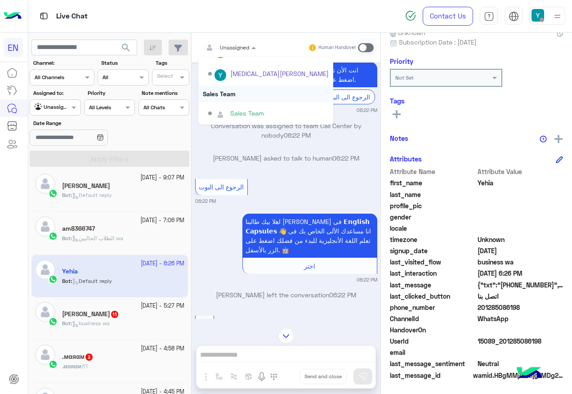
scroll to position [149, 0]
click at [255, 101] on div "Sales Team" at bounding box center [265, 93] width 135 height 17
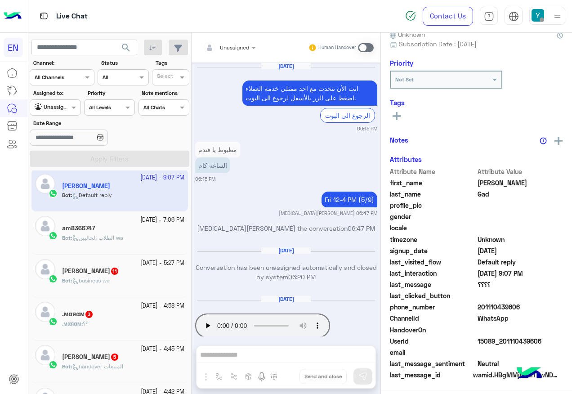
scroll to position [628, 0]
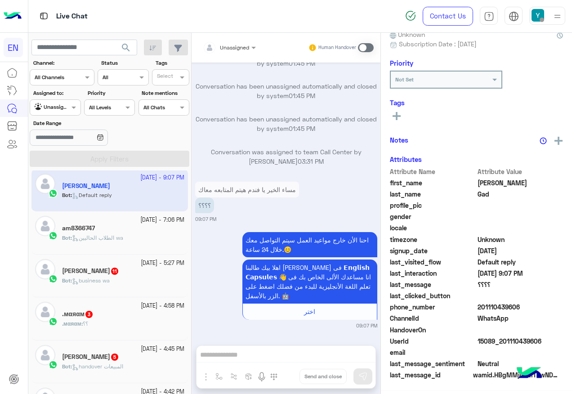
click at [141, 302] on small "28 September - 4:58 PM" at bounding box center [163, 306] width 44 height 9
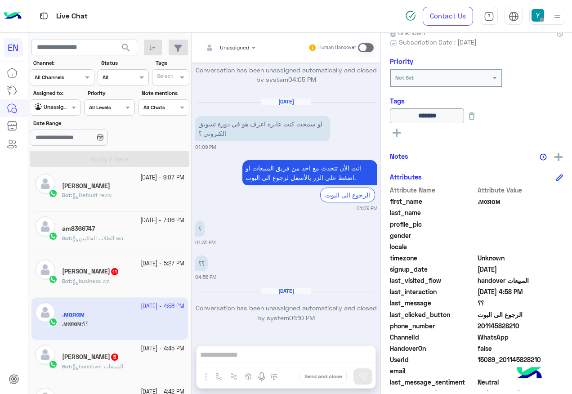
click at [225, 51] on div "Unassigned" at bounding box center [234, 48] width 29 height 8
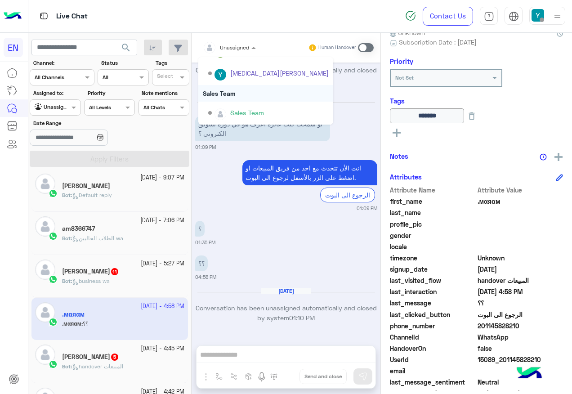
click at [243, 99] on div "Sales Team" at bounding box center [265, 93] width 135 height 17
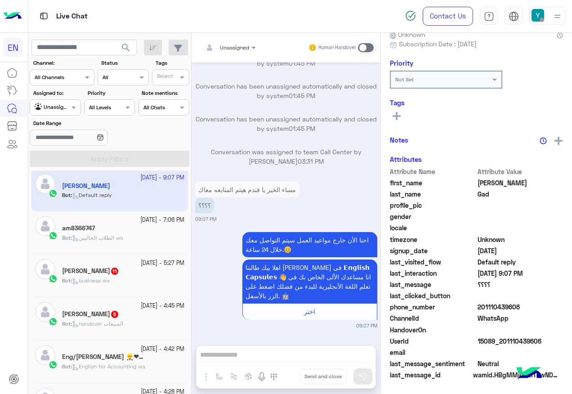
click at [153, 321] on div "Bot : handover المبيعات" at bounding box center [123, 328] width 122 height 16
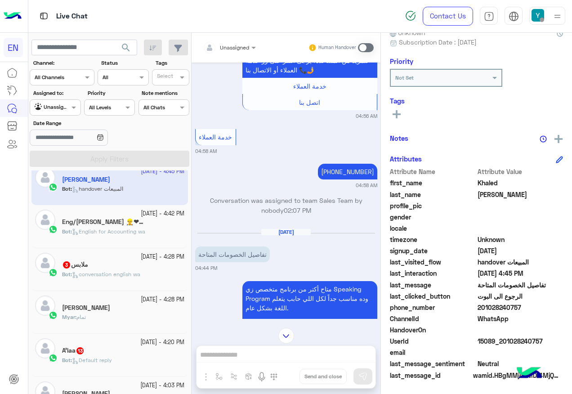
click at [235, 48] on div at bounding box center [229, 46] width 62 height 9
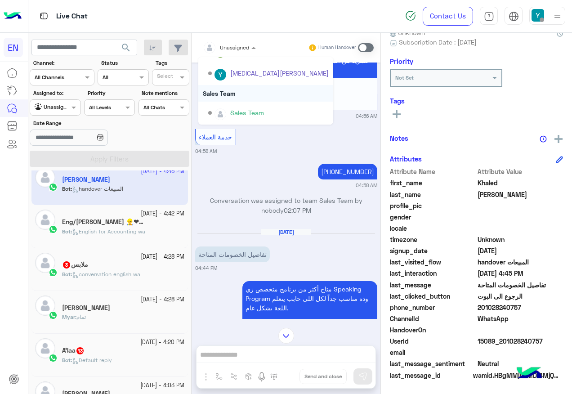
click at [241, 90] on div "Sales Team" at bounding box center [265, 93] width 135 height 17
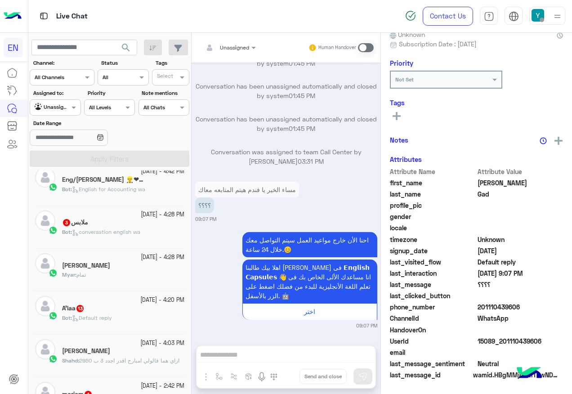
click at [83, 219] on h5 "ملابس 3" at bounding box center [75, 223] width 26 height 8
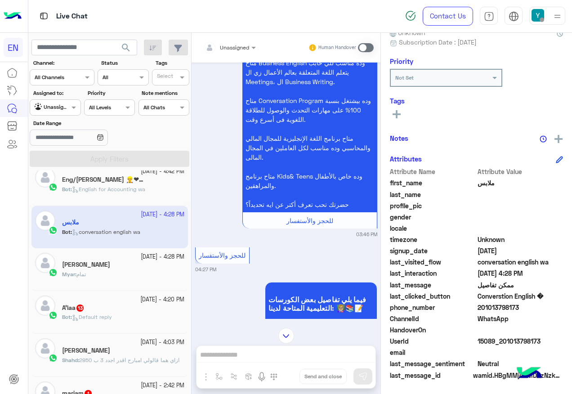
click at [237, 45] on div at bounding box center [229, 46] width 62 height 9
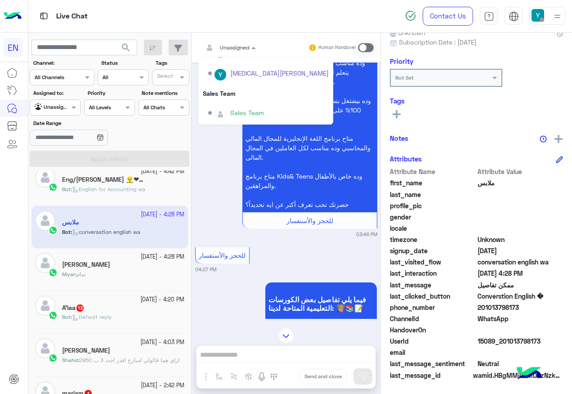
click at [243, 102] on div "Sales Team" at bounding box center [265, 113] width 135 height 23
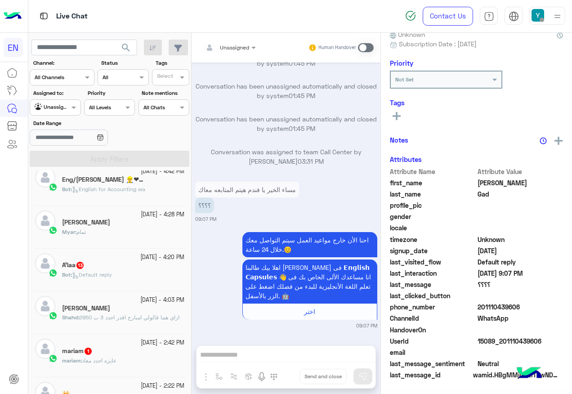
click at [149, 198] on div "Bot : English for Accounting wa" at bounding box center [123, 193] width 122 height 16
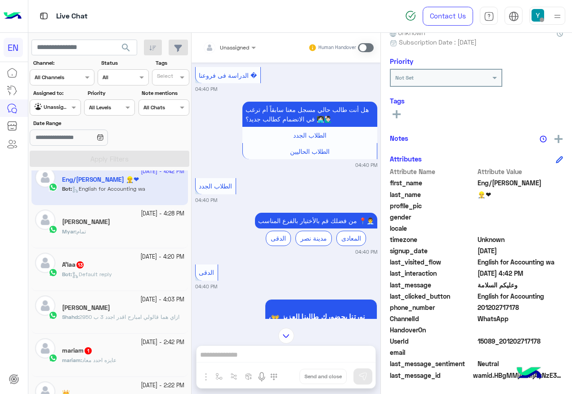
click at [231, 48] on input "text" at bounding box center [219, 46] width 32 height 8
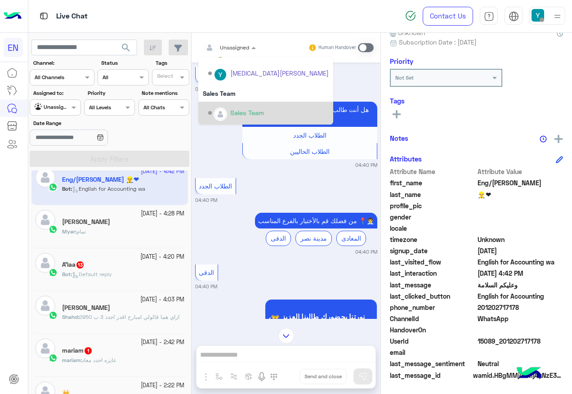
click at [237, 116] on div "Sales Team" at bounding box center [247, 112] width 34 height 9
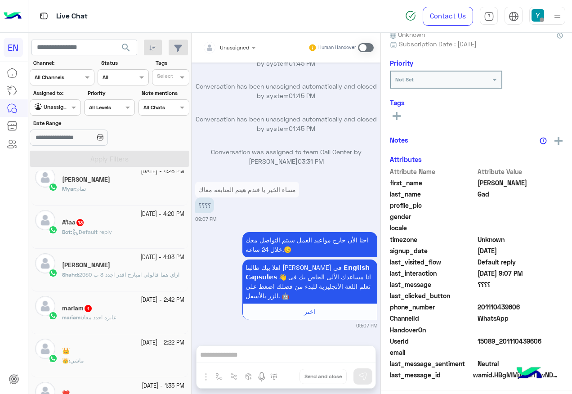
click at [100, 223] on div "A'laa 13" at bounding box center [123, 223] width 122 height 9
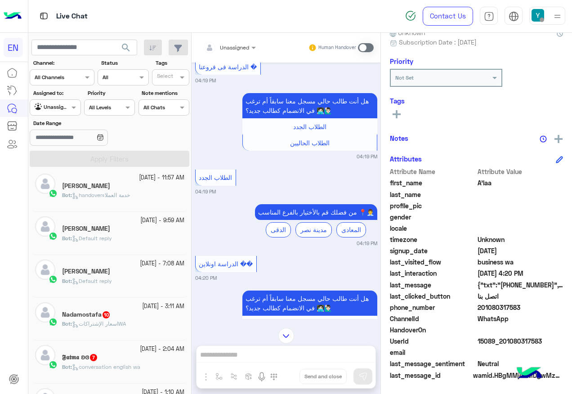
click at [230, 52] on div "Unassigned" at bounding box center [226, 48] width 46 height 18
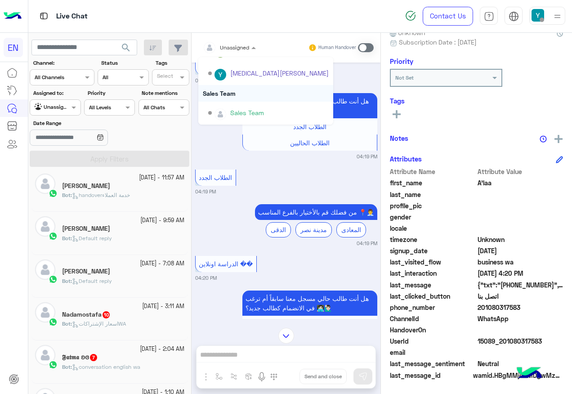
click at [239, 101] on div "Sales Team" at bounding box center [265, 93] width 135 height 17
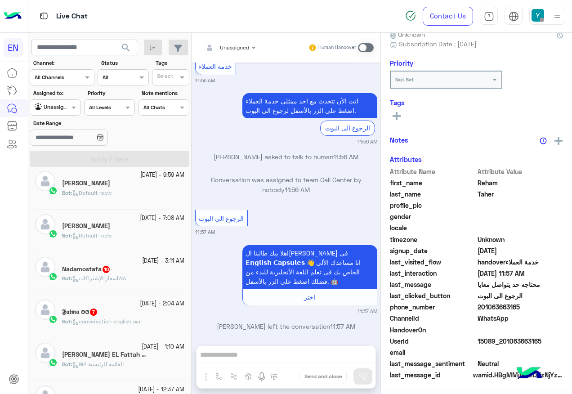
click at [154, 277] on div "Bot : اسعار الإشتراكاتWA" at bounding box center [123, 283] width 122 height 16
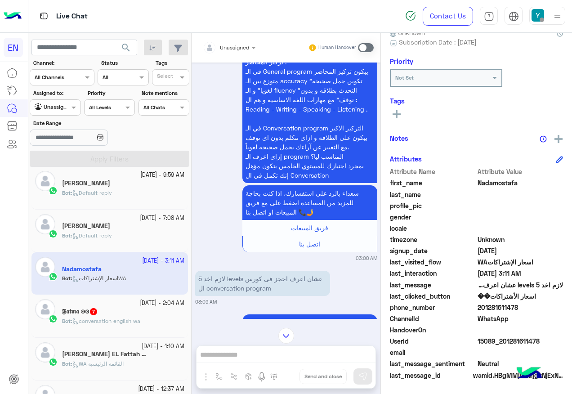
drag, startPoint x: 479, startPoint y: 307, endPoint x: 530, endPoint y: 304, distance: 51.0
click at [530, 304] on span "201281611478" at bounding box center [521, 307] width 86 height 9
click at [233, 48] on input "text" at bounding box center [219, 46] width 32 height 8
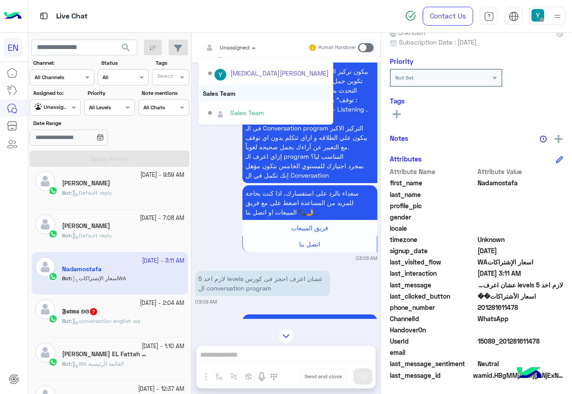
click at [243, 90] on div "Sales Team" at bounding box center [265, 93] width 135 height 17
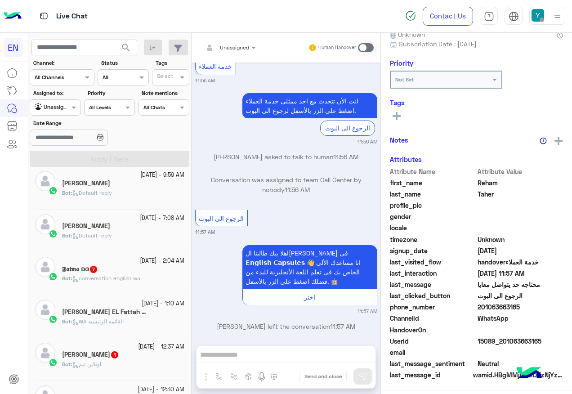
click at [137, 271] on div "𝕱𝖆𝖙𝖒𝖆 ʚɞ 7" at bounding box center [123, 270] width 122 height 9
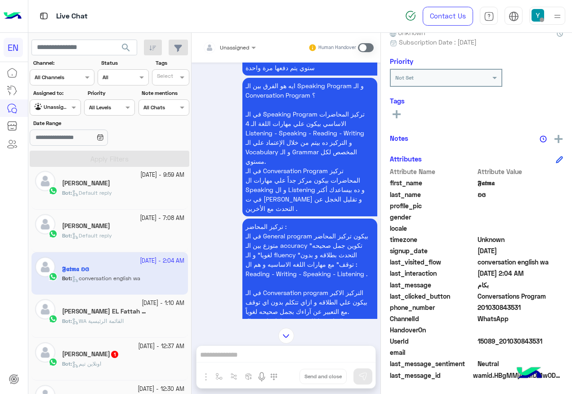
click at [234, 42] on input "text" at bounding box center [219, 46] width 32 height 8
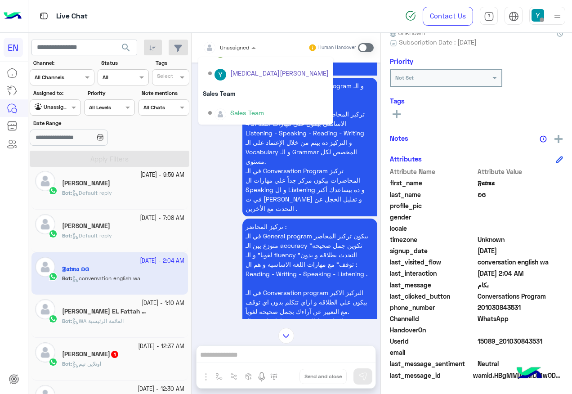
click at [232, 94] on div "Sales Team" at bounding box center [265, 93] width 135 height 17
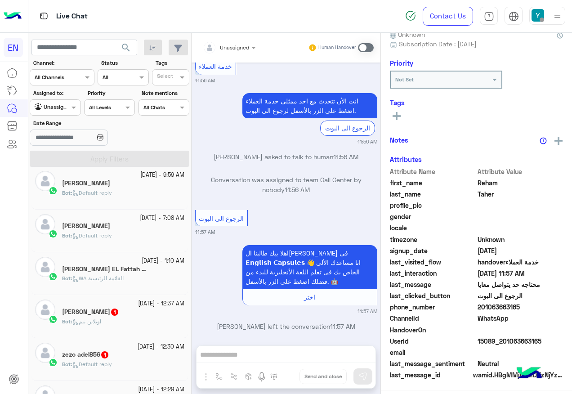
click at [150, 325] on div "Bot : اونلاين تيم" at bounding box center [123, 326] width 122 height 16
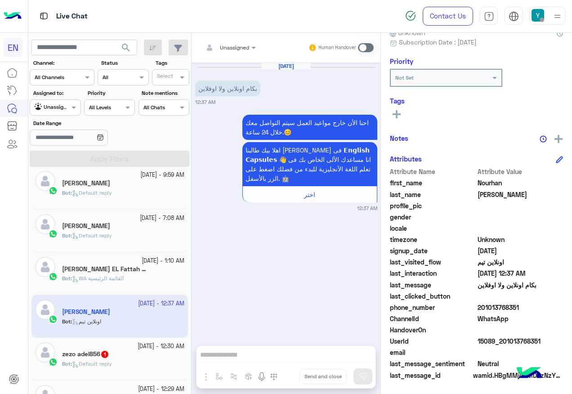
click at [243, 46] on div at bounding box center [229, 46] width 62 height 9
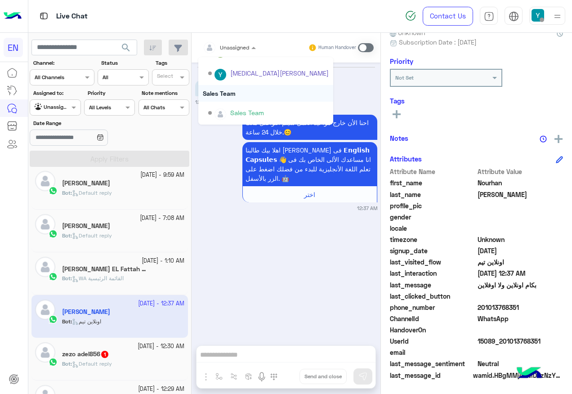
click at [237, 93] on div "Sales Team" at bounding box center [265, 93] width 135 height 17
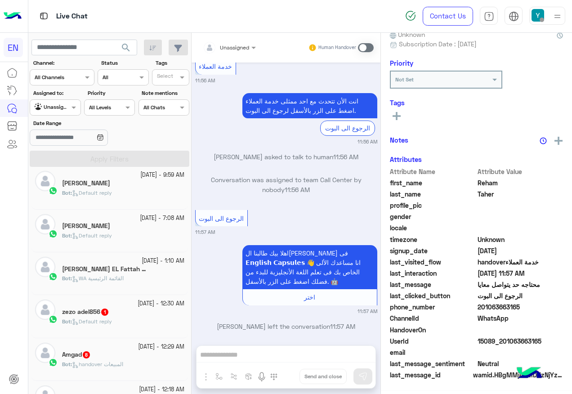
click at [131, 321] on div "Bot : Default reply" at bounding box center [123, 326] width 122 height 16
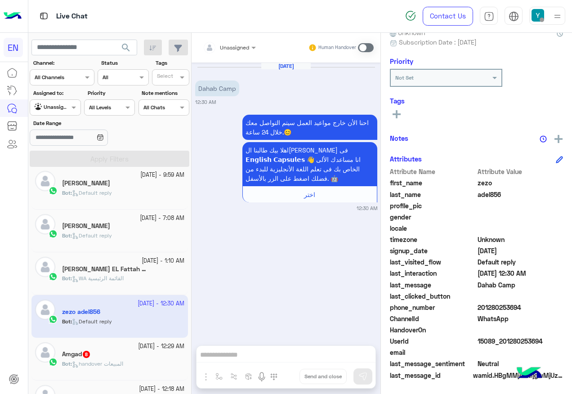
click at [227, 45] on input "text" at bounding box center [219, 46] width 32 height 8
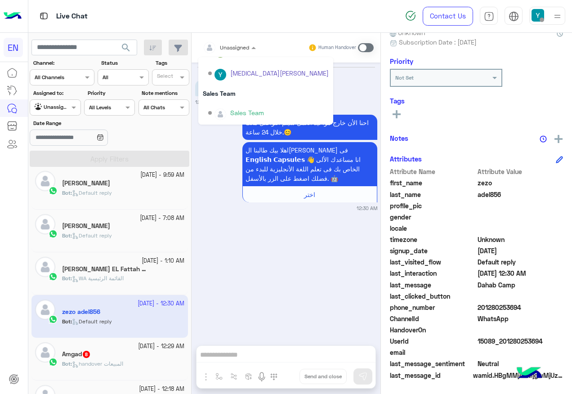
click at [248, 112] on div "Sales Team" at bounding box center [247, 112] width 34 height 9
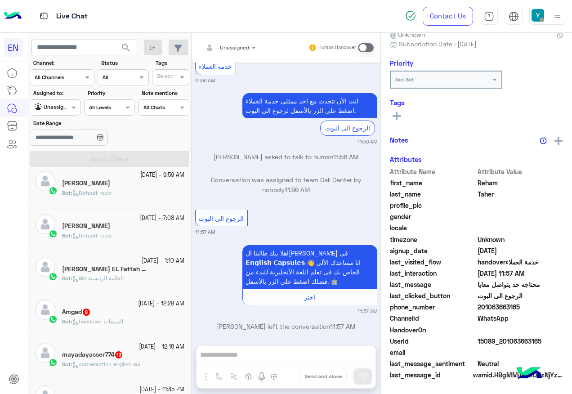
click at [105, 325] on p "Bot : handover المبيعات" at bounding box center [92, 322] width 61 height 8
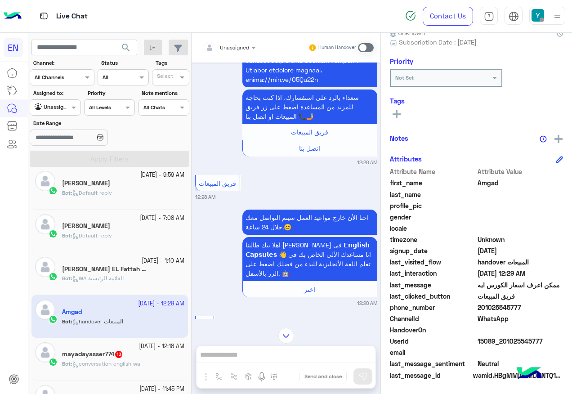
click at [237, 53] on div "Unassigned" at bounding box center [226, 48] width 46 height 18
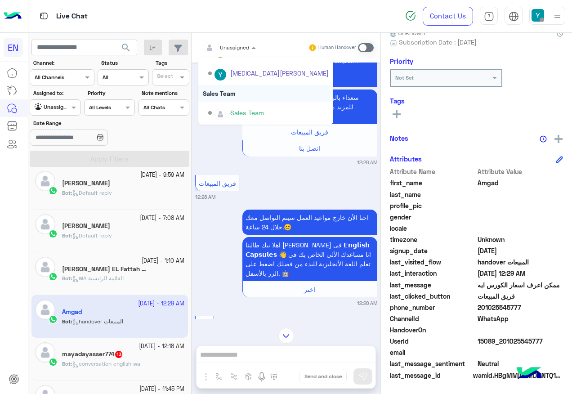
click at [247, 96] on div "Sales Team" at bounding box center [265, 93] width 135 height 17
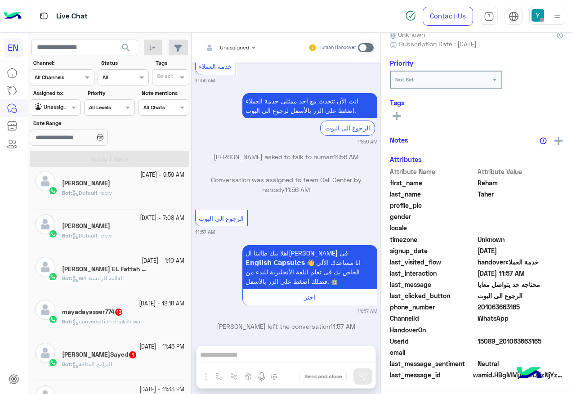
click at [139, 303] on small "29 September - 12:18 AM" at bounding box center [161, 304] width 45 height 9
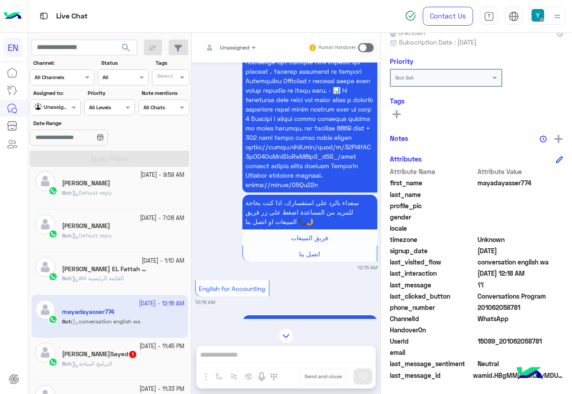
click at [240, 52] on div "Unassigned" at bounding box center [226, 48] width 46 height 18
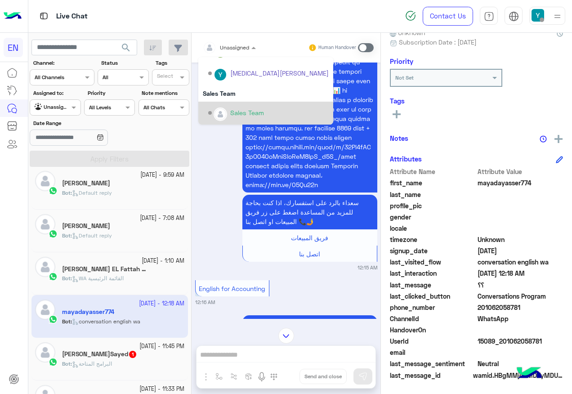
click at [253, 111] on div "Sales Team" at bounding box center [247, 112] width 34 height 9
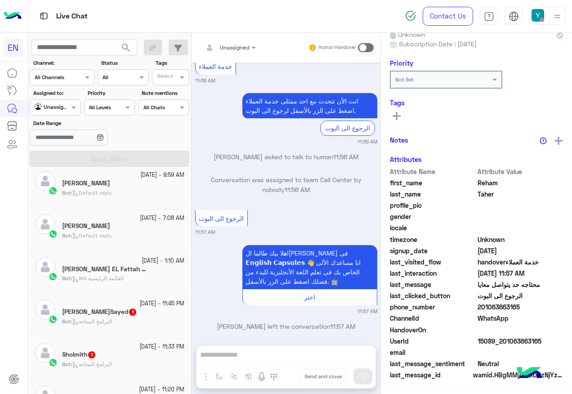
click at [147, 313] on div "Eman Al-Sayed 1" at bounding box center [123, 312] width 122 height 9
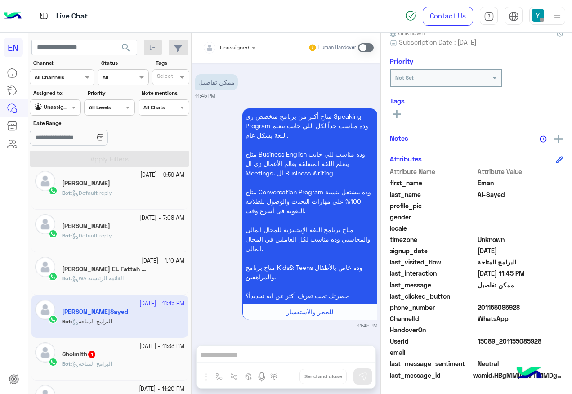
click at [244, 53] on div "Unassigned" at bounding box center [226, 48] width 46 height 18
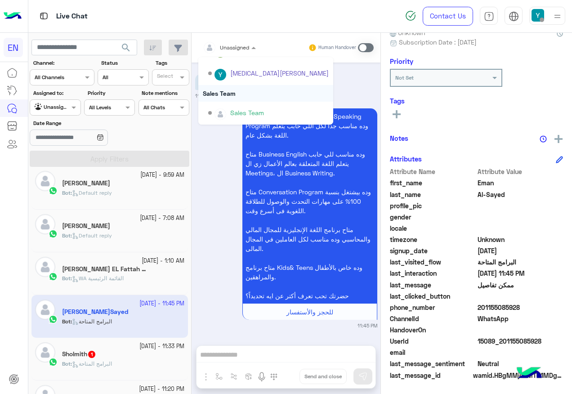
click at [249, 98] on div "Sales Team" at bounding box center [265, 93] width 135 height 17
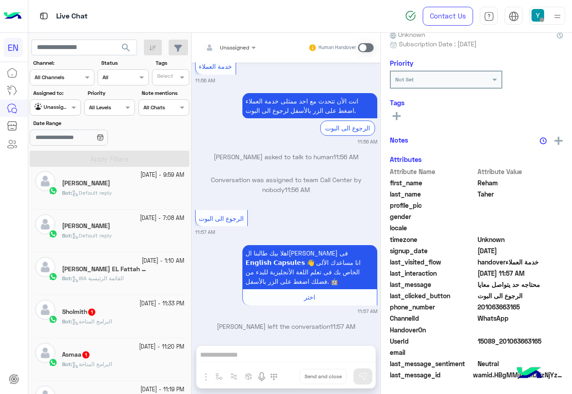
click at [140, 296] on div "28 September - 11:33 PM Sholmith 1 Bot : البرامج المتاحة" at bounding box center [110, 316] width 157 height 43
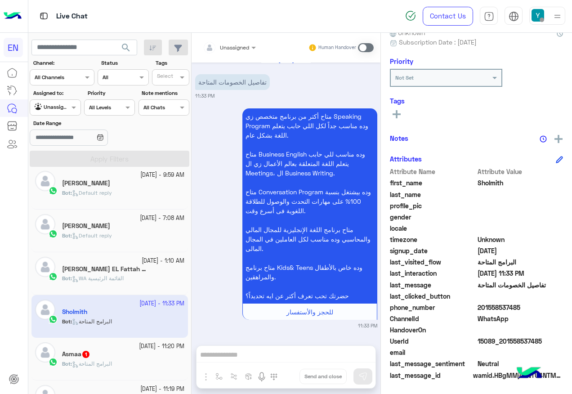
click at [226, 57] on div "Unassigned Human Handover" at bounding box center [286, 48] width 189 height 30
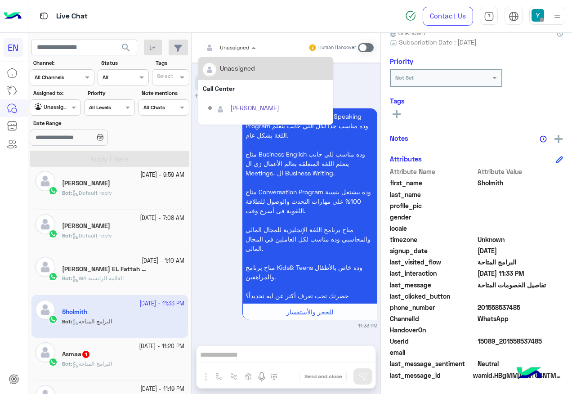
click at [232, 50] on span "Unassigned" at bounding box center [234, 47] width 29 height 7
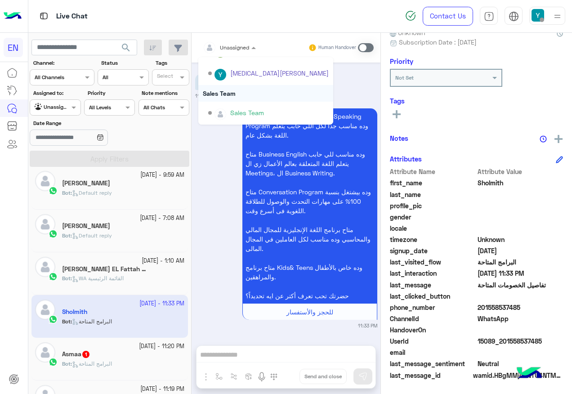
click at [249, 100] on div "Sales Team" at bounding box center [265, 93] width 135 height 17
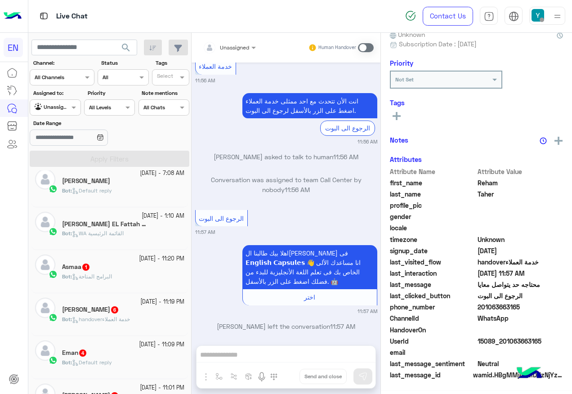
click at [139, 261] on small "28 September - 11:20 PM" at bounding box center [161, 259] width 45 height 9
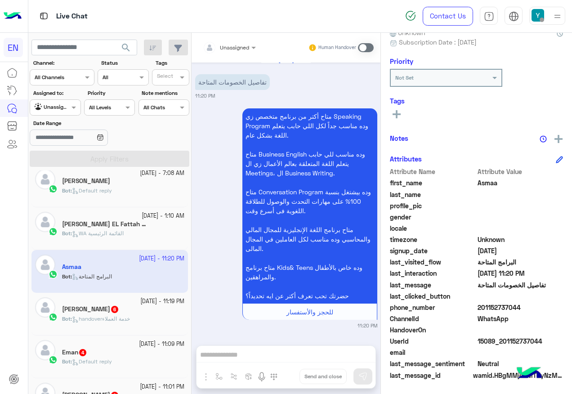
click at [243, 46] on div at bounding box center [229, 46] width 62 height 9
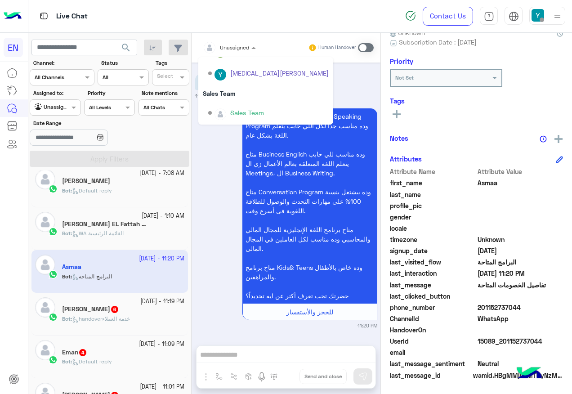
click at [232, 99] on div "Sales Team" at bounding box center [265, 93] width 135 height 17
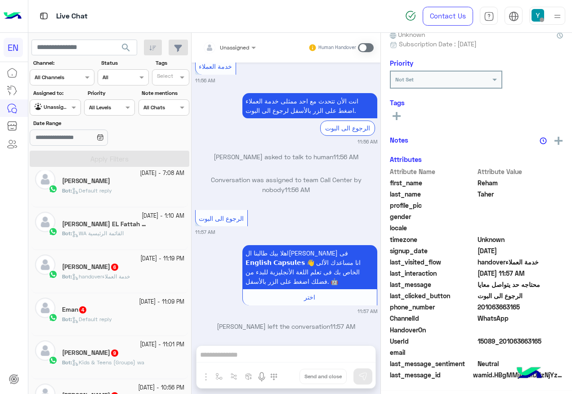
click at [150, 261] on small "28 September - 11:19 PM" at bounding box center [162, 259] width 44 height 9
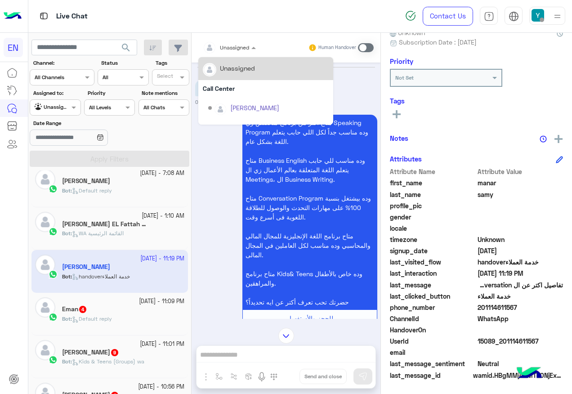
drag, startPoint x: 246, startPoint y: 49, endPoint x: 246, endPoint y: 97, distance: 47.7
click at [246, 51] on div "Unassigned" at bounding box center [223, 48] width 51 height 18
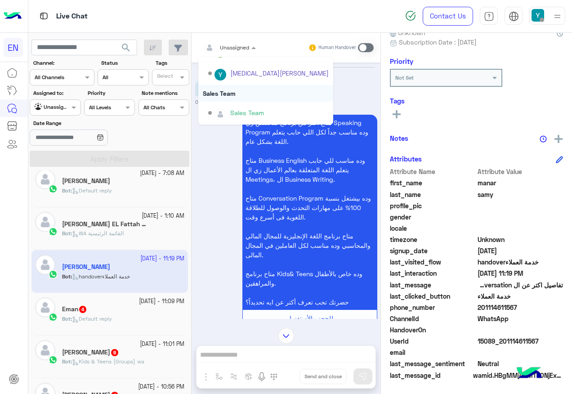
click at [246, 97] on div "Sales Team" at bounding box center [265, 93] width 135 height 17
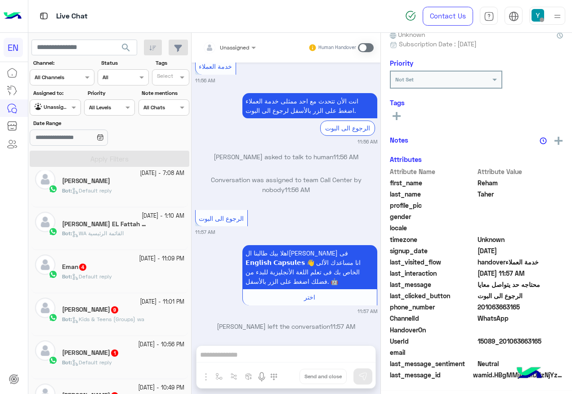
click at [131, 281] on div "Bot : Default reply" at bounding box center [123, 281] width 122 height 16
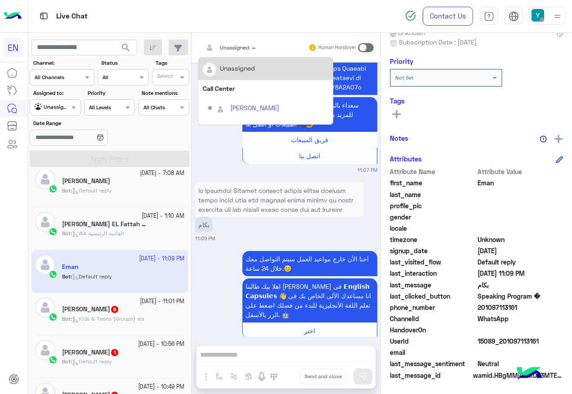
click at [232, 45] on input "text" at bounding box center [219, 46] width 32 height 8
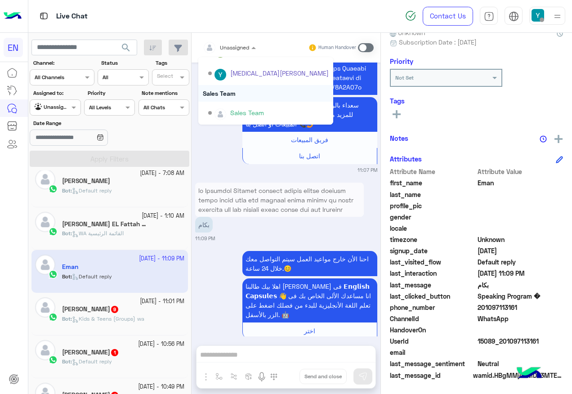
click at [247, 94] on div "Sales Team" at bounding box center [265, 93] width 135 height 17
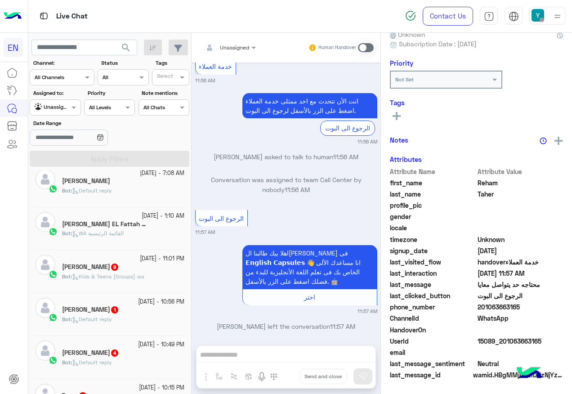
click at [93, 274] on span "Kids & Teens (Groups) wa" at bounding box center [108, 276] width 72 height 7
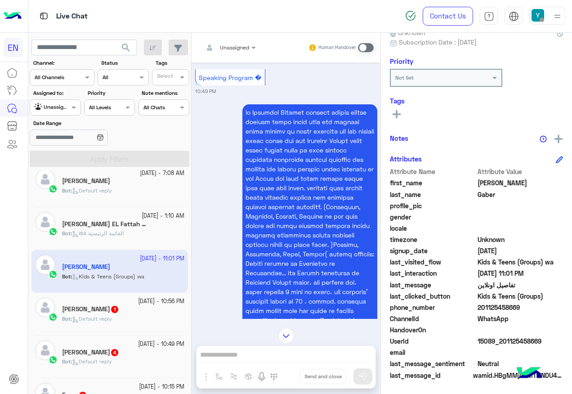
click at [234, 54] on div "Unassigned" at bounding box center [226, 48] width 46 height 18
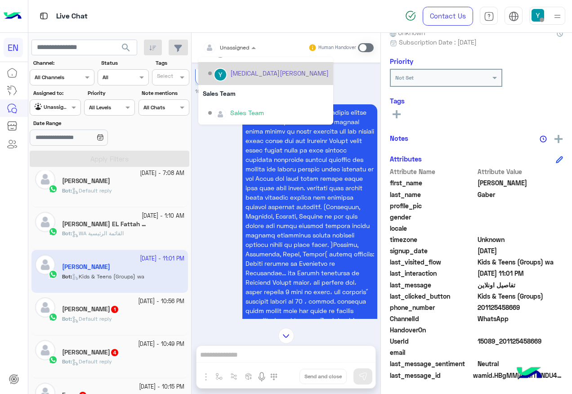
click at [241, 98] on div "Sales Team" at bounding box center [265, 93] width 135 height 17
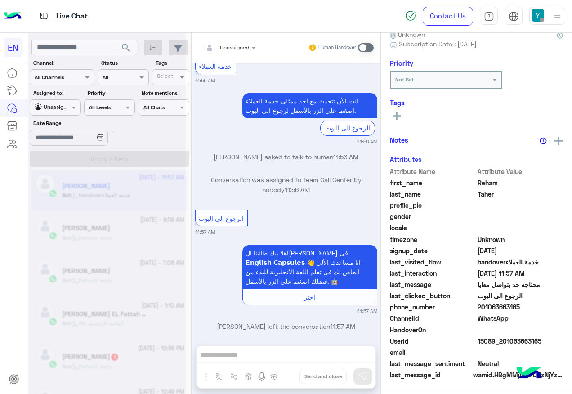
click at [135, 275] on div "Nesreen Saeed" at bounding box center [123, 271] width 122 height 9
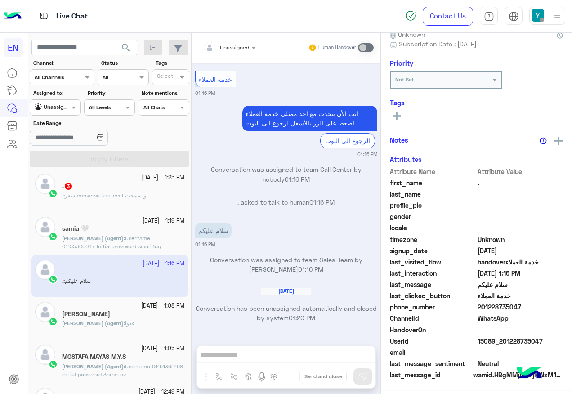
click at [133, 196] on span "سعر conversation level لو سمحت" at bounding box center [106, 195] width 83 height 7
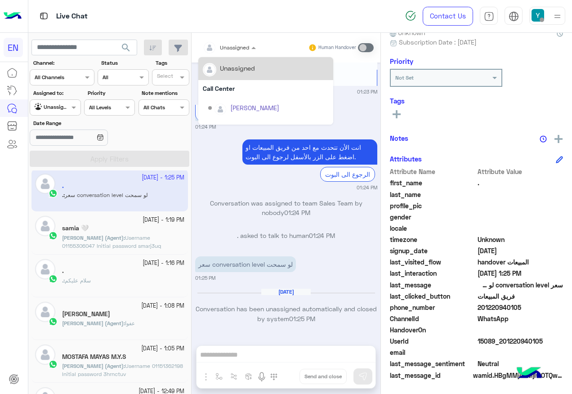
click at [237, 43] on div at bounding box center [229, 46] width 62 height 9
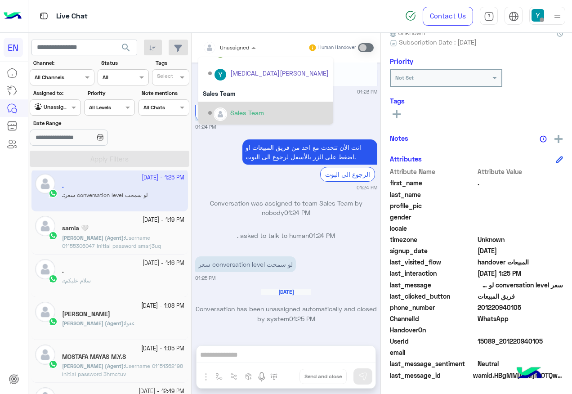
click at [255, 102] on div "Sales Team" at bounding box center [265, 113] width 135 height 23
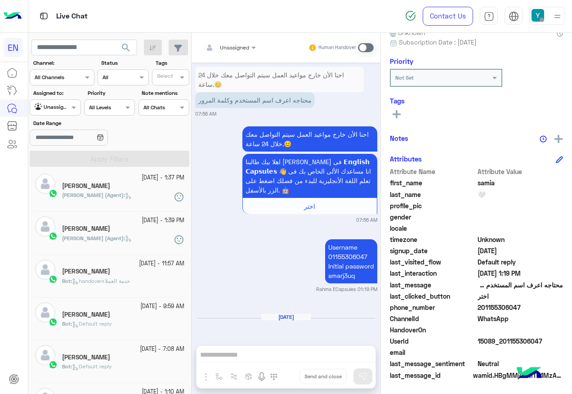
click at [127, 354] on div "Nesreen Saeed" at bounding box center [123, 358] width 122 height 9
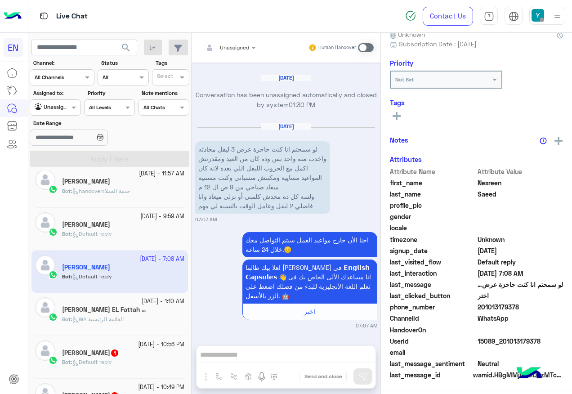
click at [138, 347] on small "28 September - 10:56 PM" at bounding box center [161, 345] width 46 height 9
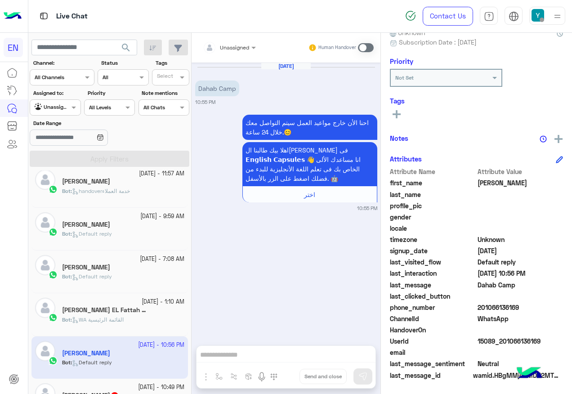
click at [230, 43] on input "text" at bounding box center [219, 46] width 32 height 8
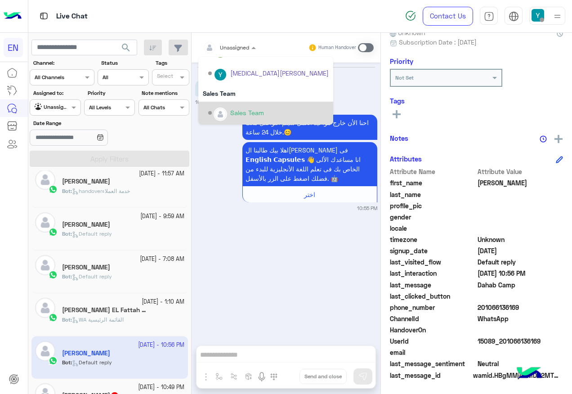
click at [243, 104] on div "Sales Team" at bounding box center [265, 113] width 135 height 23
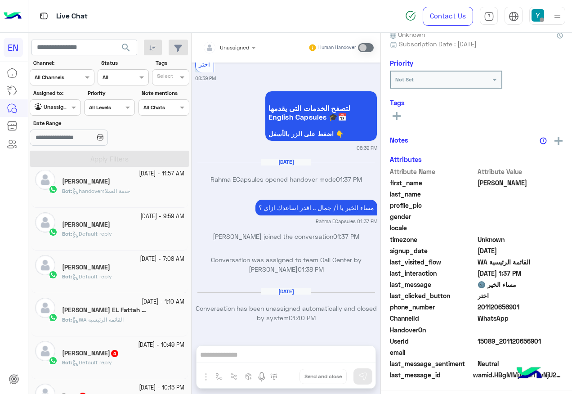
click at [126, 351] on div "abdulaziz 4" at bounding box center [123, 354] width 122 height 9
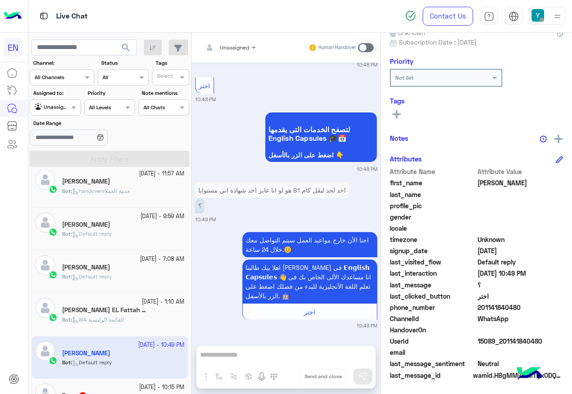
click at [246, 37] on div "Unassigned Human Handover" at bounding box center [286, 48] width 189 height 30
click at [247, 48] on div at bounding box center [229, 46] width 62 height 9
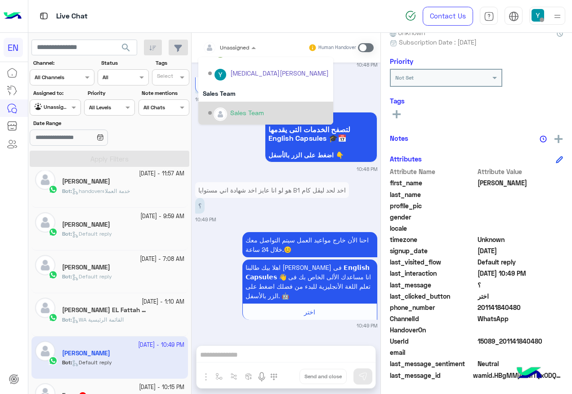
click at [252, 106] on div "Sales Team" at bounding box center [268, 113] width 121 height 16
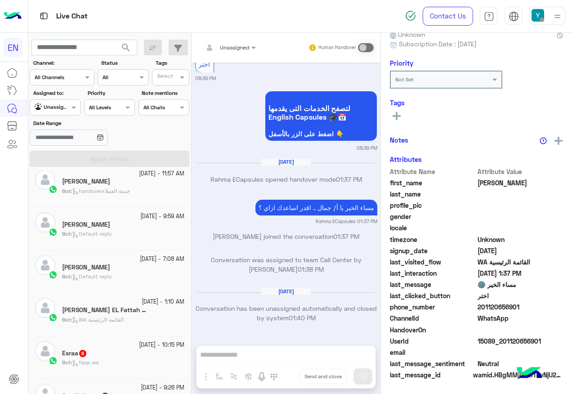
click at [113, 364] on div "Bot : faqs wa" at bounding box center [123, 367] width 122 height 16
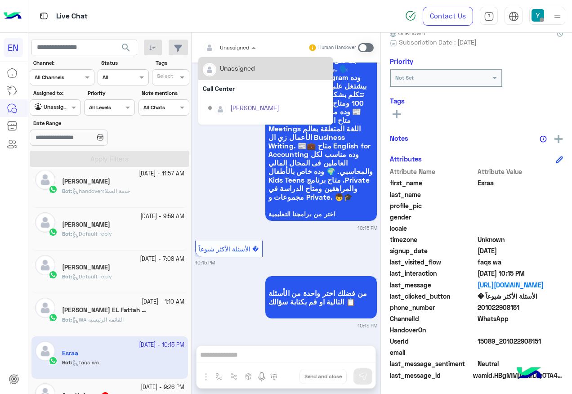
click at [233, 48] on input "text" at bounding box center [219, 46] width 32 height 8
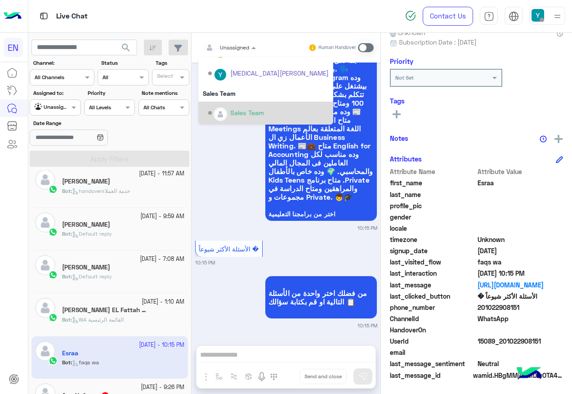
click at [248, 108] on div "Sales Team" at bounding box center [268, 113] width 121 height 16
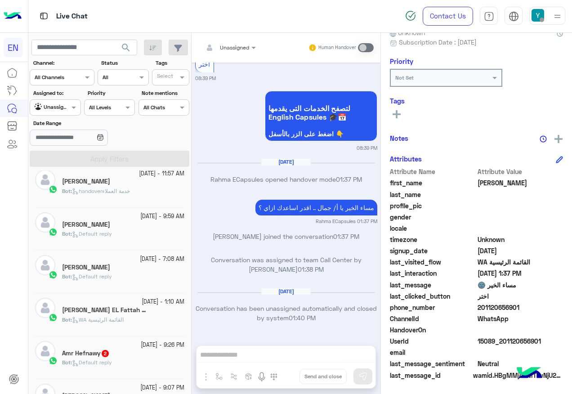
click at [115, 356] on div "Amr Hefnawy 2" at bounding box center [123, 354] width 122 height 9
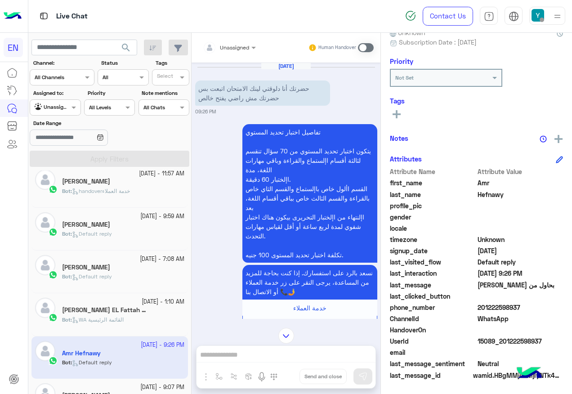
drag, startPoint x: 480, startPoint y: 306, endPoint x: 524, endPoint y: 307, distance: 44.6
click at [524, 307] on span "201222598937" at bounding box center [521, 307] width 86 height 9
click at [365, 55] on div "Human Handover" at bounding box center [341, 48] width 66 height 16
click at [365, 50] on span at bounding box center [366, 47] width 16 height 9
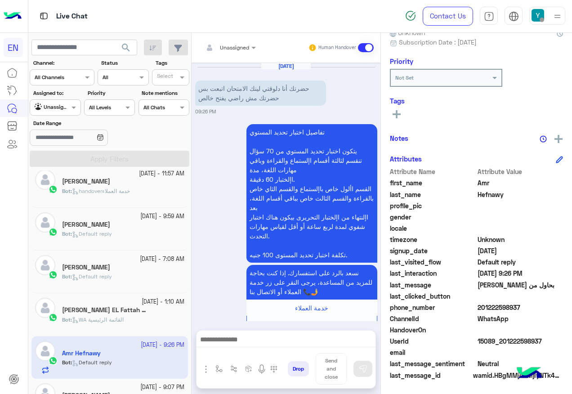
scroll to position [207, 0]
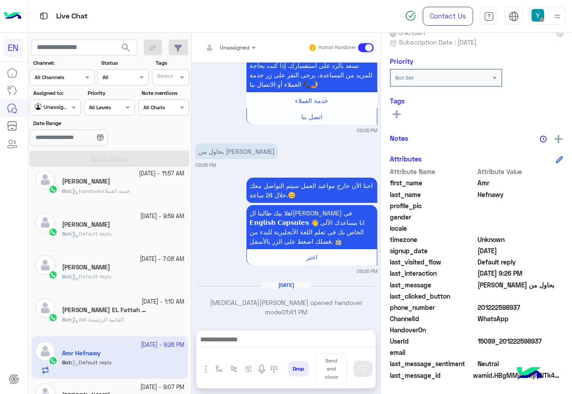
click at [288, 327] on div "Unassigned Human Handover Sep 28, 2025 حضرتك أنا دلوقتي لينك الامتحان اتبعت بس …" at bounding box center [286, 215] width 189 height 365
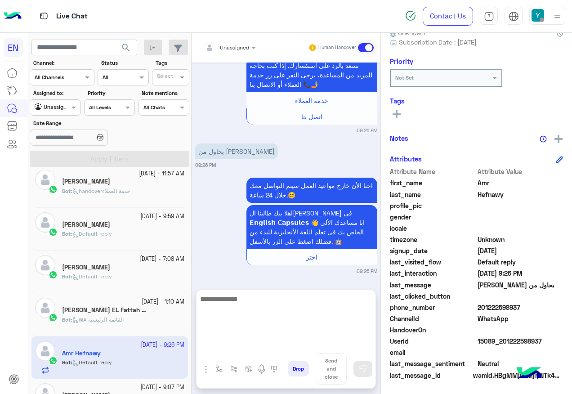
click at [287, 342] on textarea at bounding box center [286, 320] width 179 height 54
type textarea "**********"
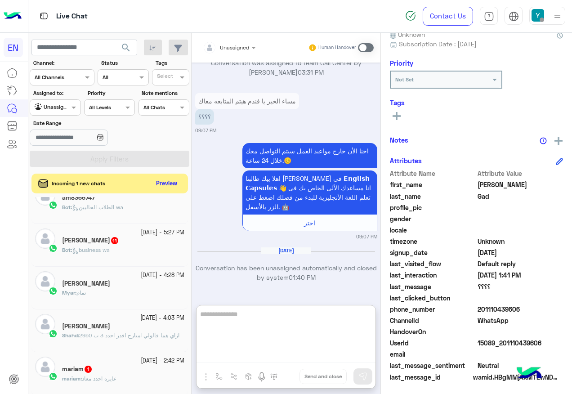
scroll to position [90, 0]
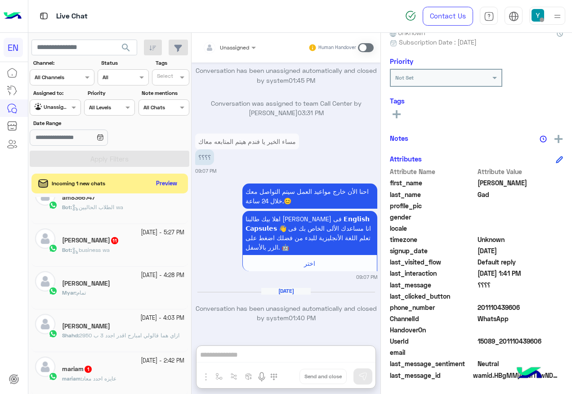
click at [158, 381] on div "mariam : عايزه احدد معاد" at bounding box center [123, 383] width 122 height 16
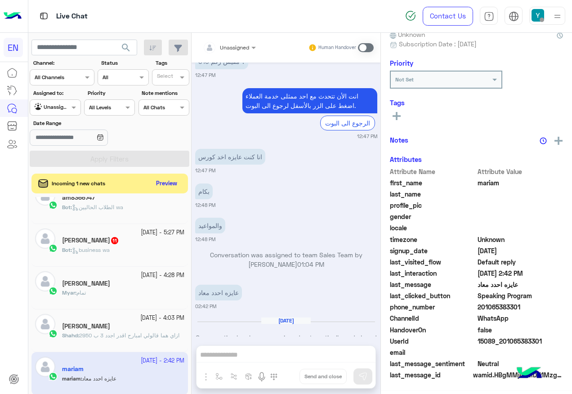
scroll to position [140, 0]
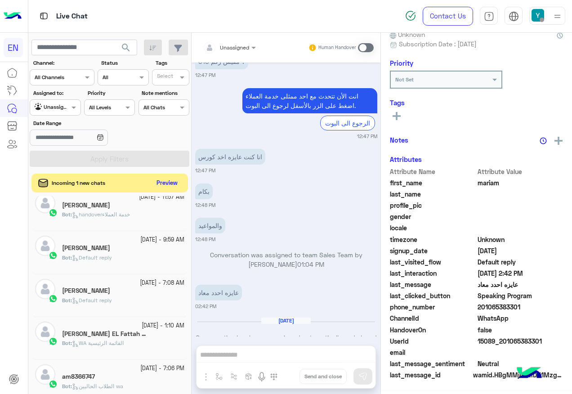
click at [162, 182] on button "Preview" at bounding box center [167, 183] width 28 height 12
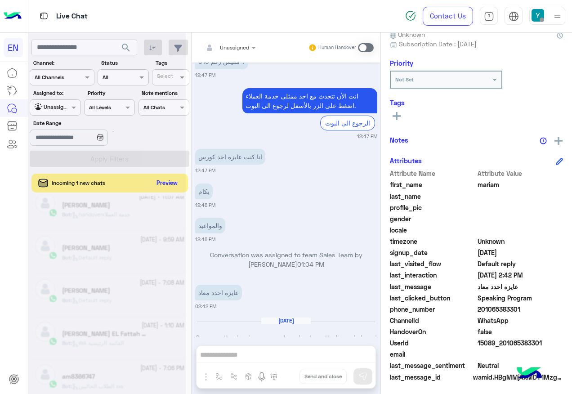
scroll to position [90, 0]
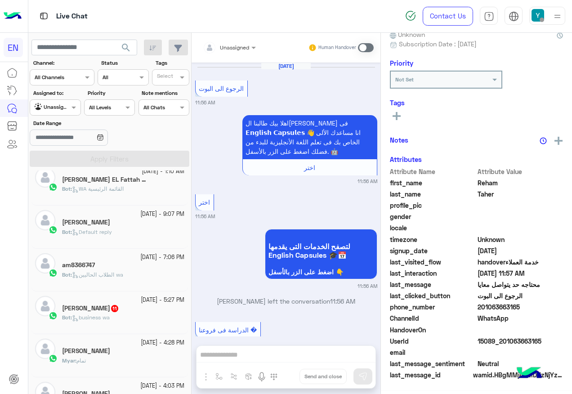
scroll to position [688, 0]
